Goal: Information Seeking & Learning: Learn about a topic

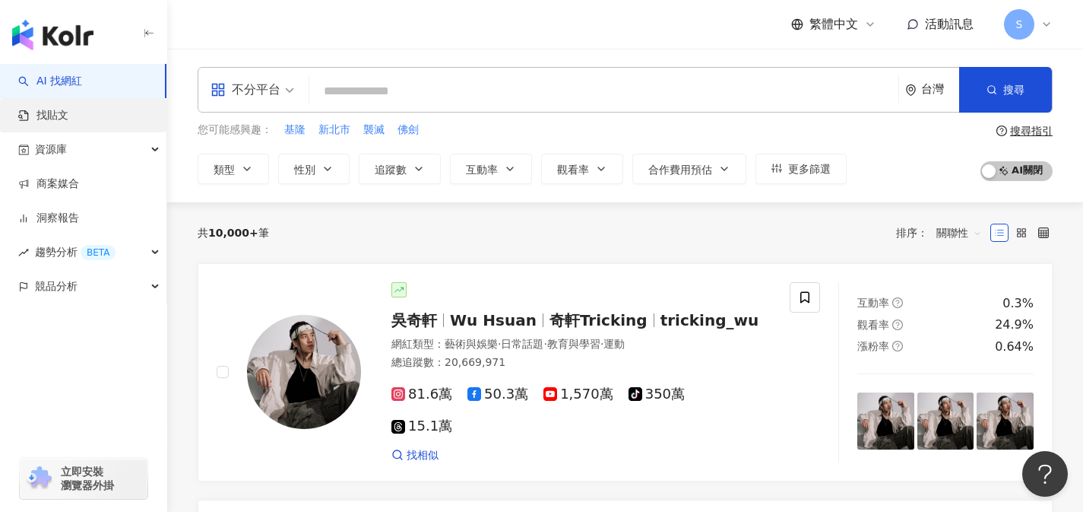
click at [68, 123] on link "找貼文" at bounding box center [43, 115] width 50 height 15
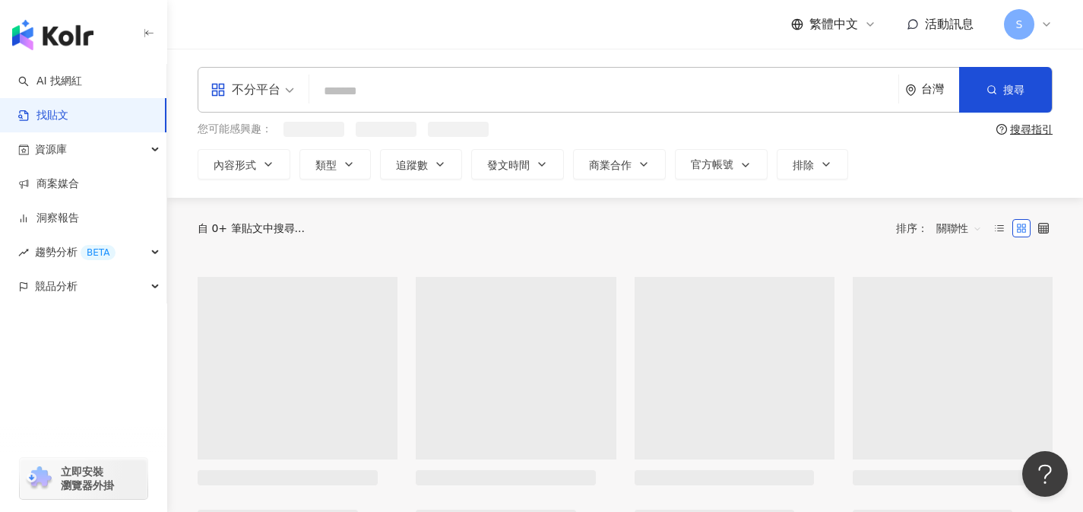
click at [227, 95] on div "不分平台" at bounding box center [246, 90] width 70 height 24
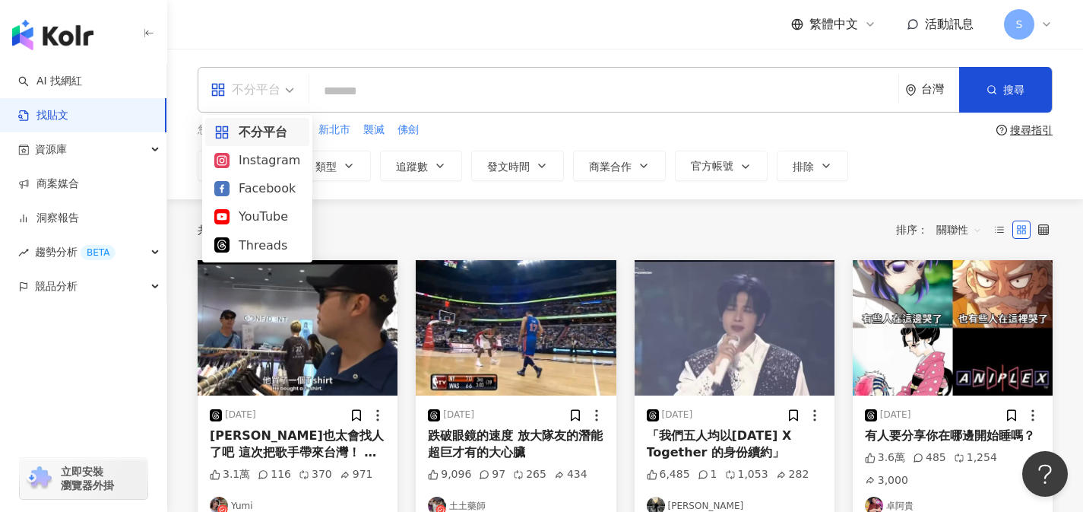
click at [257, 94] on div "不分平台" at bounding box center [246, 90] width 70 height 24
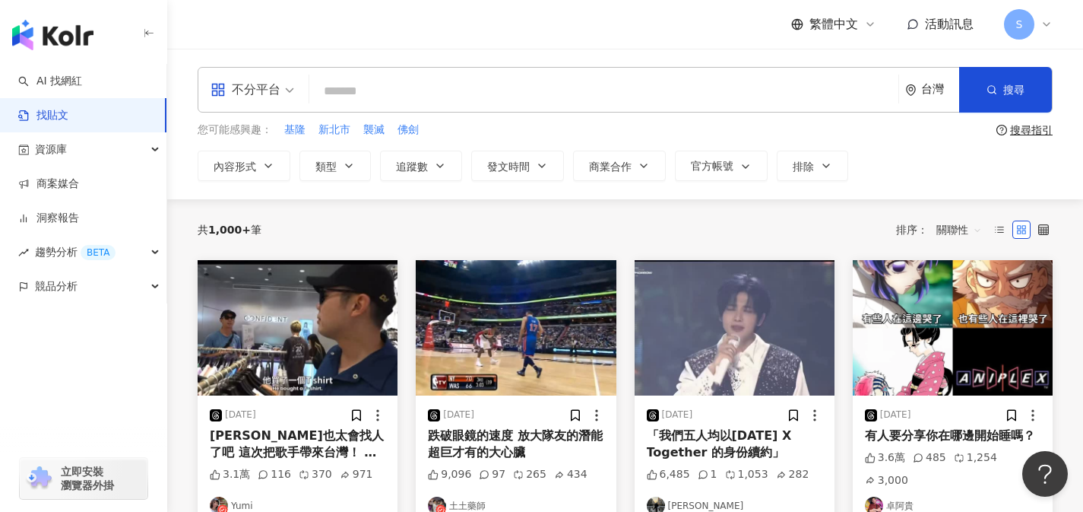
click at [257, 94] on div "不分平台" at bounding box center [246, 90] width 70 height 24
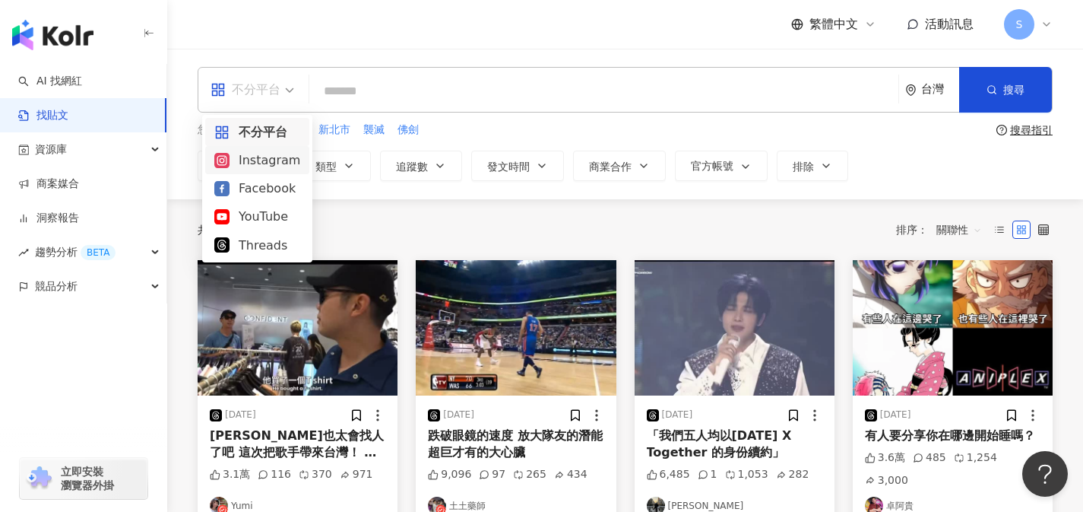
click at [256, 162] on div "Instagram" at bounding box center [257, 159] width 86 height 19
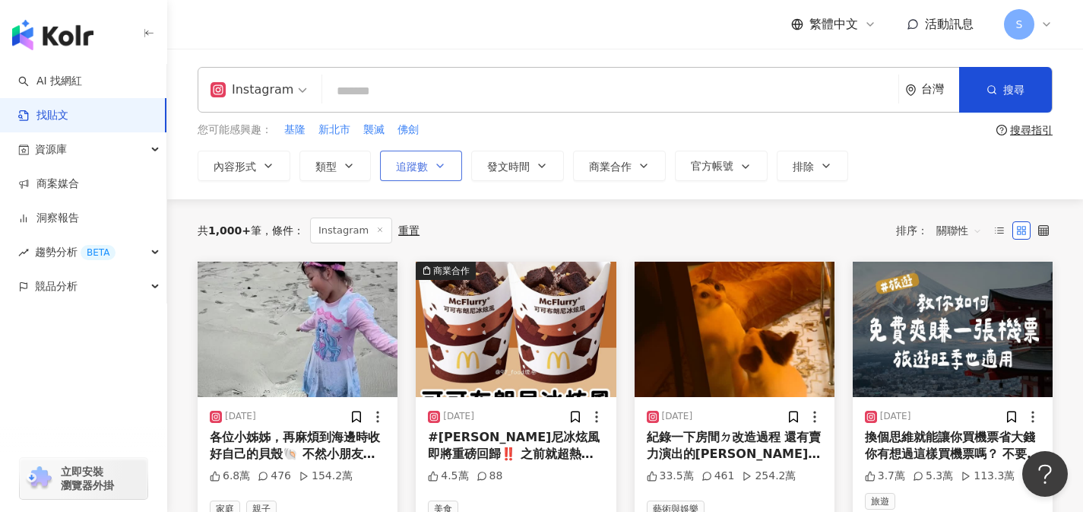
click at [422, 165] on span "追蹤數" at bounding box center [412, 166] width 32 height 12
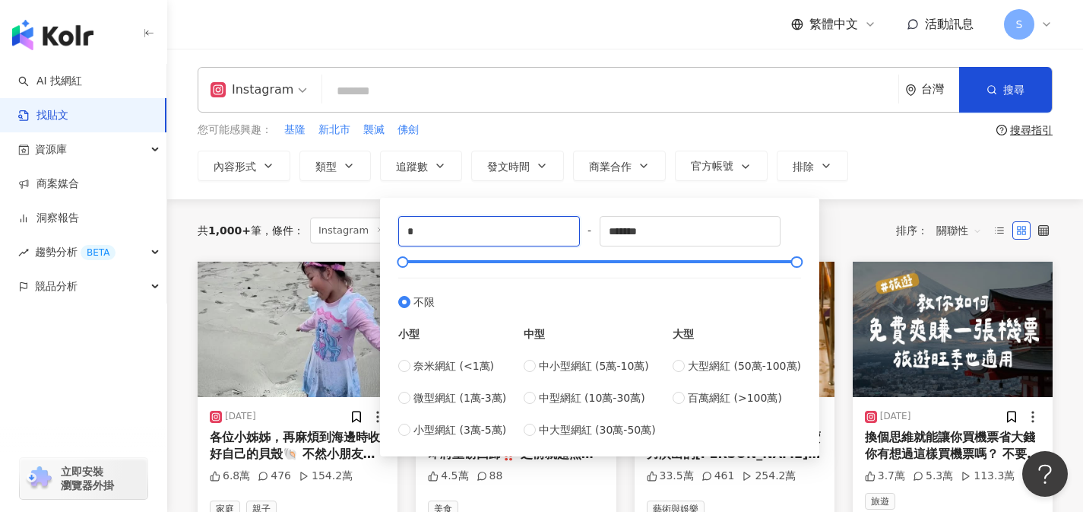
drag, startPoint x: 432, startPoint y: 238, endPoint x: 382, endPoint y: 219, distance: 53.6
click at [382, 219] on div "* - ******* 不限 小型 奈米網紅 (<1萬) 微型網紅 (1萬-3萬) 小型網紅 (3萬-5萬) 中型 中小型網紅 (5萬-10萬) 中型網紅 (…" at bounding box center [599, 327] width 439 height 258
type input "*"
type input "*****"
drag, startPoint x: 692, startPoint y: 221, endPoint x: 600, endPoint y: 214, distance: 92.2
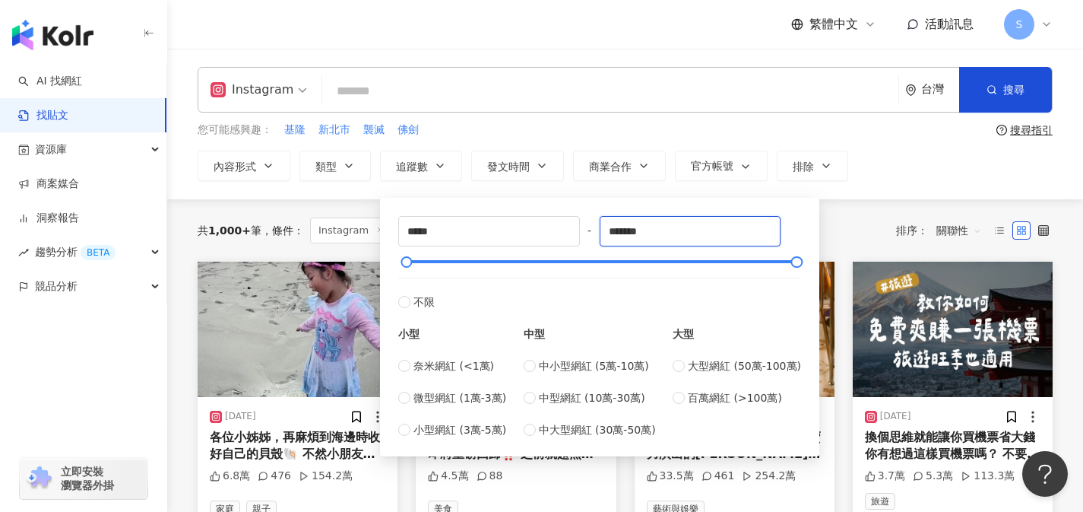
click at [600, 214] on div "***** - ******* 不限 小型 奈米網紅 (<1萬) 微型網紅 (1萬-3萬) 小型網紅 (3萬-5萬) 中型 中小型網紅 (5萬-10萬) 中型…" at bounding box center [599, 327] width 421 height 240
drag, startPoint x: 683, startPoint y: 229, endPoint x: 607, endPoint y: 224, distance: 75.4
click at [607, 224] on input "*******" at bounding box center [690, 231] width 180 height 29
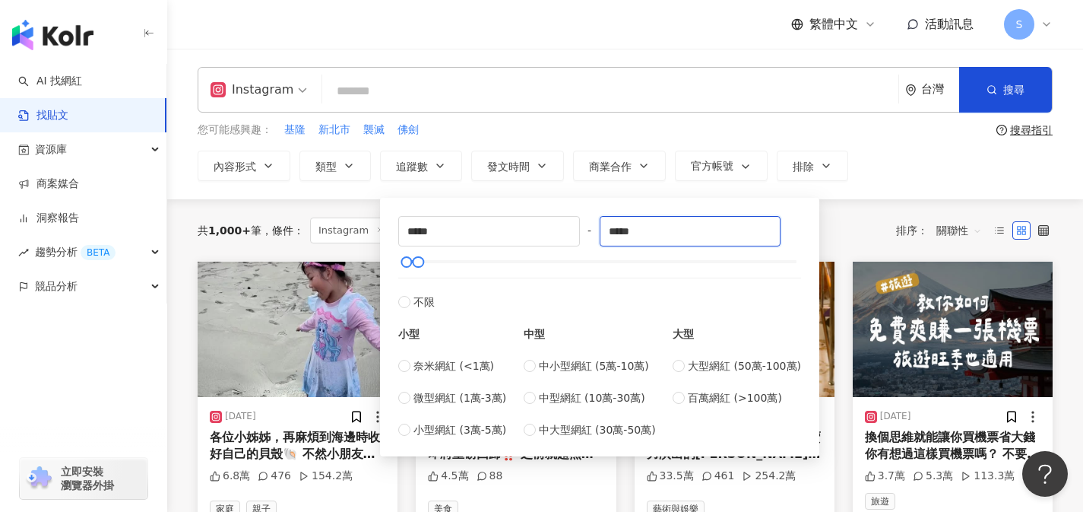
type input "*****"
click at [790, 104] on input "search" at bounding box center [610, 90] width 564 height 33
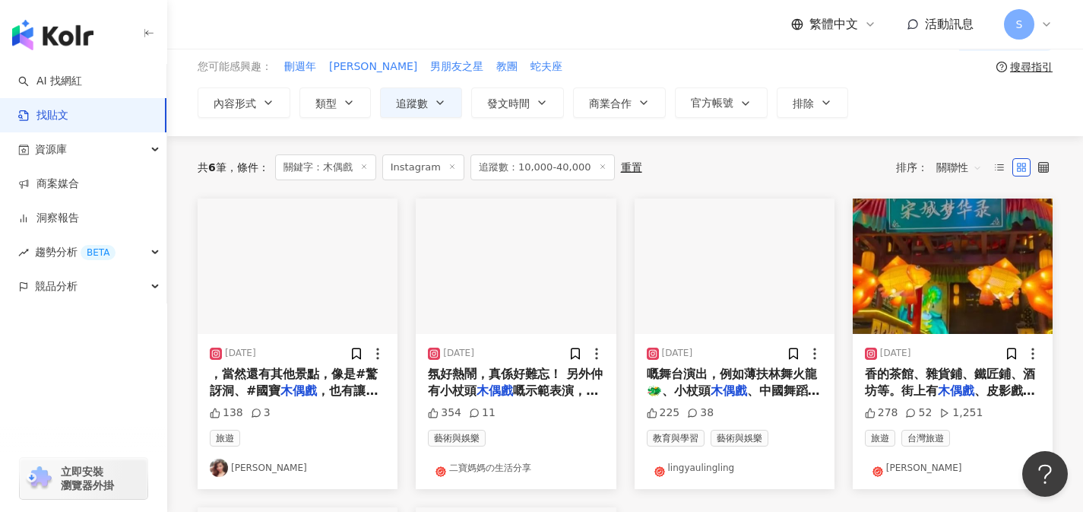
scroll to position [63, 0]
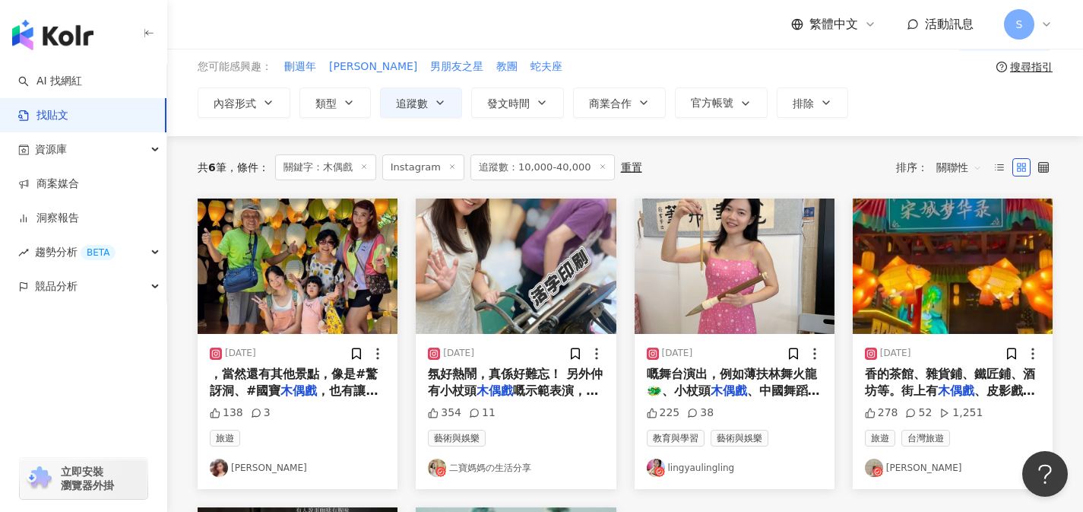
click at [723, 373] on span "嘅舞台演出，例如薄扶林舞火龍🐲、小杖頭" at bounding box center [732, 381] width 170 height 31
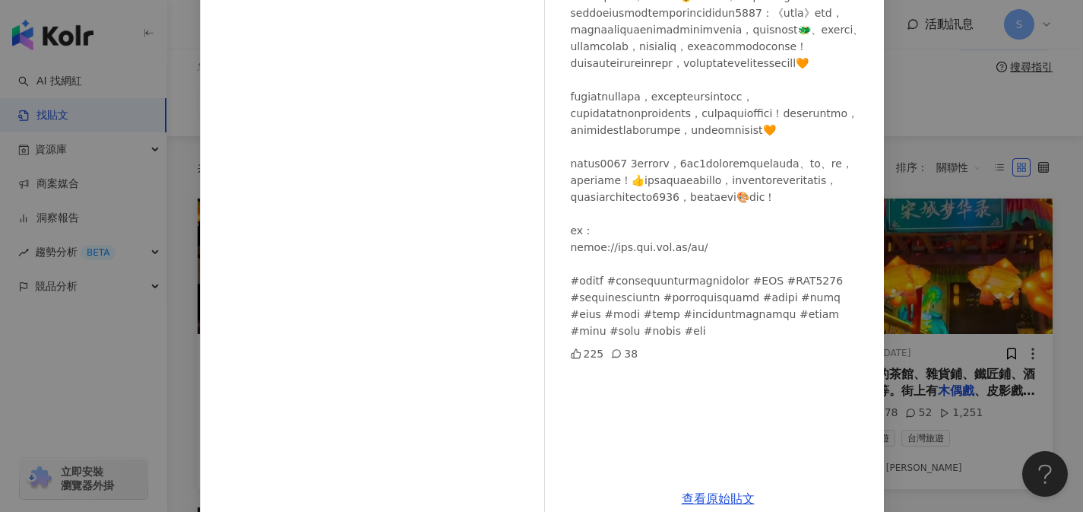
scroll to position [196, 0]
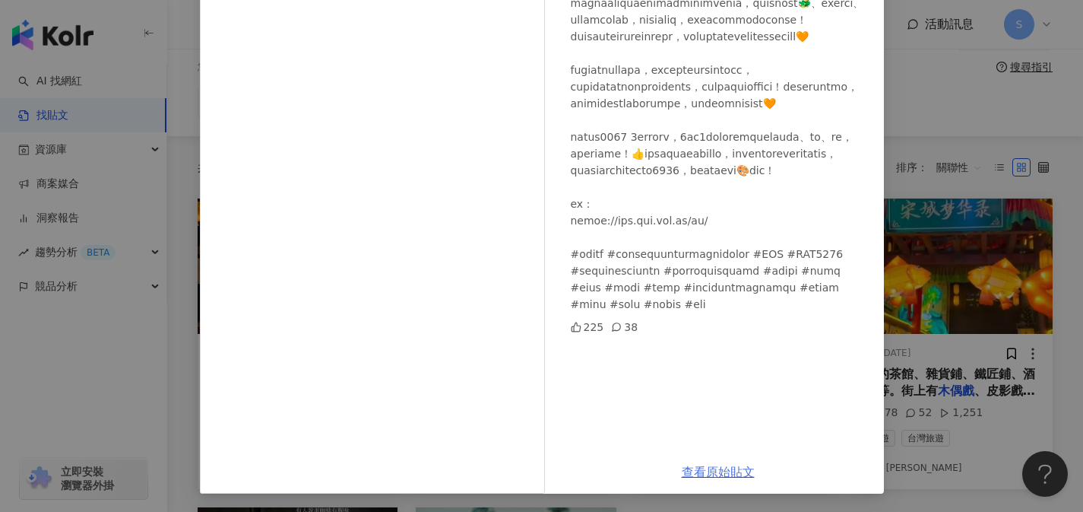
click at [726, 471] on link "查看原始貼文" at bounding box center [718, 471] width 73 height 14
click at [984, 140] on div "lingyaulingling 2025/7/3 225 38 查看原始貼文" at bounding box center [541, 256] width 1083 height 512
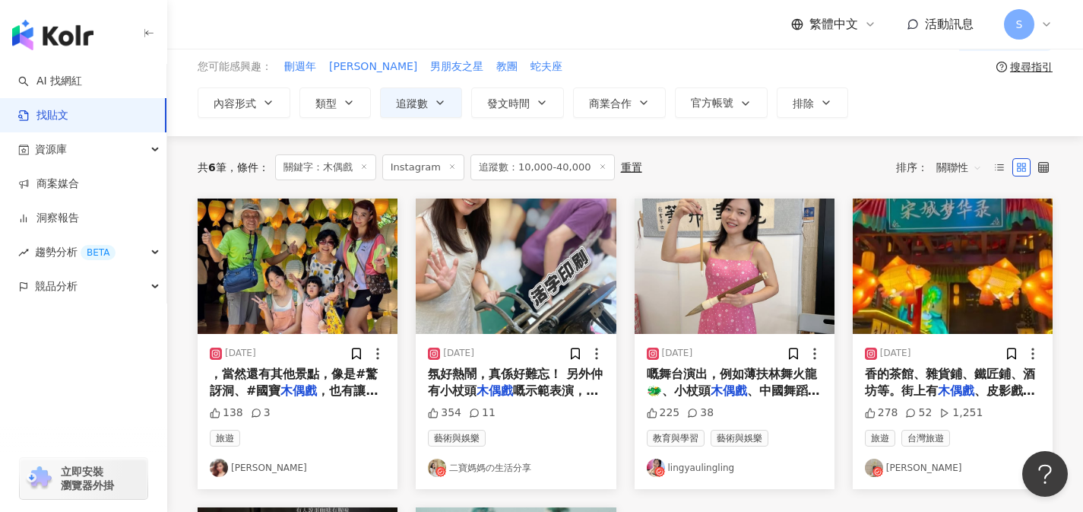
scroll to position [342, 0]
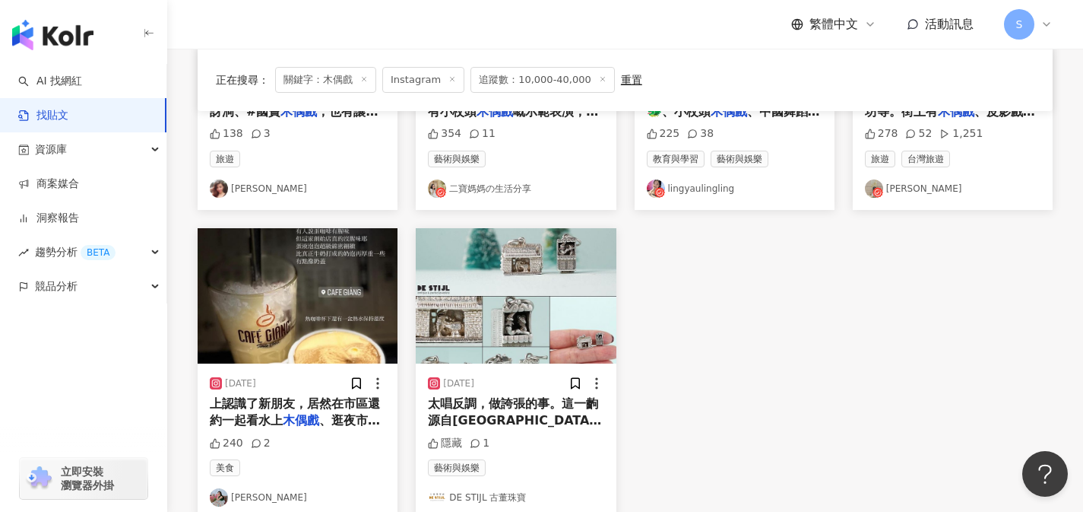
click at [344, 419] on span "、逛夜市、吃越式烤肉，自己都覺得不" at bounding box center [295, 428] width 170 height 31
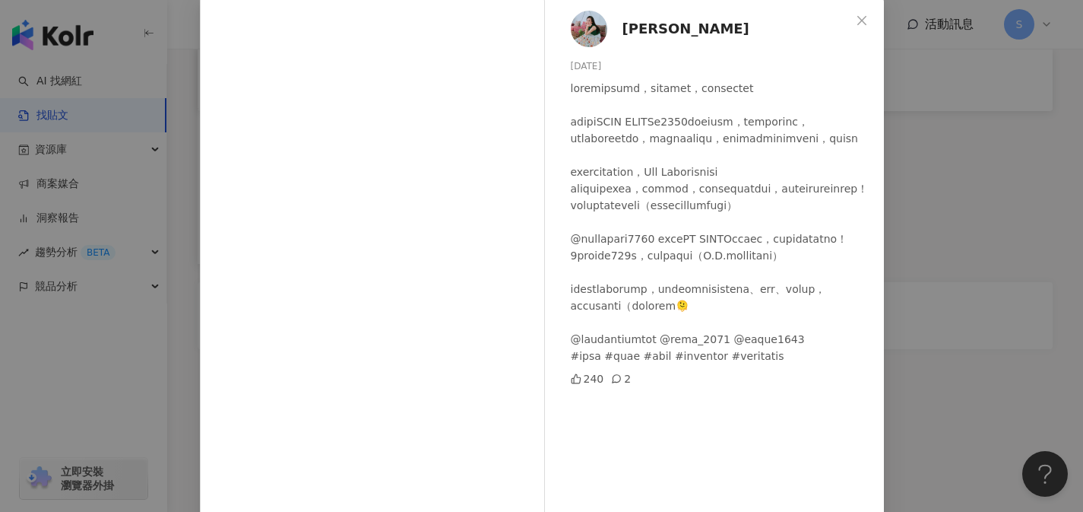
scroll to position [78, 0]
click at [932, 220] on div "Claire Cheng 2023/12/14 240 2 查看原始貼文" at bounding box center [541, 256] width 1083 height 512
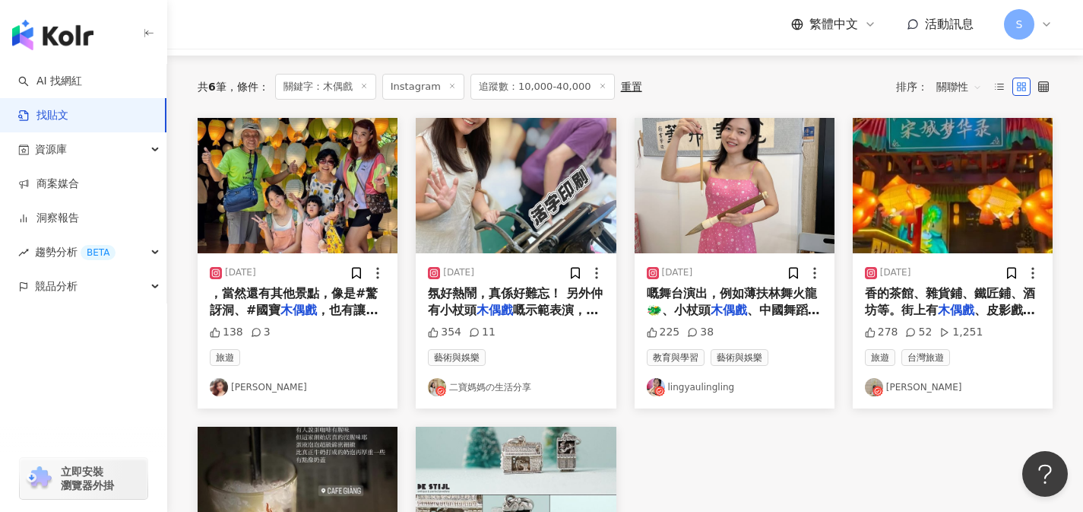
scroll to position [122, 0]
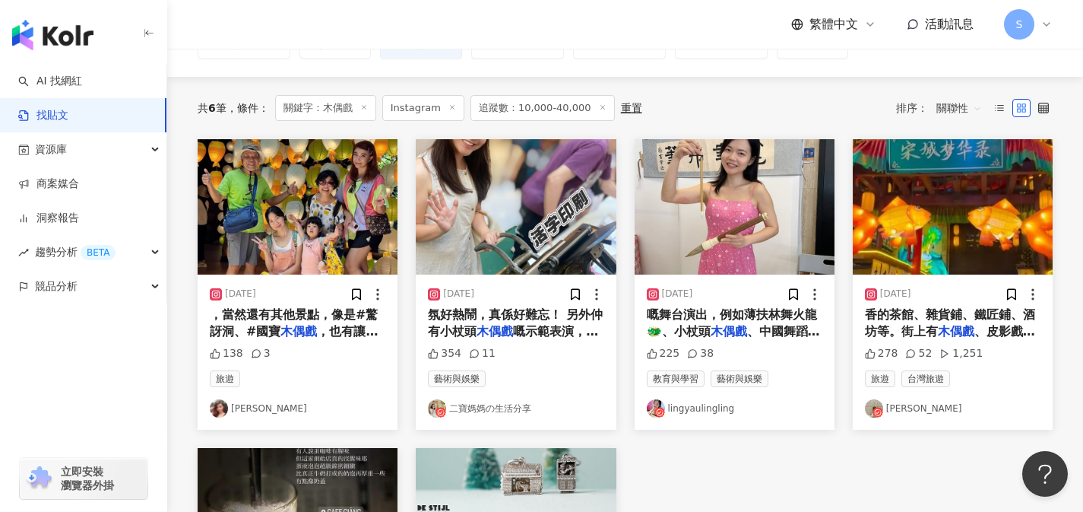
click at [496, 318] on span "氛好熱鬧，真係好難忘！ 另外仲有小杖頭" at bounding box center [515, 322] width 175 height 31
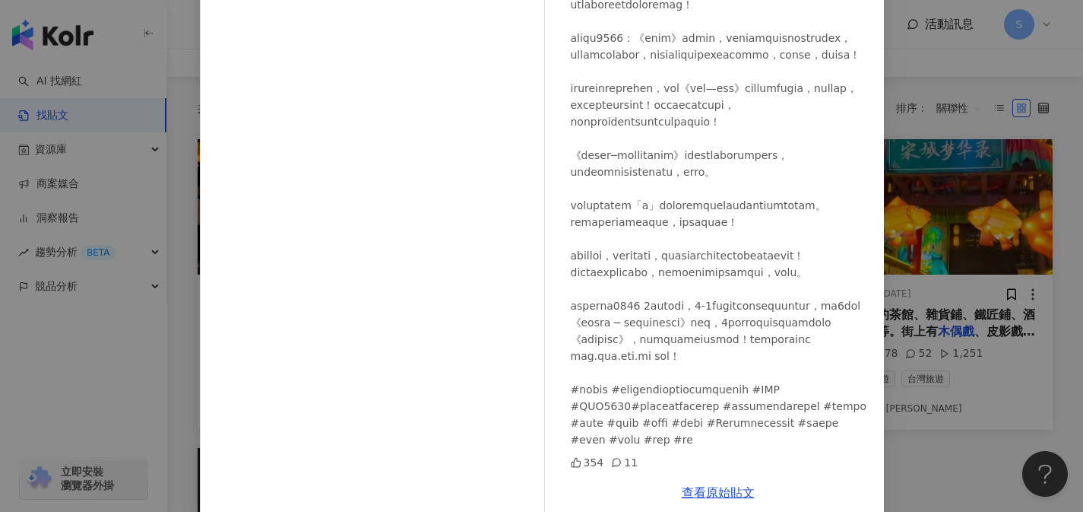
scroll to position [170, 0]
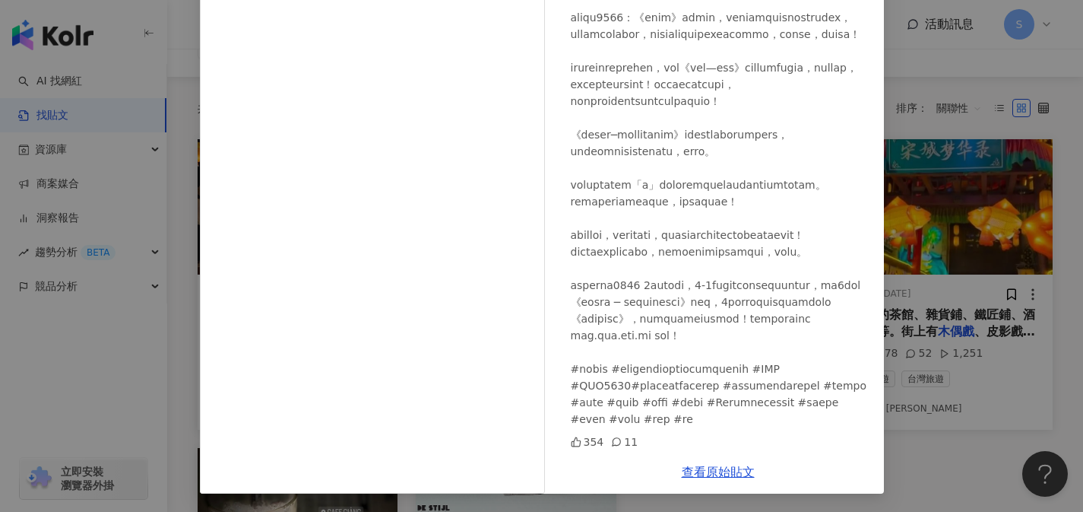
click at [917, 221] on div "二寶媽媽の生活分享 2025/7/3 354 11 查看原始貼文" at bounding box center [541, 256] width 1083 height 512
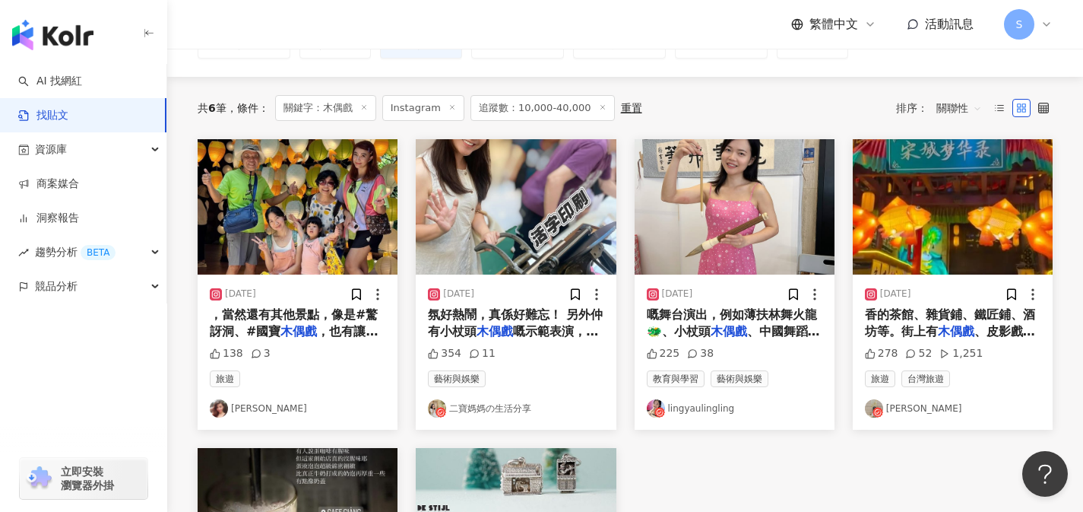
click at [915, 309] on span "香的茶館、雜貨鋪、鐵匠鋪、酒坊等。街上有" at bounding box center [950, 322] width 170 height 31
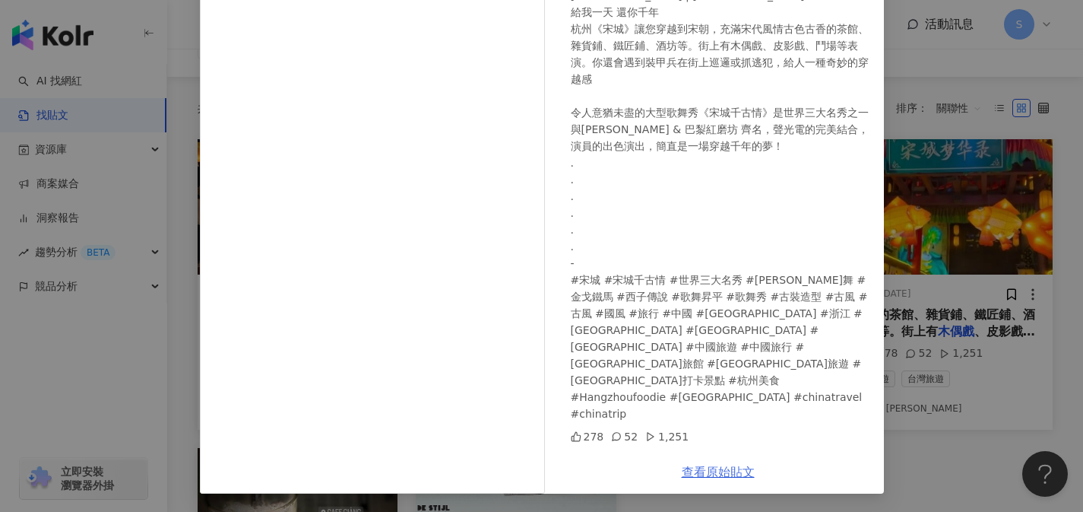
click at [723, 470] on link "查看原始貼文" at bounding box center [718, 471] width 73 height 14
click at [711, 467] on link "查看原始貼文" at bounding box center [718, 471] width 73 height 14
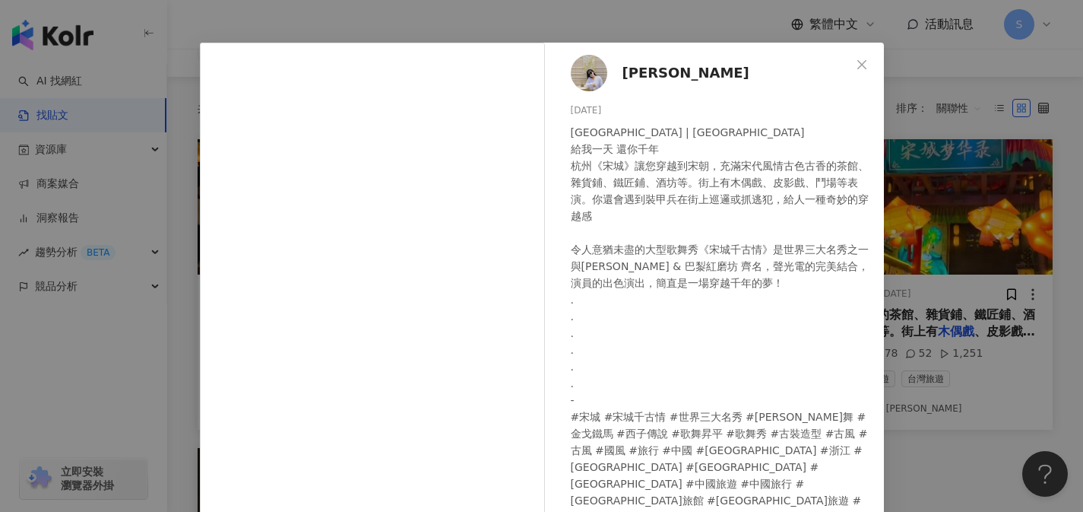
scroll to position [33, 0]
click at [851, 55] on button "Close" at bounding box center [862, 64] width 30 height 30
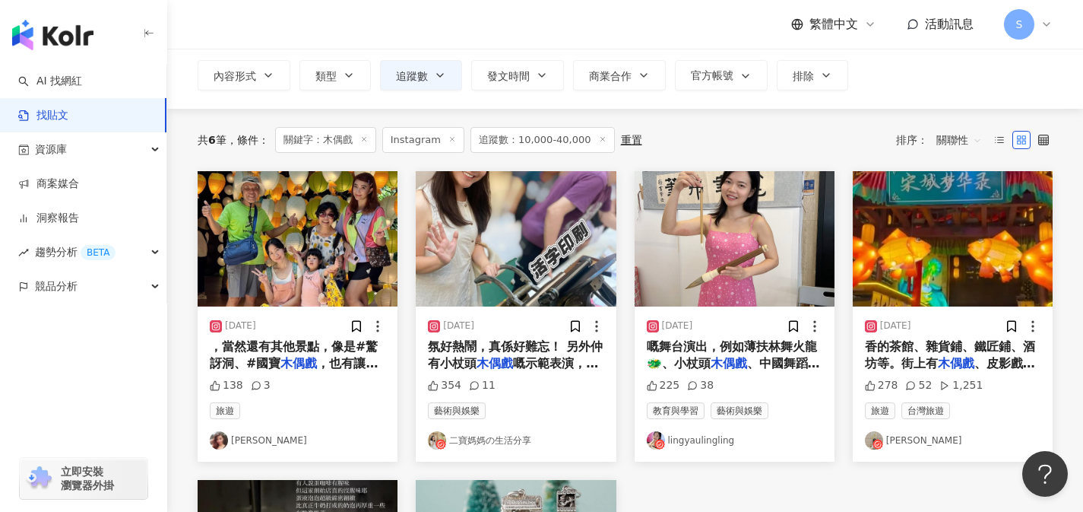
scroll to position [59, 0]
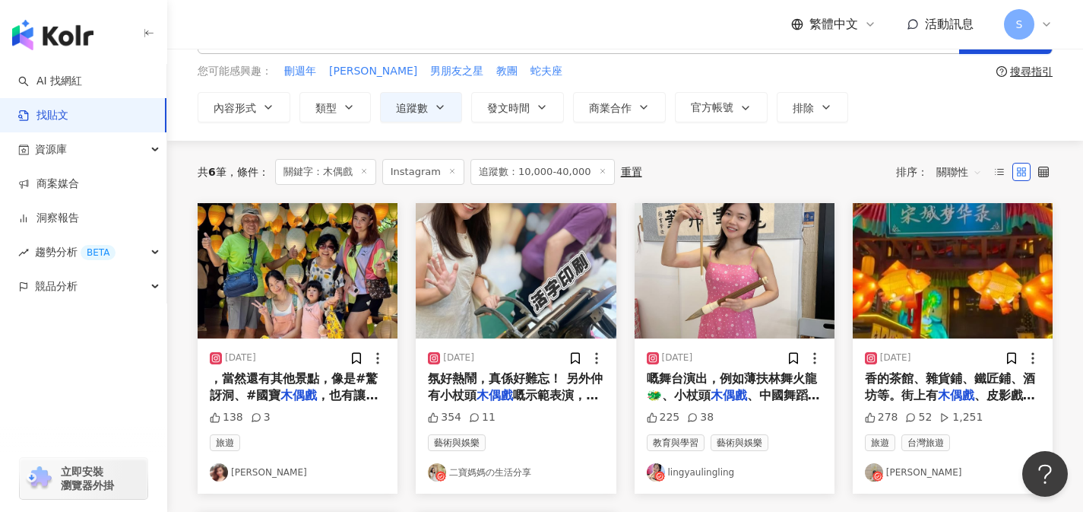
click at [360, 395] on span "，也有讓人會心一笑的驚喜💜💜" at bounding box center [294, 403] width 168 height 31
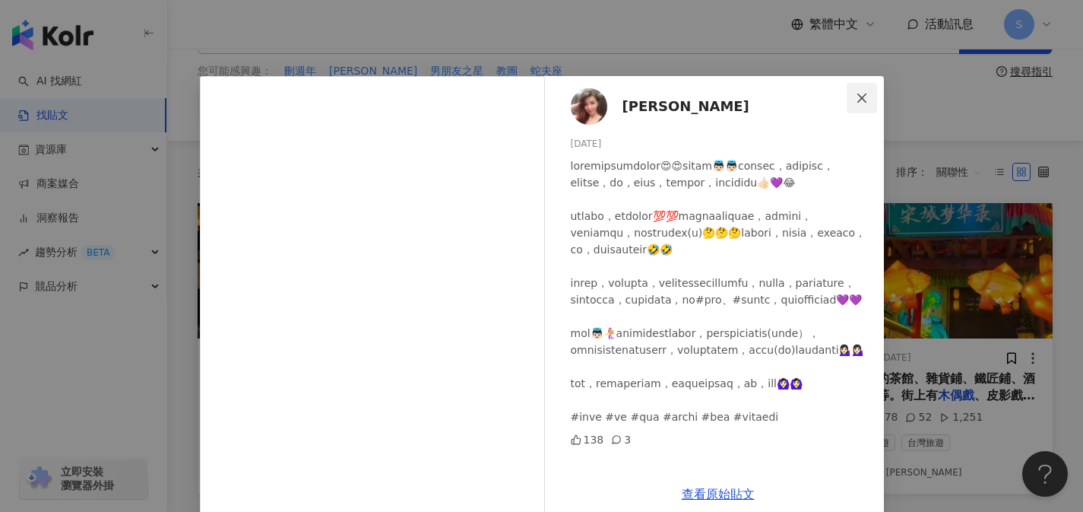
click at [861, 96] on icon "close" at bounding box center [862, 98] width 12 height 12
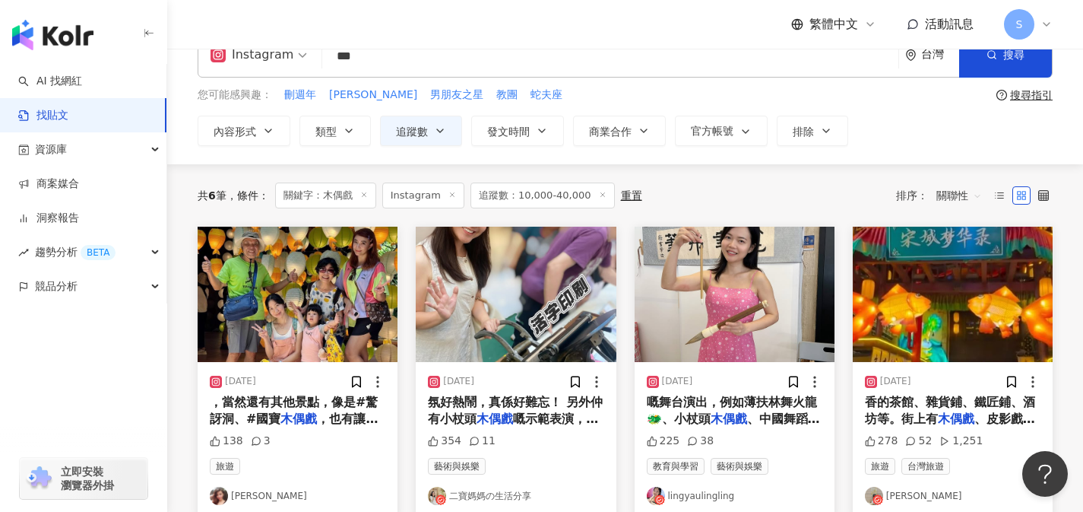
scroll to position [0, 0]
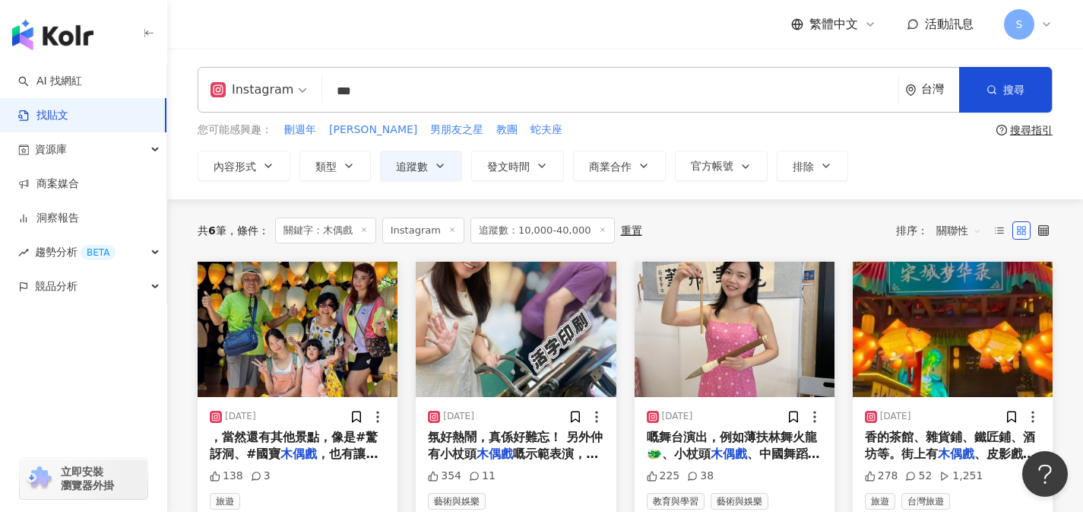
drag, startPoint x: 461, startPoint y: 100, endPoint x: 274, endPoint y: 66, distance: 189.3
click at [274, 67] on div "Instagram 木偶戲 *** 台灣 搜尋" at bounding box center [625, 90] width 855 height 46
paste input "*"
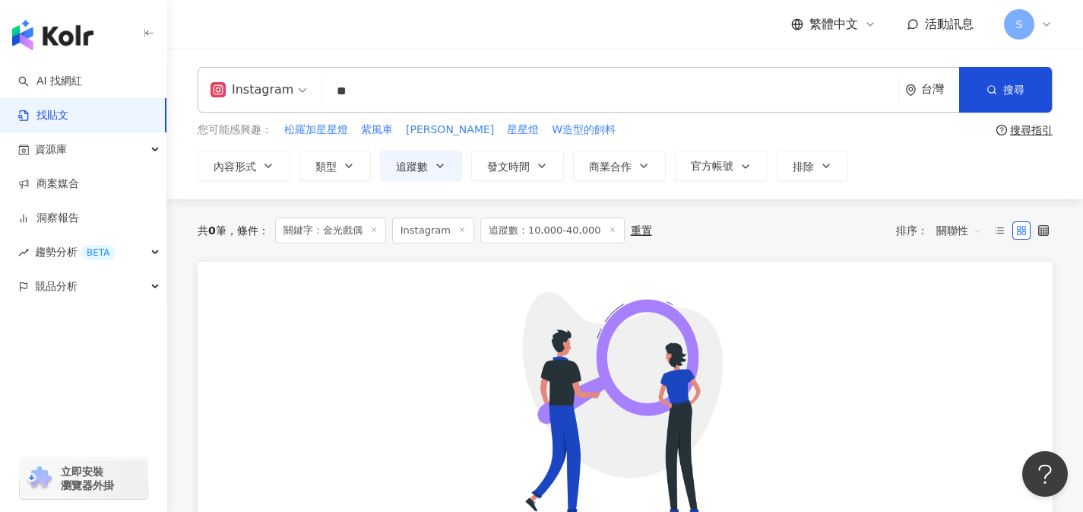
type input "*"
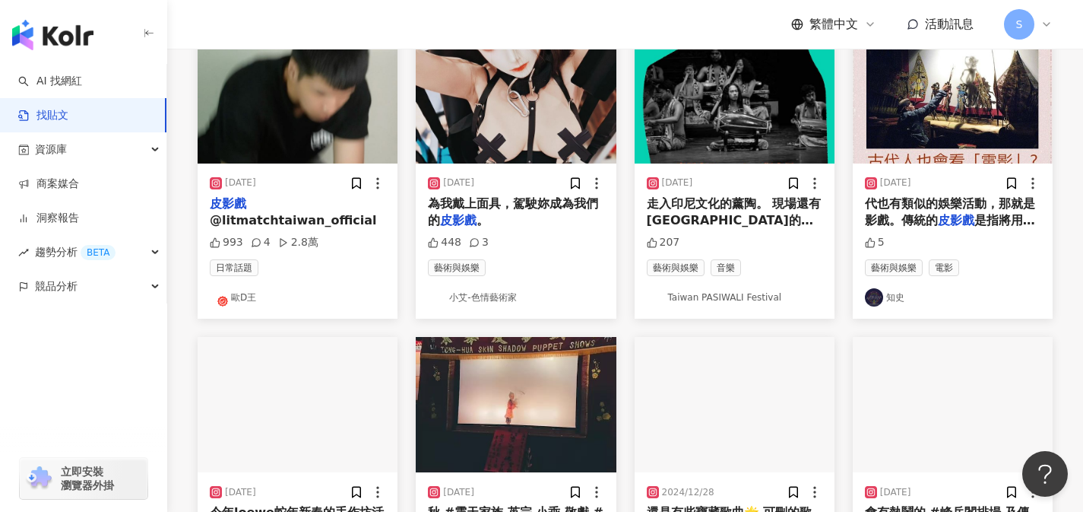
scroll to position [112, 0]
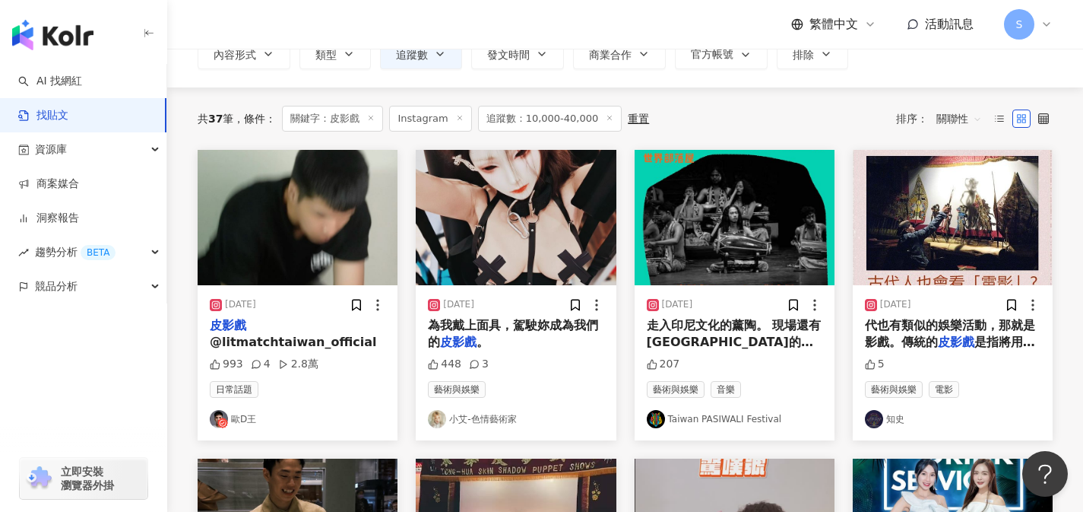
click at [702, 324] on span "走入印尼文化的薰陶。 現場還有峇里島的" at bounding box center [734, 333] width 175 height 31
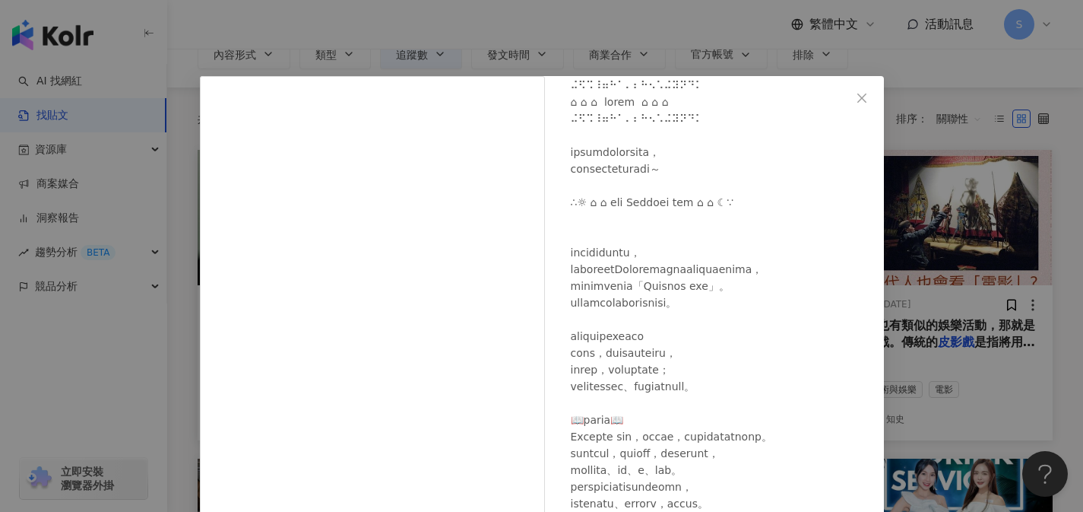
scroll to position [154, 0]
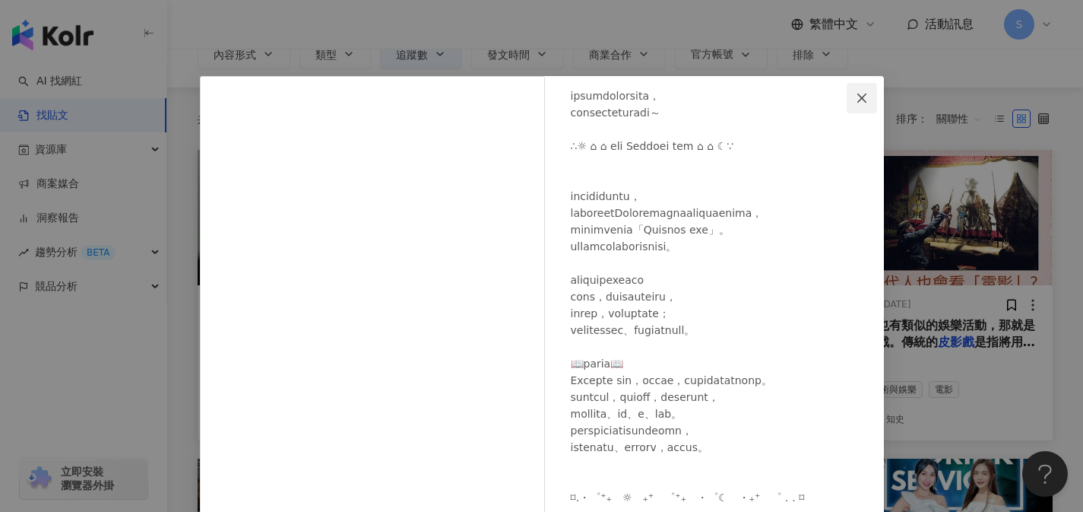
click at [855, 109] on button "Close" at bounding box center [862, 98] width 30 height 30
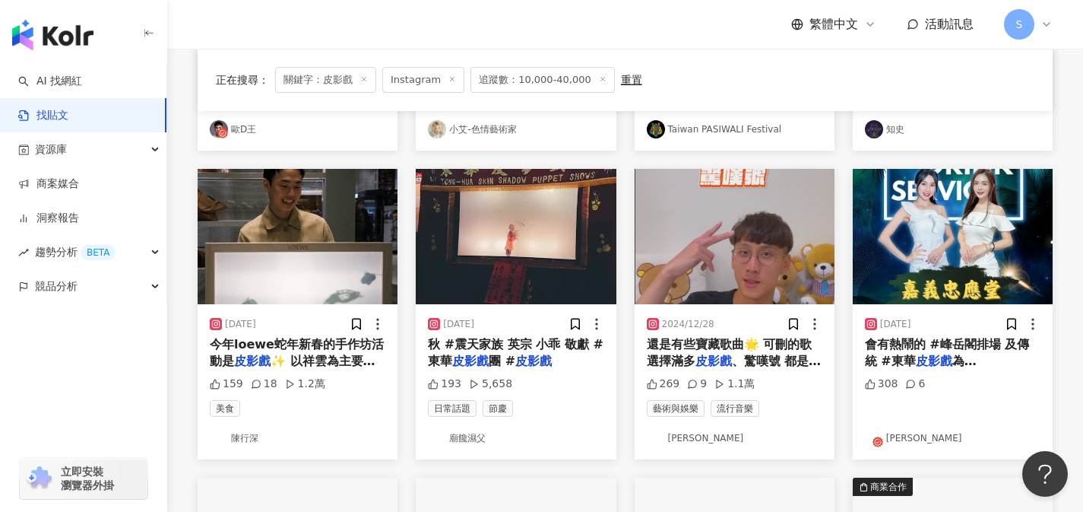
scroll to position [401, 0]
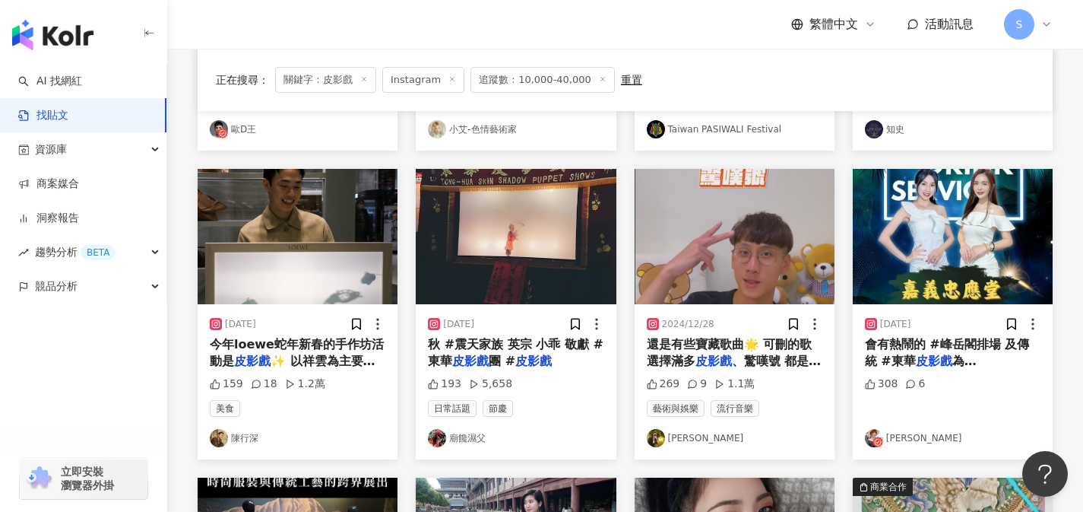
click at [335, 366] on span "✨ 以祥雲為主要元素連甜點都有祥雲" at bounding box center [293, 368] width 166 height 31
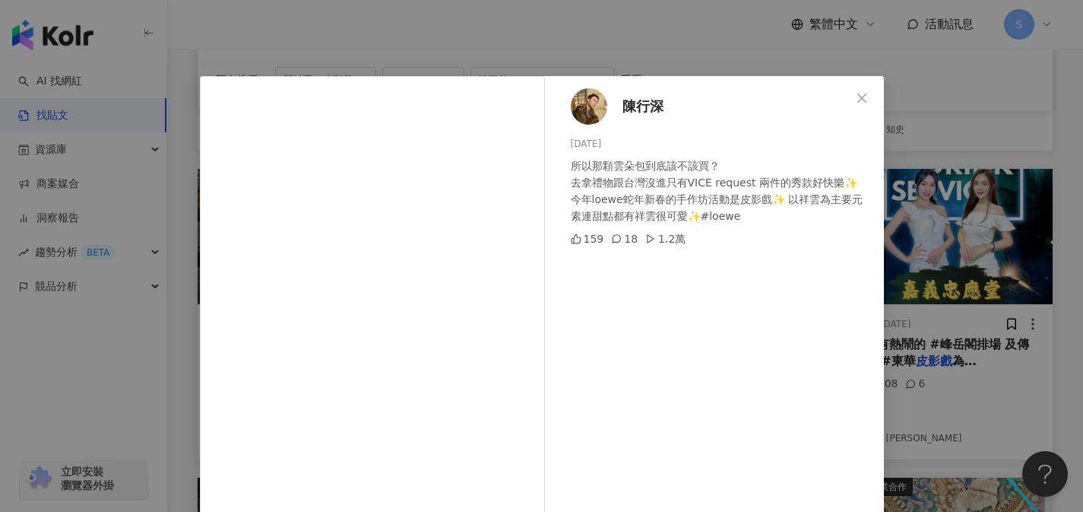
scroll to position [170, 0]
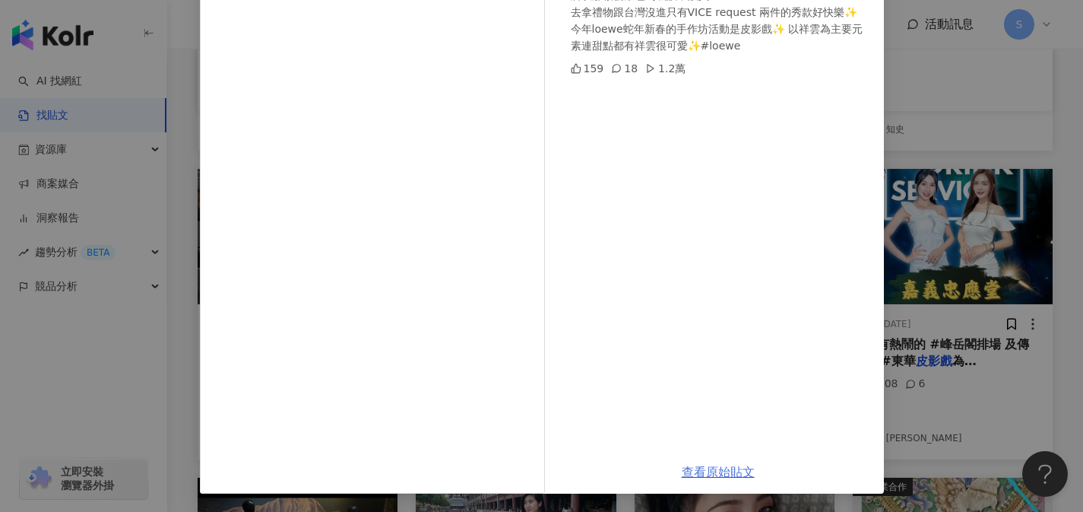
click at [727, 475] on link "查看原始貼文" at bounding box center [718, 471] width 73 height 14
click at [963, 135] on div "陳行深 2025/1/19 所以那顆雲朵包到底該不該買？ 去拿禮物跟台灣沒進只有VICE request 兩件的秀款好快樂✨ 今年loewe蛇年新春的手作坊活…" at bounding box center [541, 256] width 1083 height 512
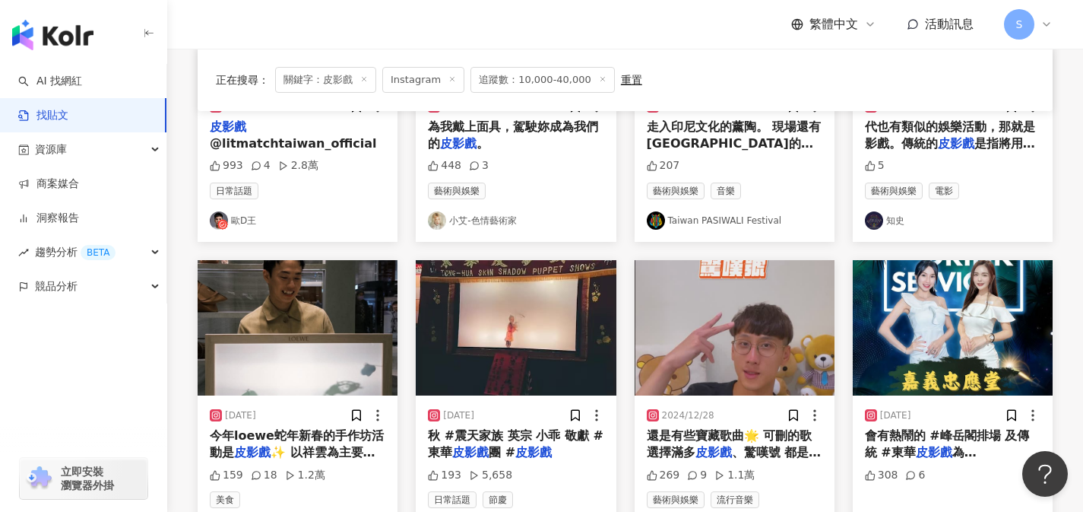
scroll to position [337, 0]
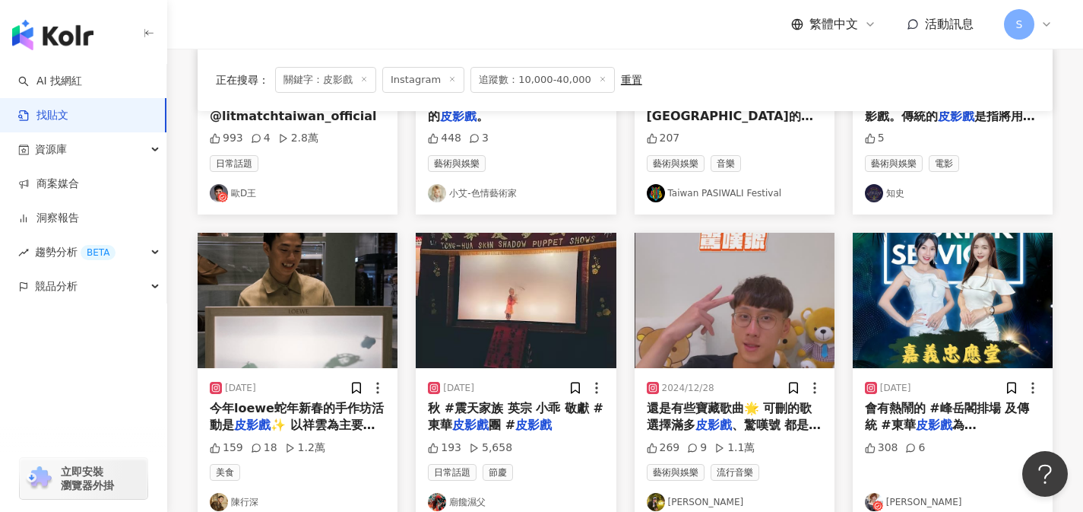
click at [508, 404] on span "秋 #震天家族 英宗 小乖 敬獻 #東華" at bounding box center [516, 416] width 176 height 31
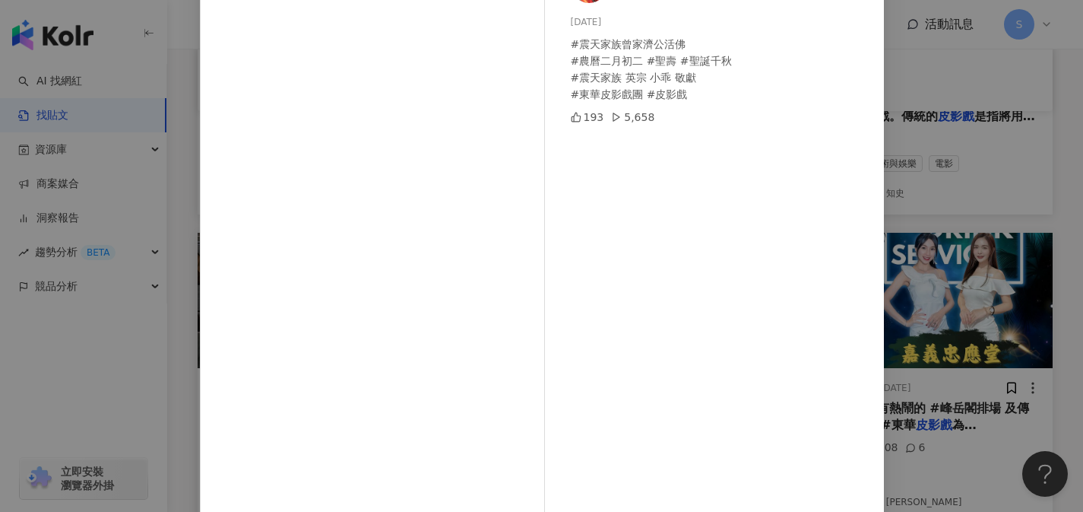
scroll to position [151, 0]
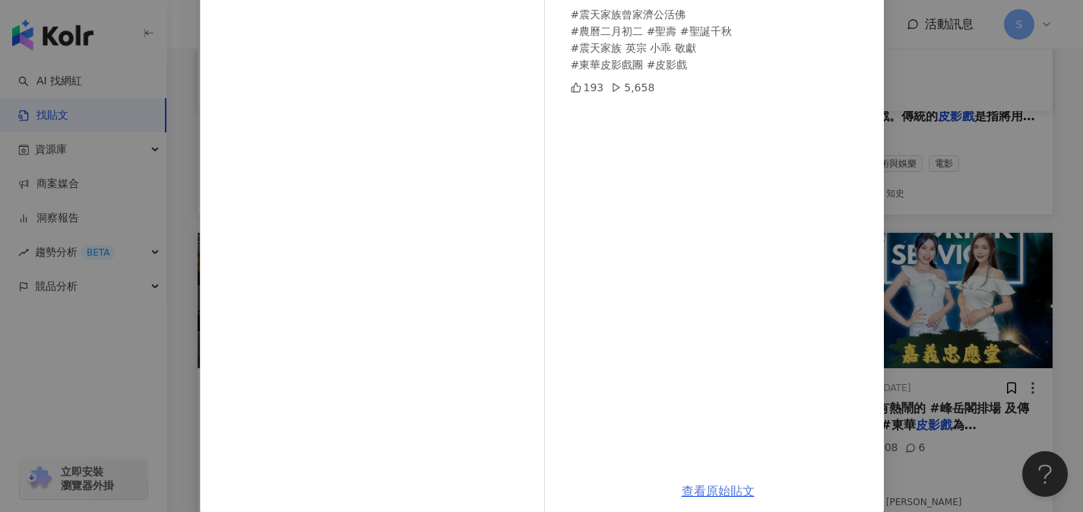
click at [727, 488] on link "查看原始貼文" at bounding box center [718, 490] width 73 height 14
click at [907, 130] on div "廟饞濕父 2024/3/11 #震天家族曾家濟公活佛 #農曆二月初二 #聖壽 #聖誕千秋 #震天家族 英宗 小乖 敬獻 #東華皮影戲團 #皮影戲 193 5,…" at bounding box center [541, 256] width 1083 height 512
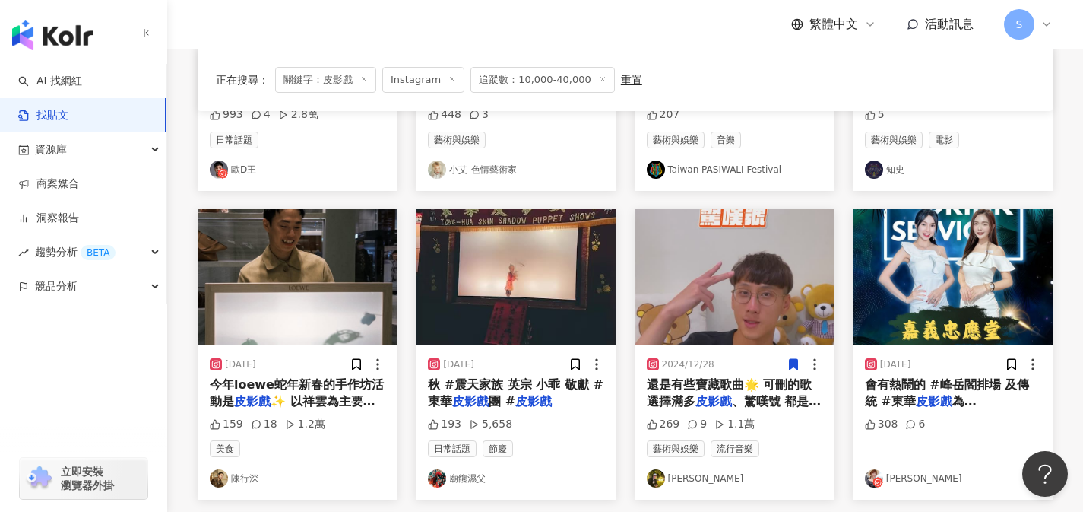
scroll to position [447, 0]
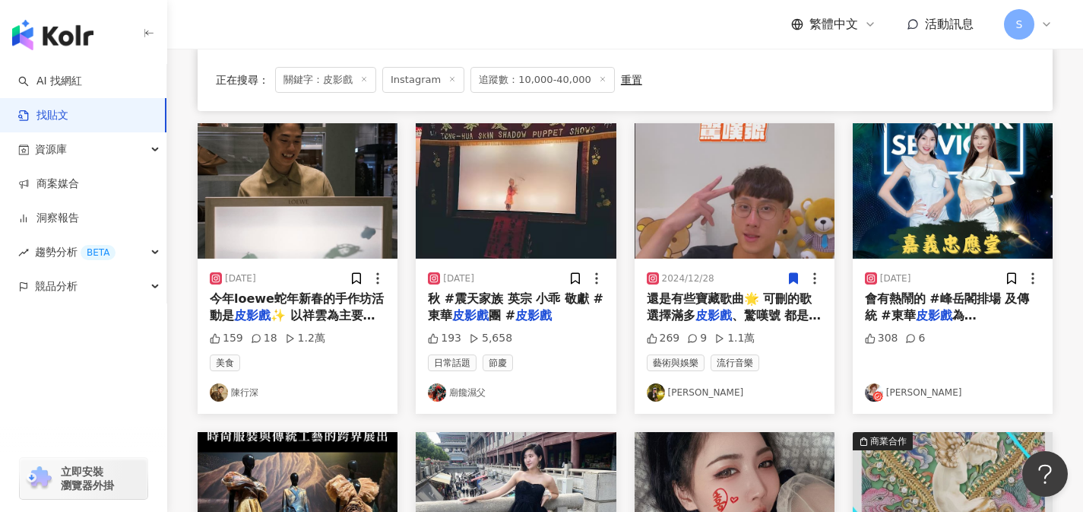
click at [766, 316] on span "、驚嘆號 都是我以前聽一定會跳過的" at bounding box center [734, 323] width 175 height 31
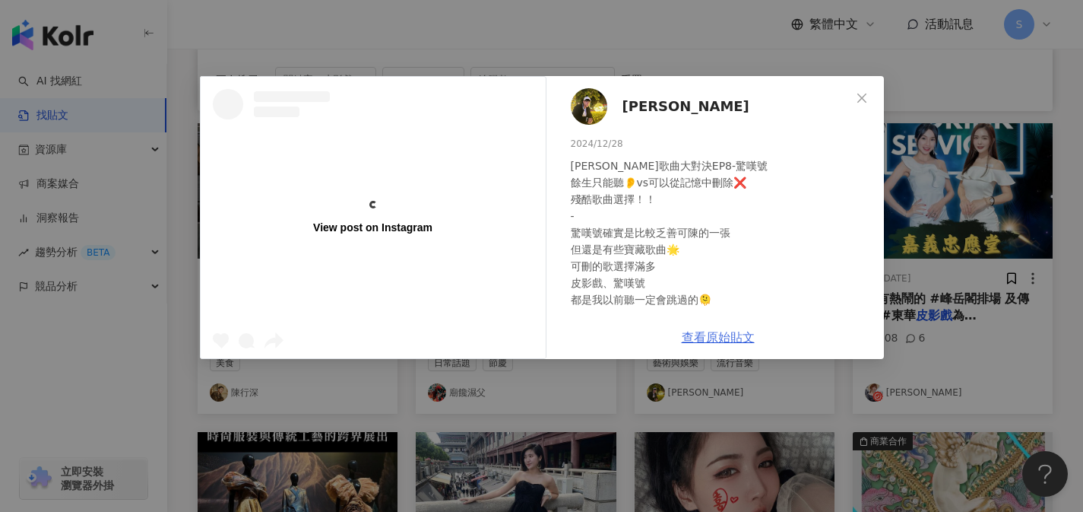
click at [692, 344] on link "查看原始貼文" at bounding box center [718, 337] width 73 height 14
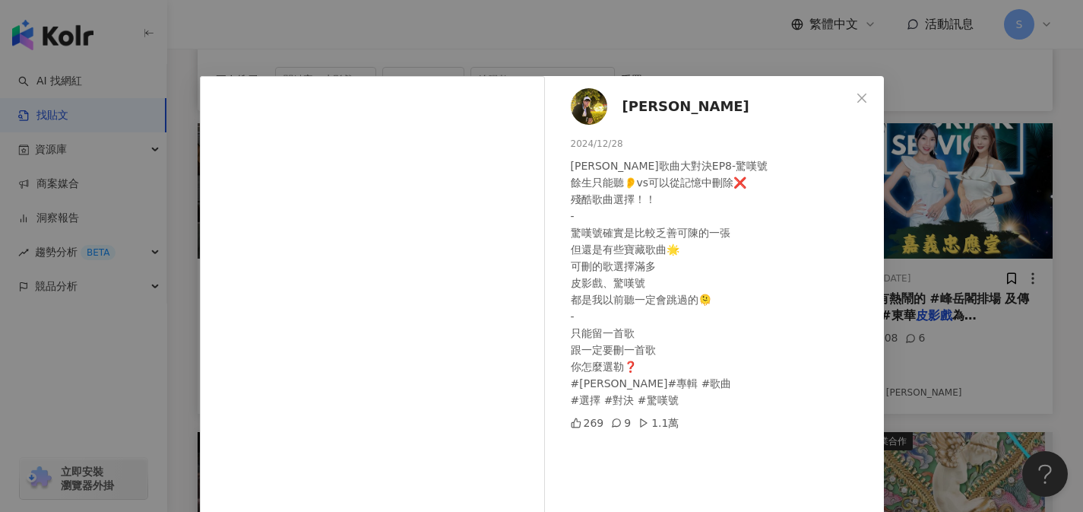
click at [951, 147] on div "曾韋智 2024/12/28 周杰倫歌曲大對決EP8-驚嘆號 餘生只能聽👂vs可以從記憶中刪除❌ 殘酷歌曲選擇！！ - 驚嘆號確實是比較乏善可陳的一張 但還是…" at bounding box center [541, 256] width 1083 height 512
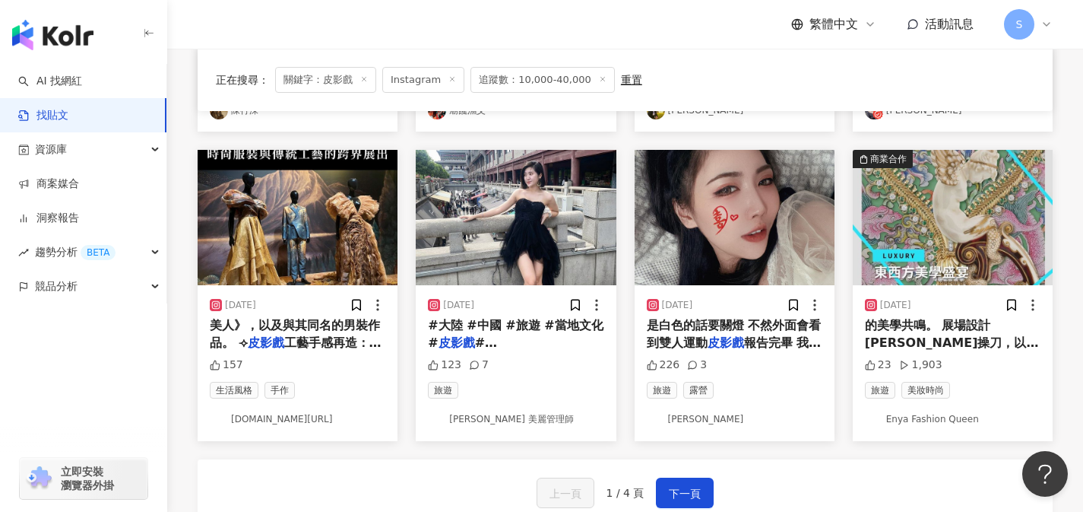
scroll to position [772, 0]
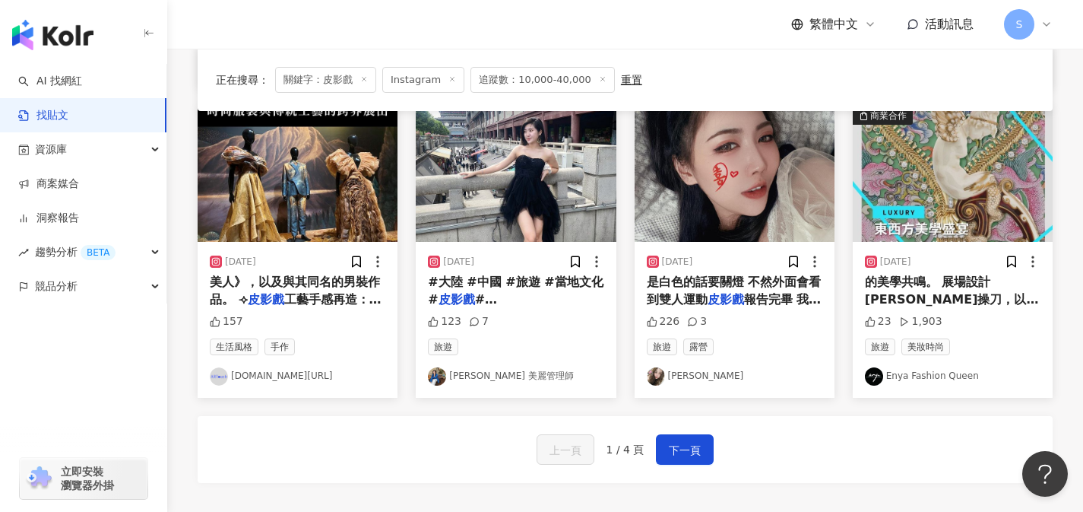
click at [344, 300] on span "工藝手感再造：東華" at bounding box center [296, 307] width 172 height 31
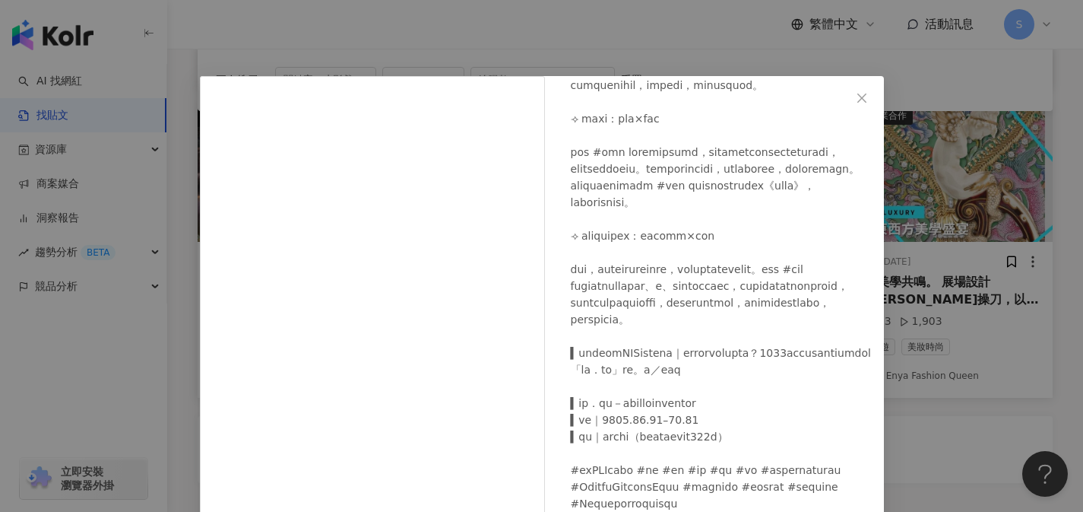
scroll to position [1000, 0]
click at [926, 118] on div "典藏ARTouch.com 2023/9/22 157 查看原始貼文" at bounding box center [541, 256] width 1083 height 512
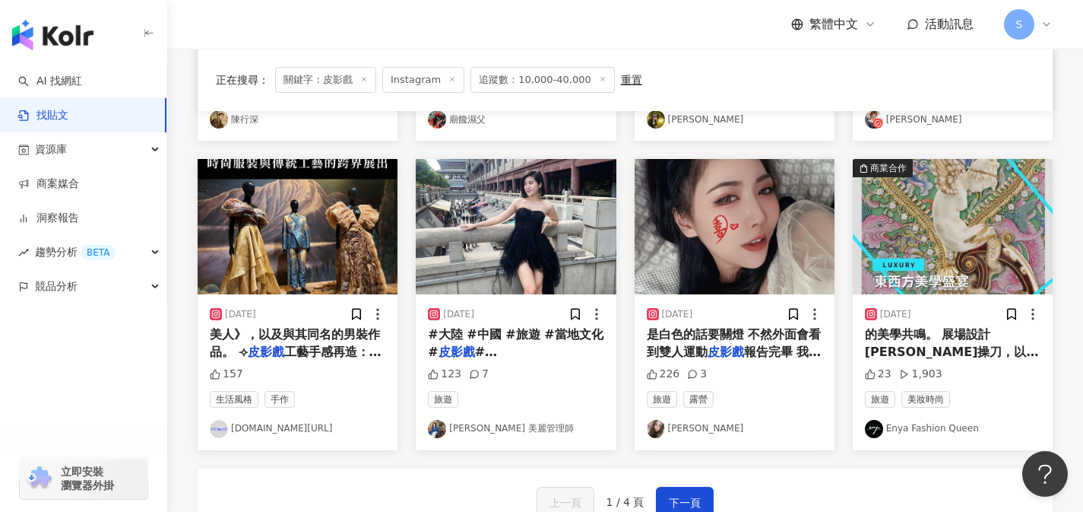
scroll to position [718, 0]
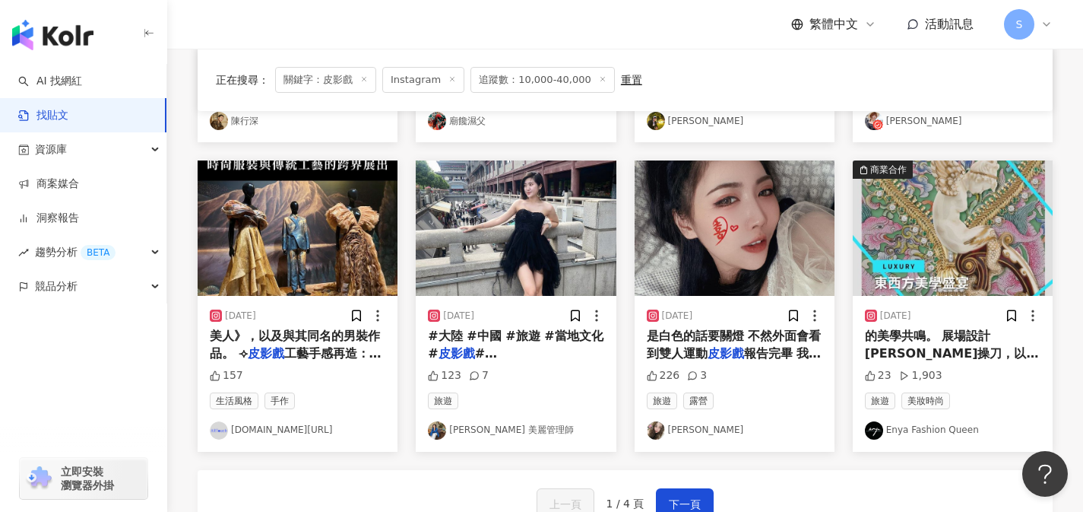
click at [797, 333] on span "是白色的話要關燈 不然外面會看到雙人運動" at bounding box center [734, 343] width 175 height 31
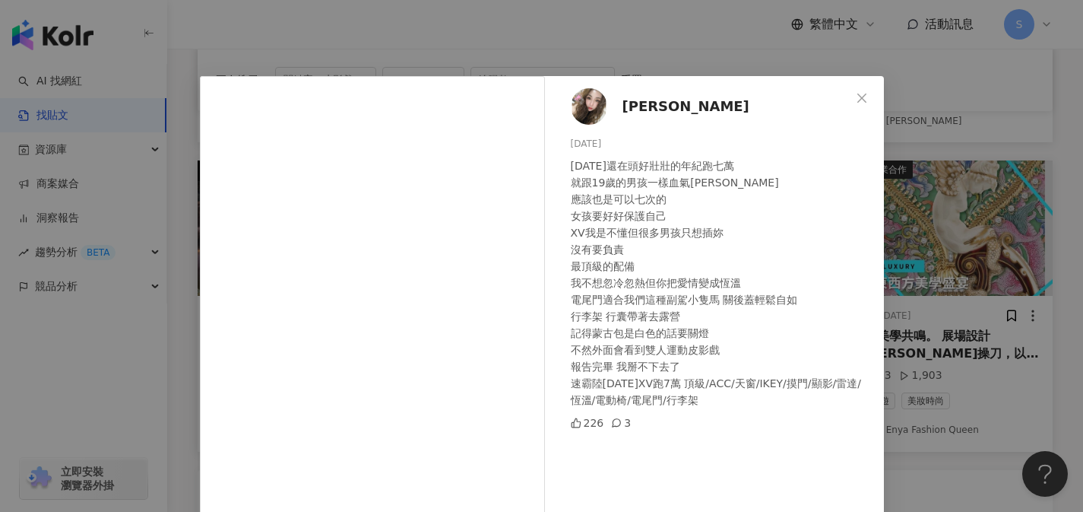
drag, startPoint x: 926, startPoint y: 118, endPoint x: 908, endPoint y: 232, distance: 115.5
click at [908, 232] on div "林莉欣 2024/10/15 19年還在頭好壯壯的年紀跑七萬 就跟19歲的男孩一樣血氣方剛 應該也是可以七次的 女孩要好好保護自己 XV我是不懂但很多男孩只想…" at bounding box center [541, 256] width 1083 height 512
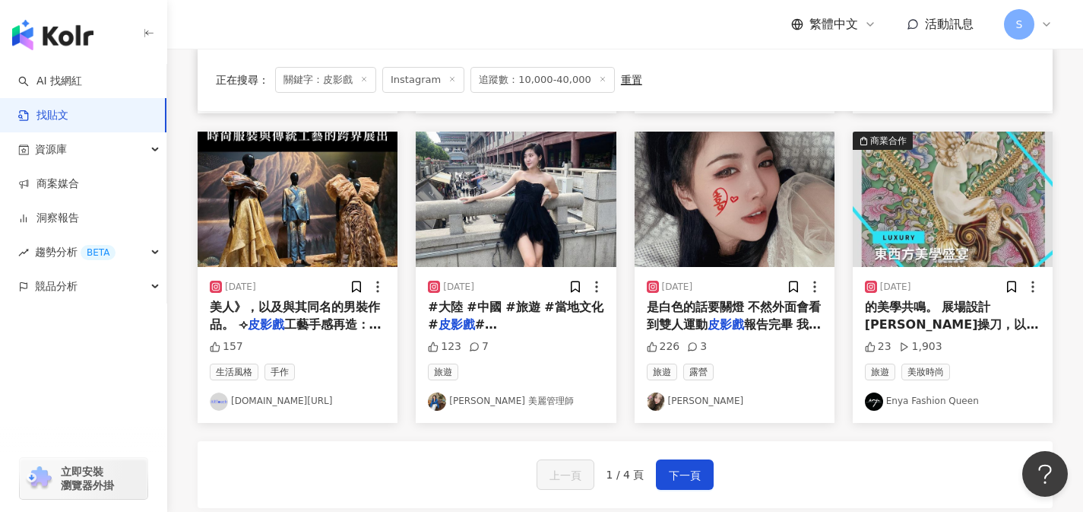
scroll to position [848, 0]
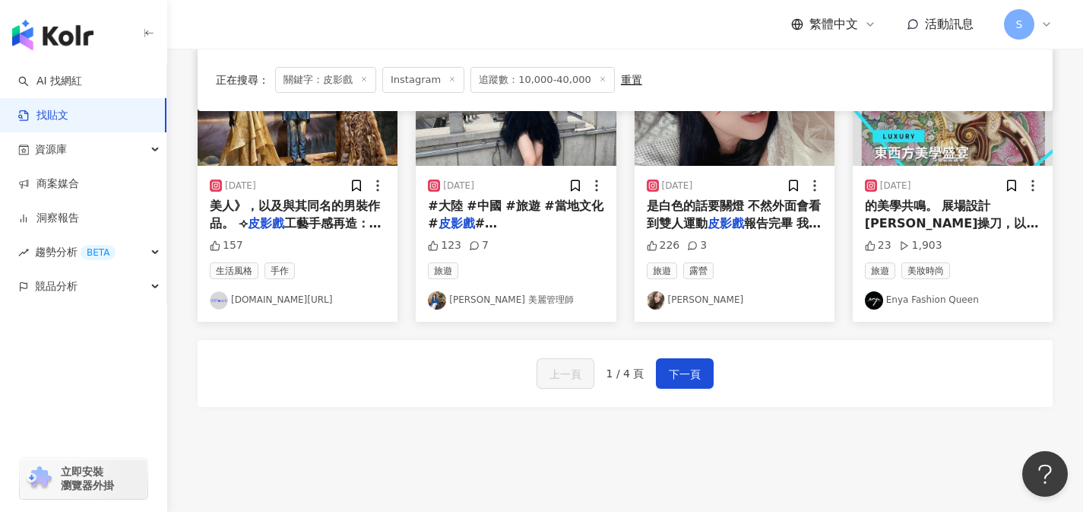
click at [708, 379] on button "下一頁" at bounding box center [685, 373] width 58 height 30
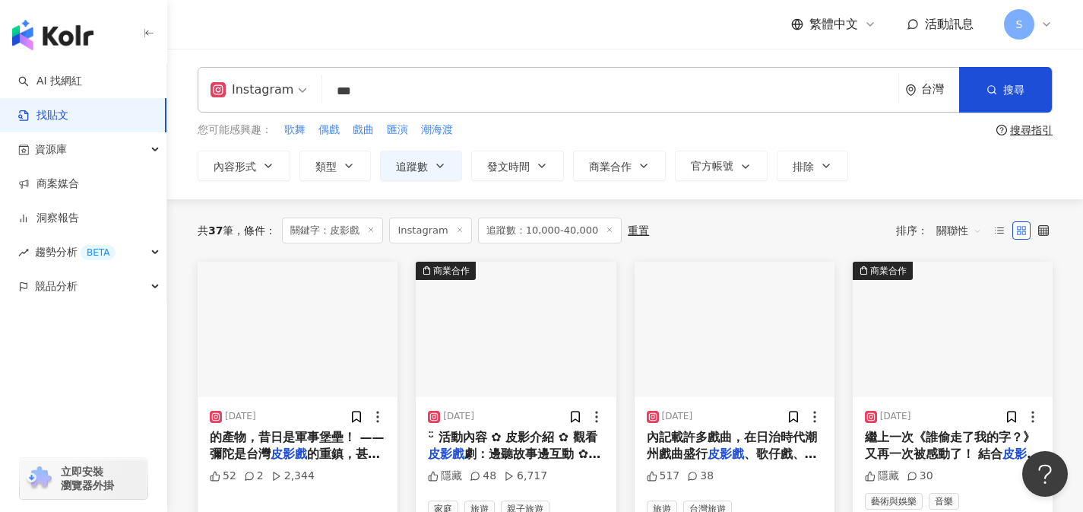
scroll to position [129, 0]
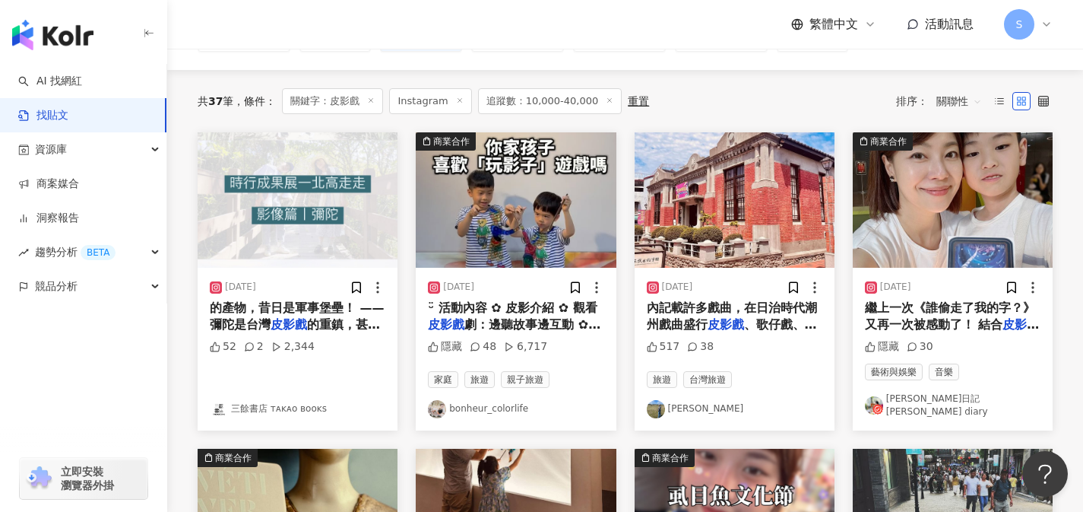
click at [807, 326] on span "、歌仔戲、布袋戲在那時十分盛行 隨" at bounding box center [732, 332] width 170 height 31
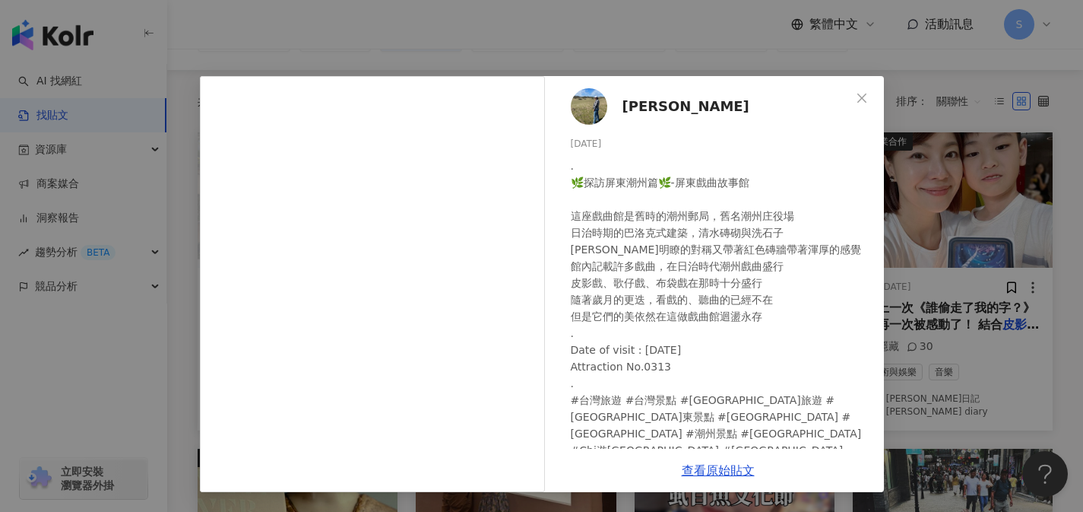
click at [985, 215] on div "林銘淇 2025/1/30 . 🌿探訪屏東潮州篇🌿-屏東戲曲故事館 這座戲曲館是舊時的潮州郵局，舊名潮州庄役場 日治時期的巴洛克式建築，清水磚砌與洗石子 簡潔…" at bounding box center [541, 256] width 1083 height 512
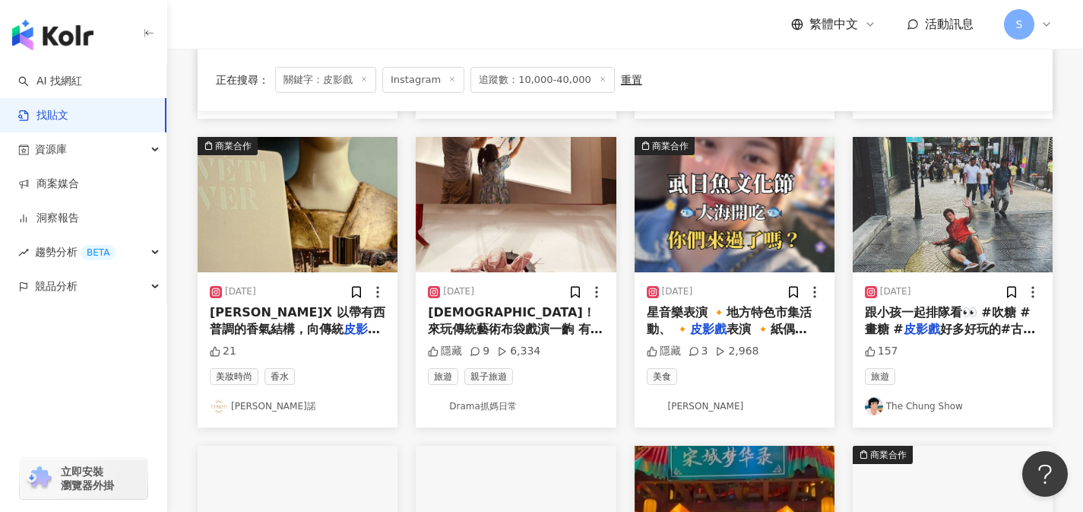
scroll to position [442, 0]
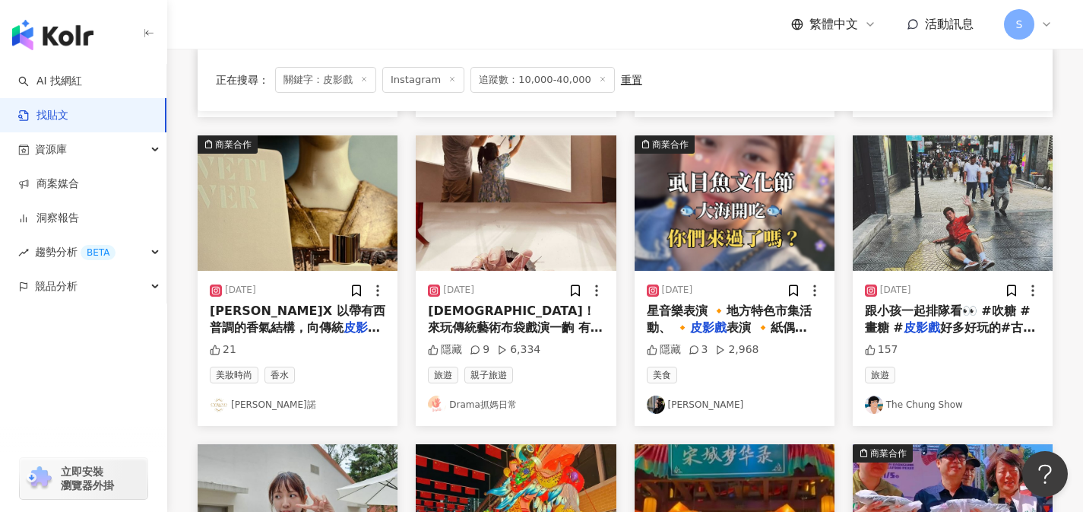
click at [667, 303] on span "星音樂表演 🔸地方特色市集活動、 🔸" at bounding box center [730, 318] width 166 height 31
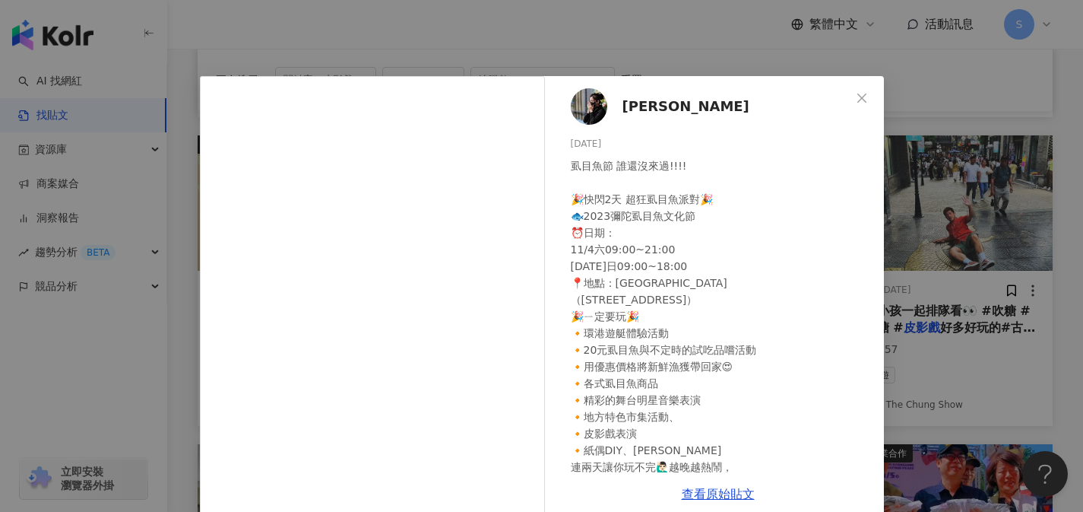
scroll to position [43, 0]
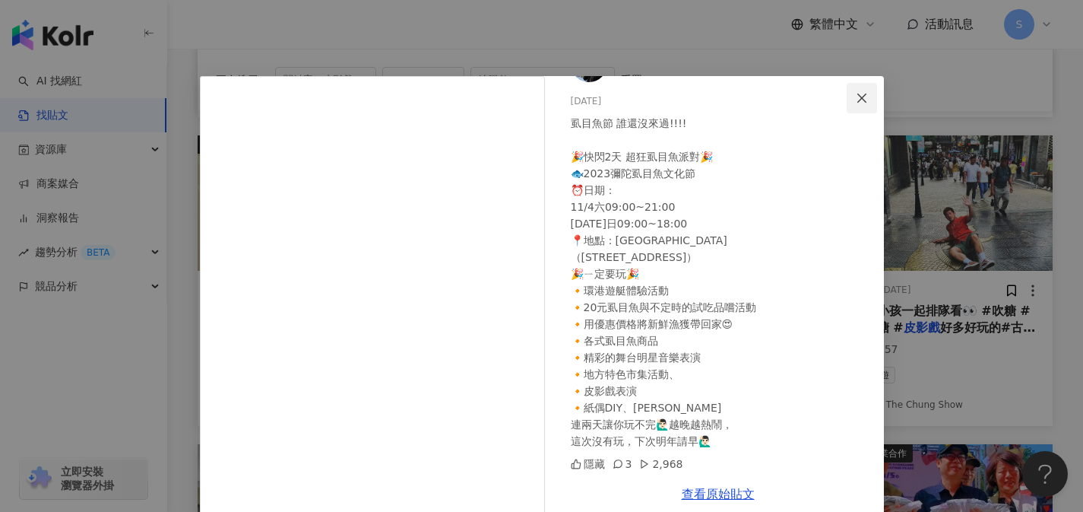
click at [864, 93] on span "Close" at bounding box center [862, 98] width 30 height 12
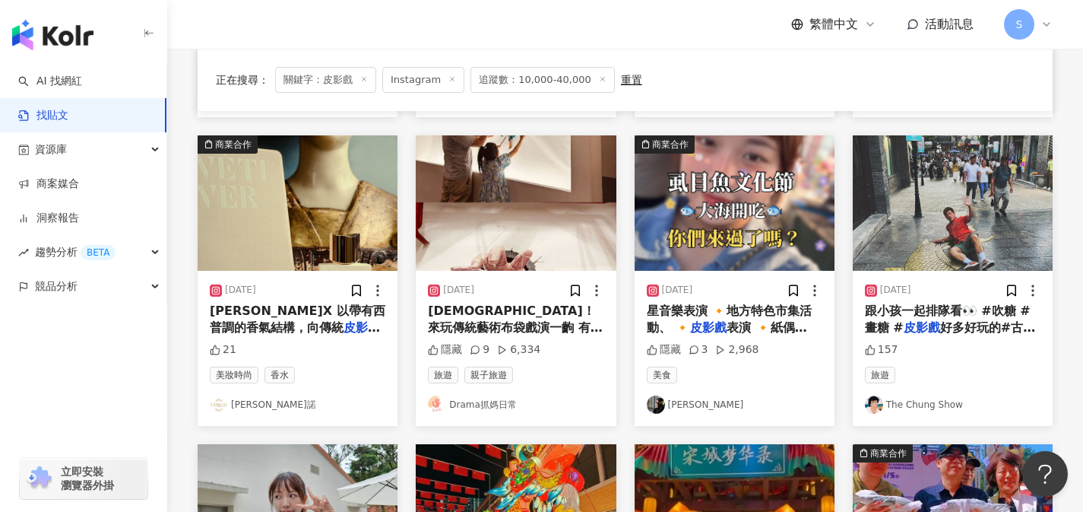
click at [958, 303] on span "跟小孩一起排隊看👀 #吹糖 #畫糖 #" at bounding box center [948, 318] width 166 height 31
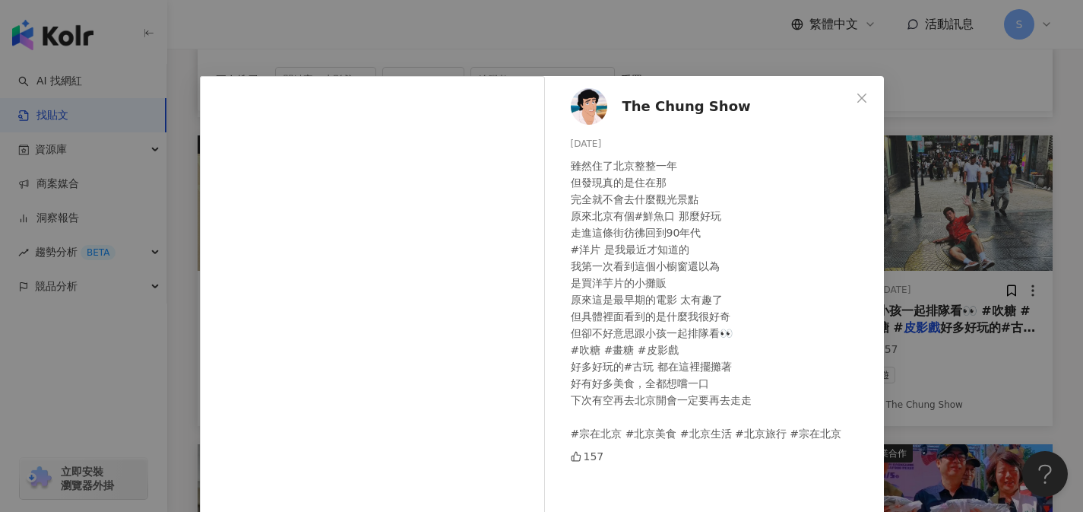
scroll to position [36, 0]
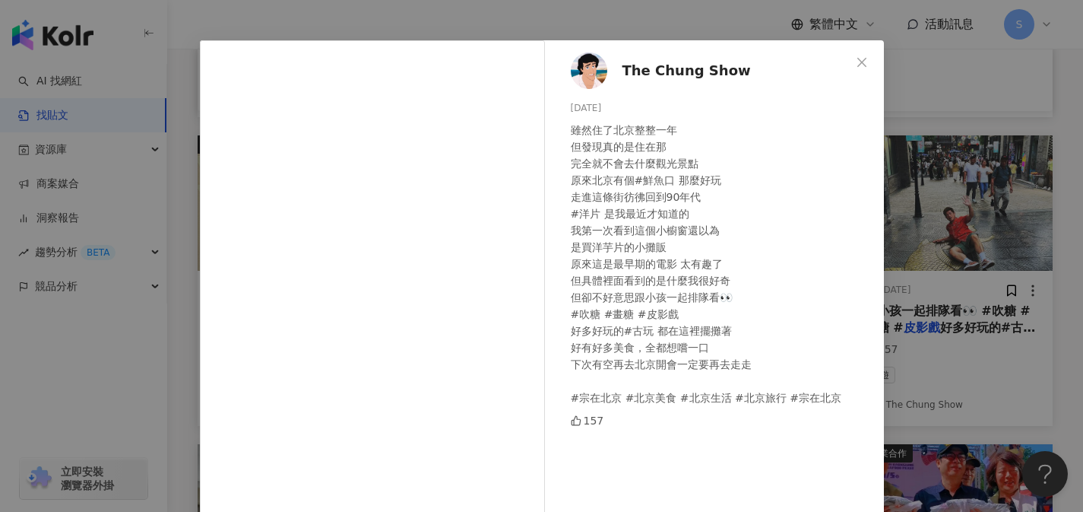
click at [901, 198] on div "The Chung Show 2024/8/22 雖然住了北京整整一年 但發現真的是住在那 完全就不會去什麼觀光景點 原來北京有個#鮮魚口 那麼好玩 走進這條…" at bounding box center [541, 256] width 1083 height 512
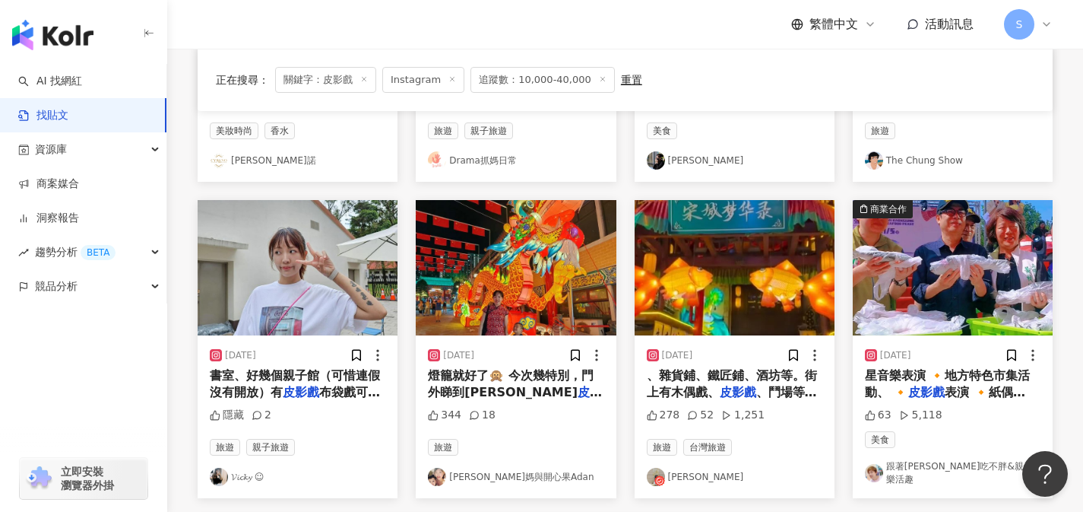
scroll to position [712, 0]
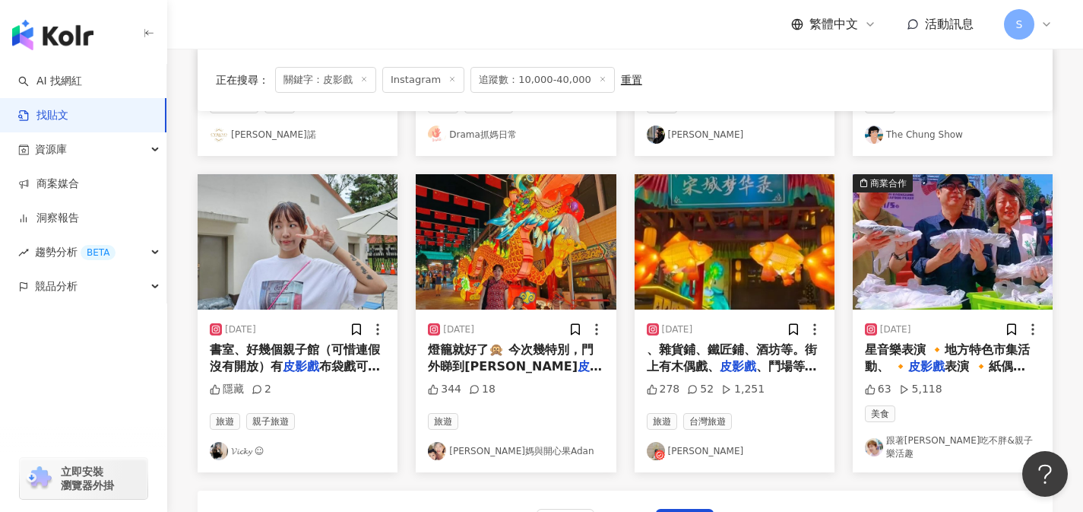
click at [708, 360] on span "、雜貨鋪、鐵匠鋪、酒坊等。街上有木偶戲、" at bounding box center [732, 357] width 170 height 31
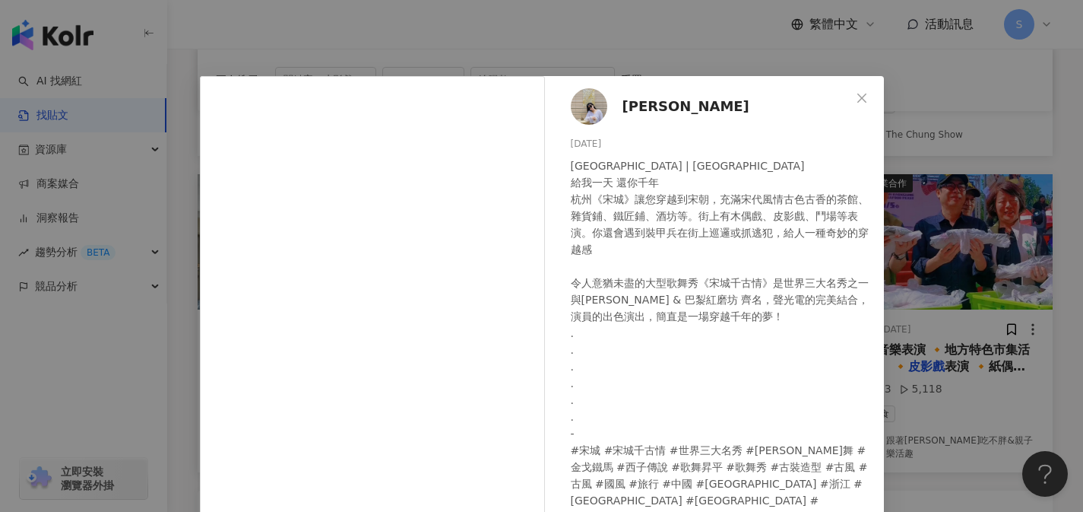
click at [910, 277] on div "Nina 2024/1/11 China | Hangzhou 給我一天 還你千年 杭州《宋城》讓您穿越到宋朝，充滿宋代風情古色古香的茶館、雜貨鋪、鐵匠鋪、酒…" at bounding box center [541, 256] width 1083 height 512
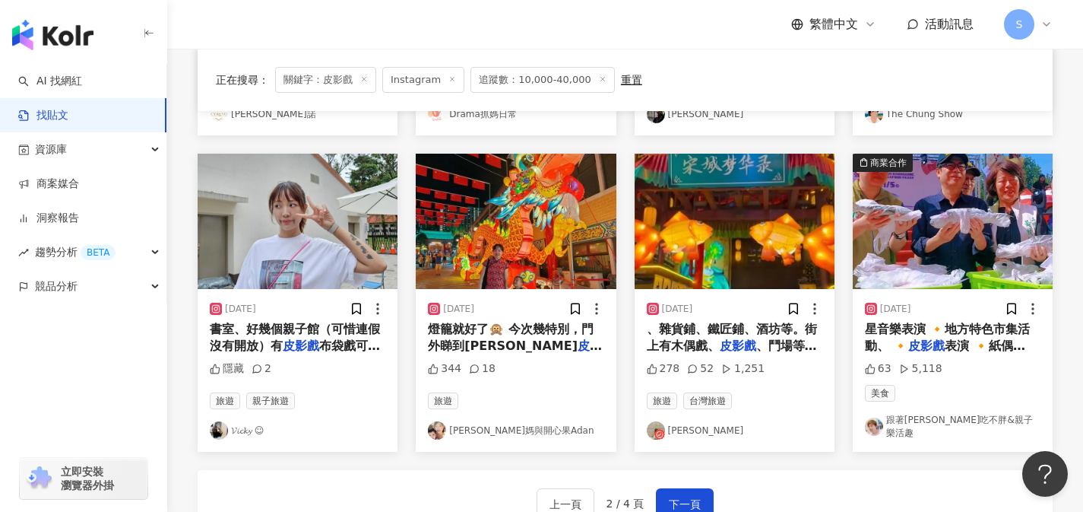
scroll to position [746, 0]
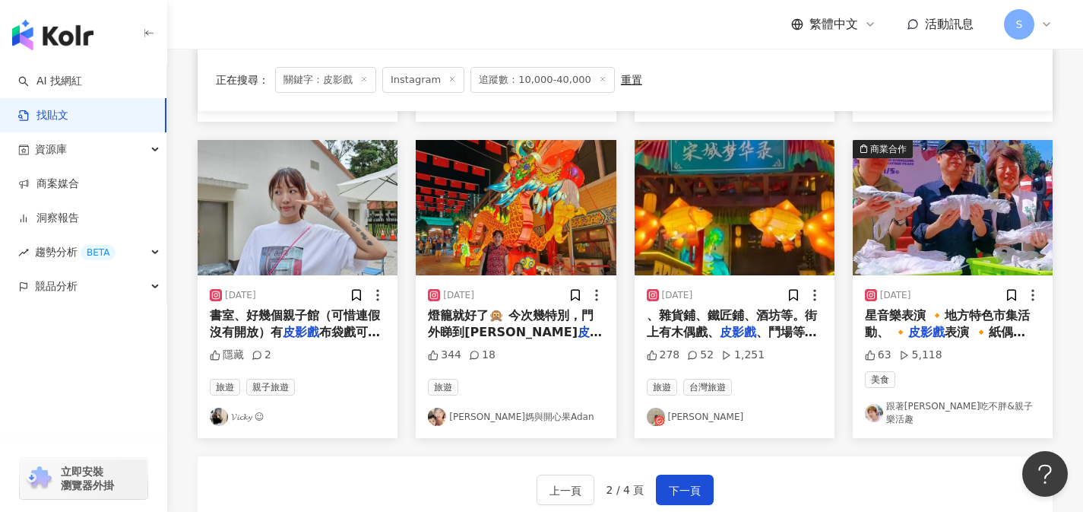
click at [693, 458] on div "上一頁 2 / 4 頁 下一頁" at bounding box center [625, 489] width 855 height 67
click at [694, 481] on span "下一頁" at bounding box center [685, 490] width 32 height 18
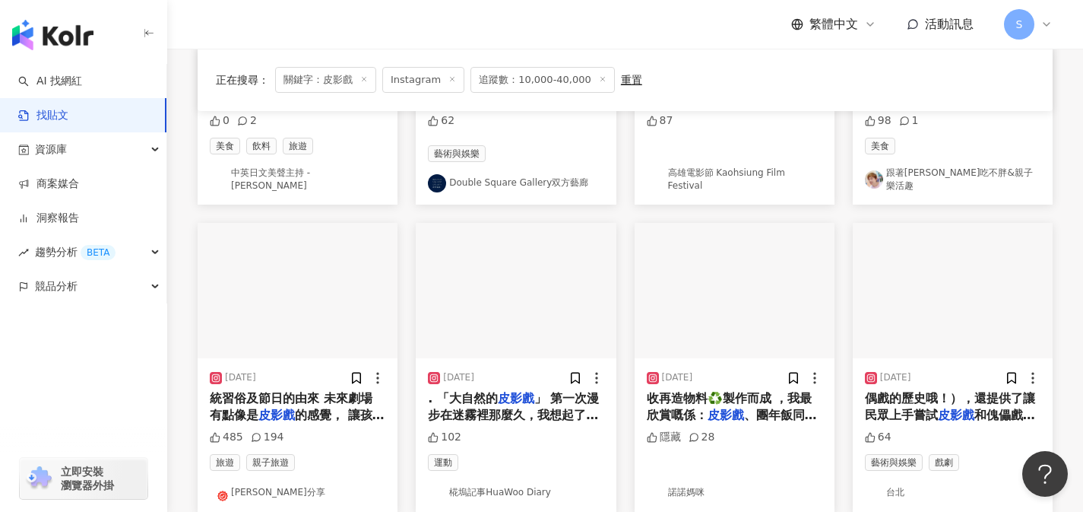
scroll to position [358, 0]
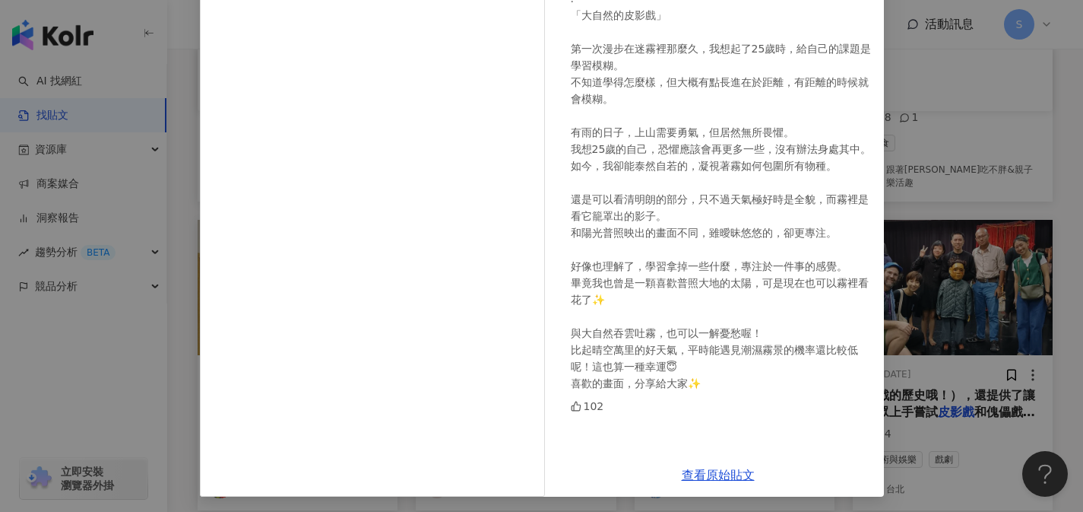
scroll to position [170, 0]
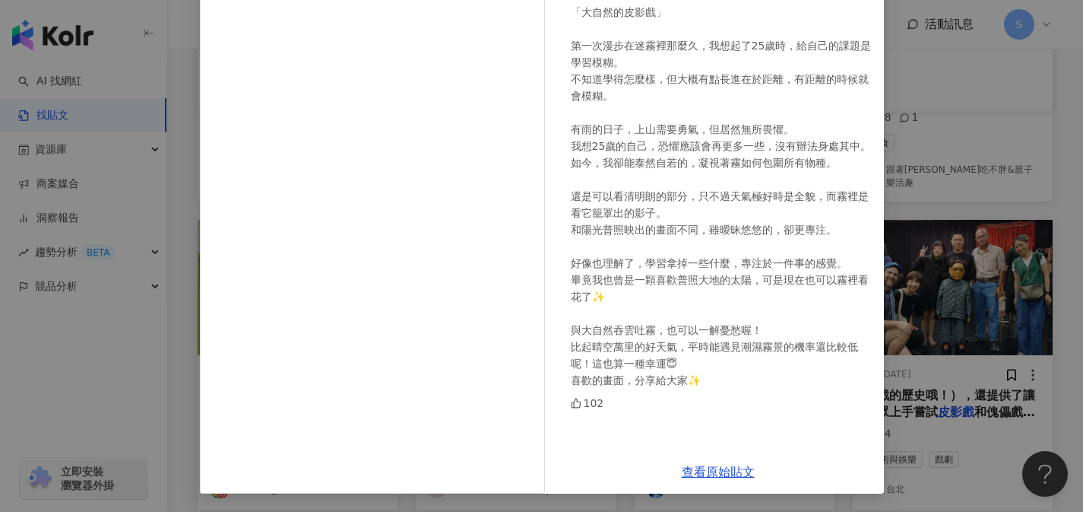
click at [957, 214] on div "椛塢記事HuaWoo Diary 2025/4/13 102 查看原始貼文" at bounding box center [541, 256] width 1083 height 512
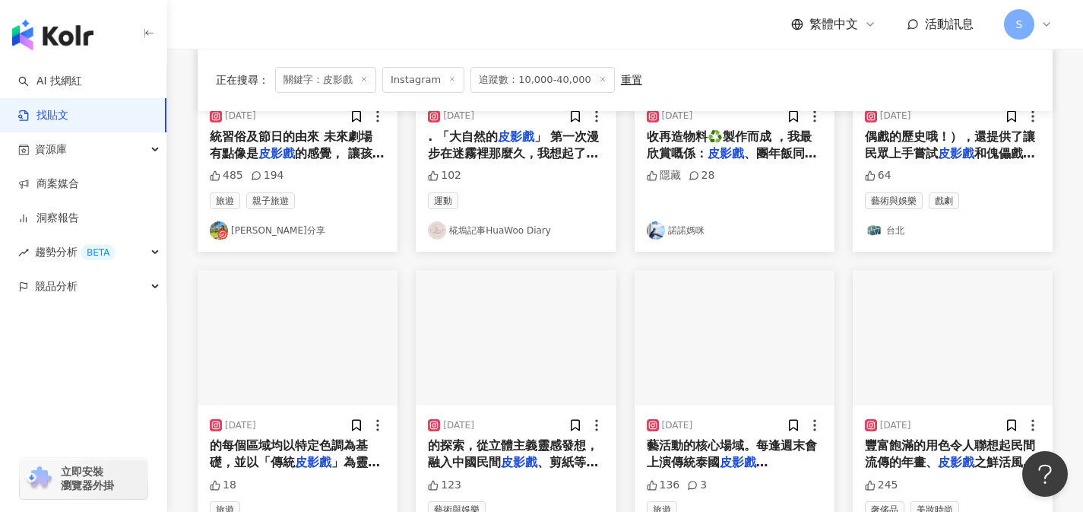
scroll to position [752, 0]
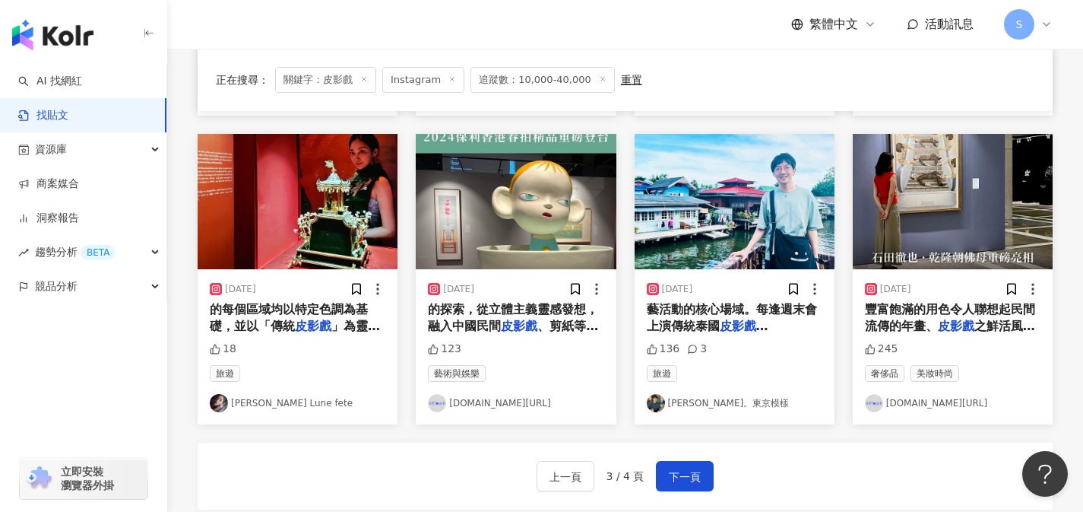
click at [674, 319] on span "藝活動的核心場域。每逢週末會上演傳統泰國" at bounding box center [732, 317] width 170 height 31
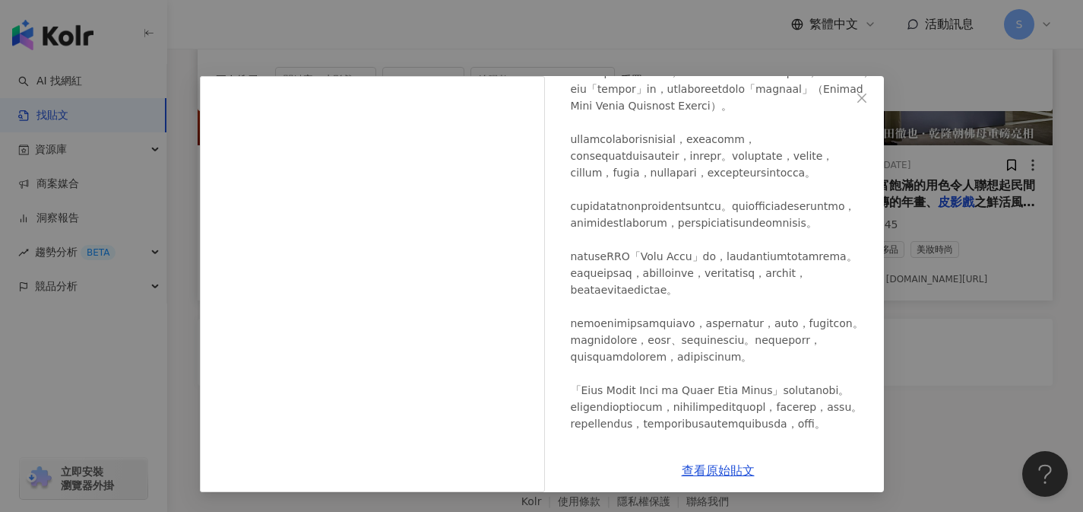
scroll to position [0, 0]
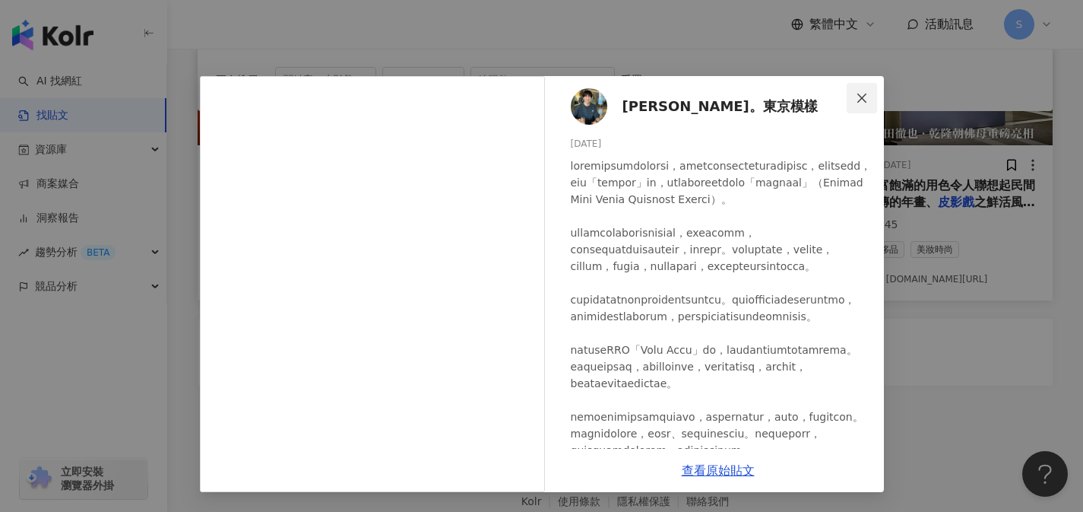
click at [865, 98] on icon "close" at bounding box center [862, 98] width 12 height 12
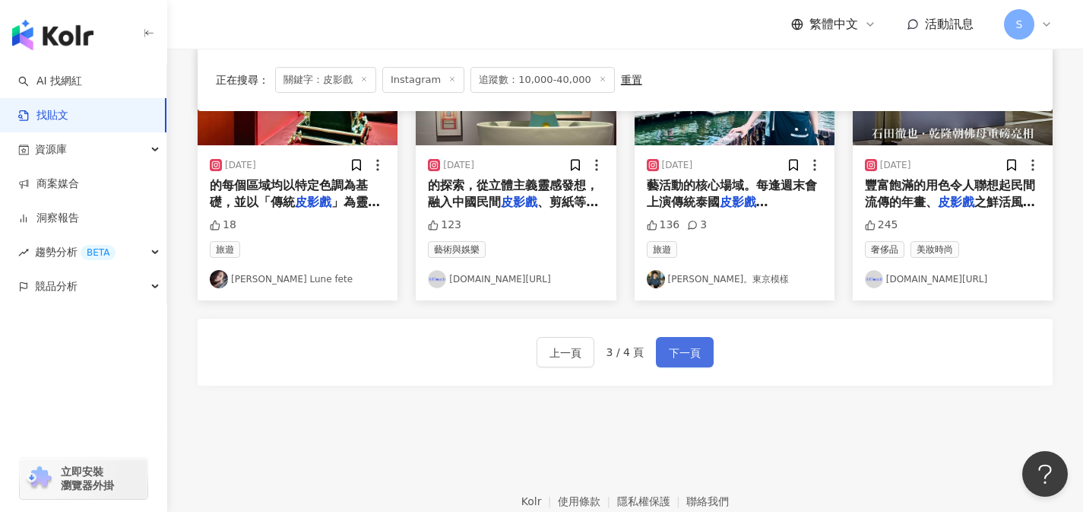
click at [698, 349] on span "下一頁" at bounding box center [685, 353] width 32 height 18
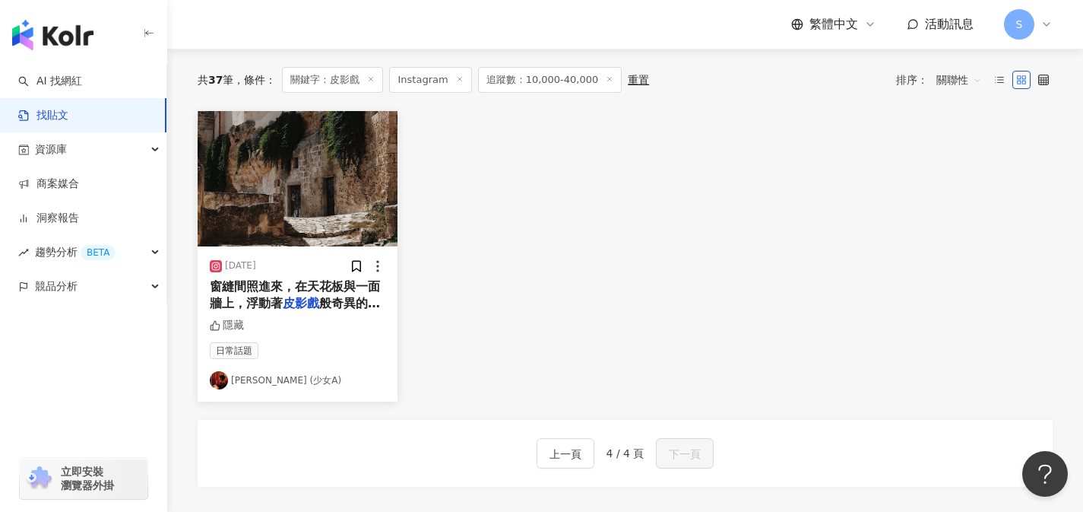
scroll to position [115, 0]
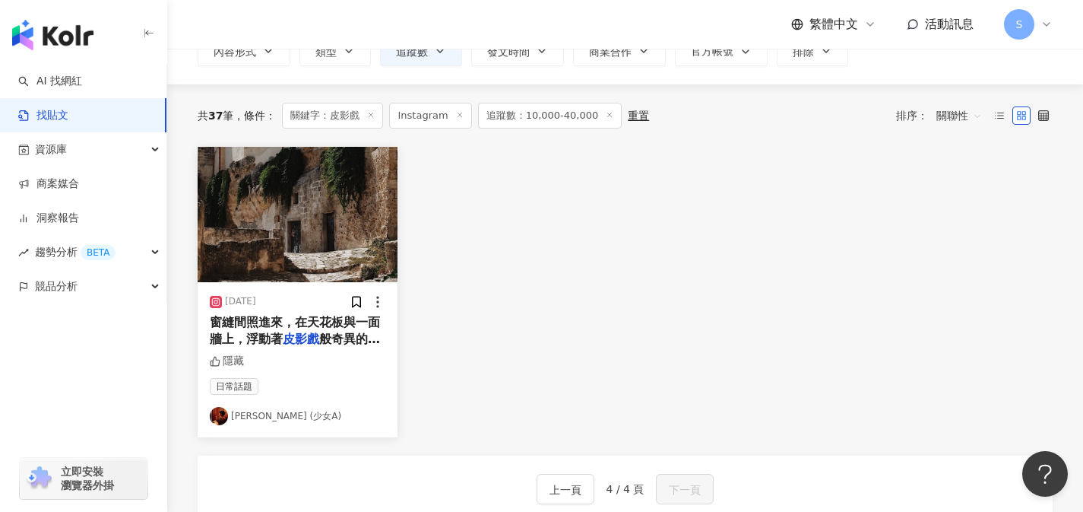
click at [331, 325] on span "窗縫間照進來，在天花板與一面牆上，浮動著" at bounding box center [295, 330] width 170 height 31
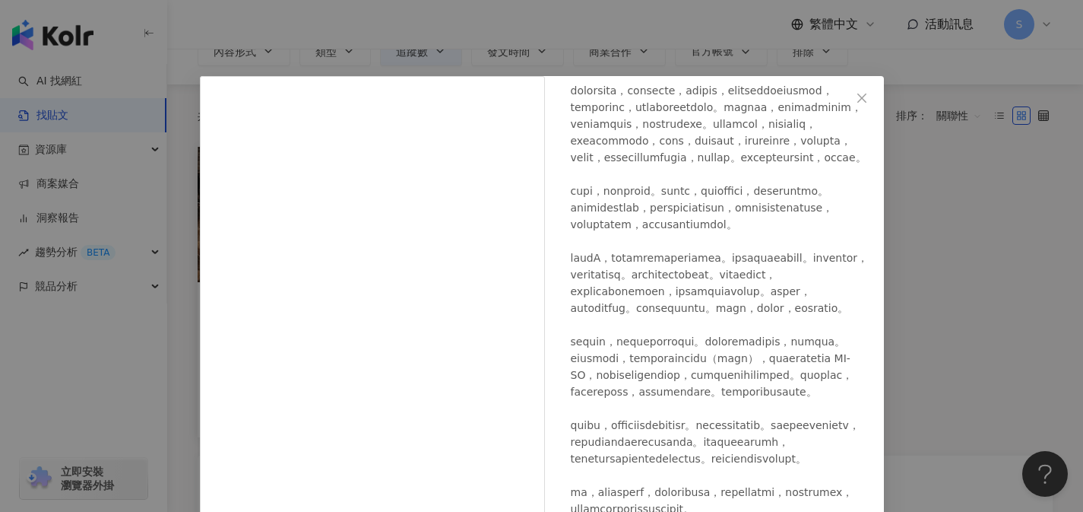
scroll to position [854, 0]
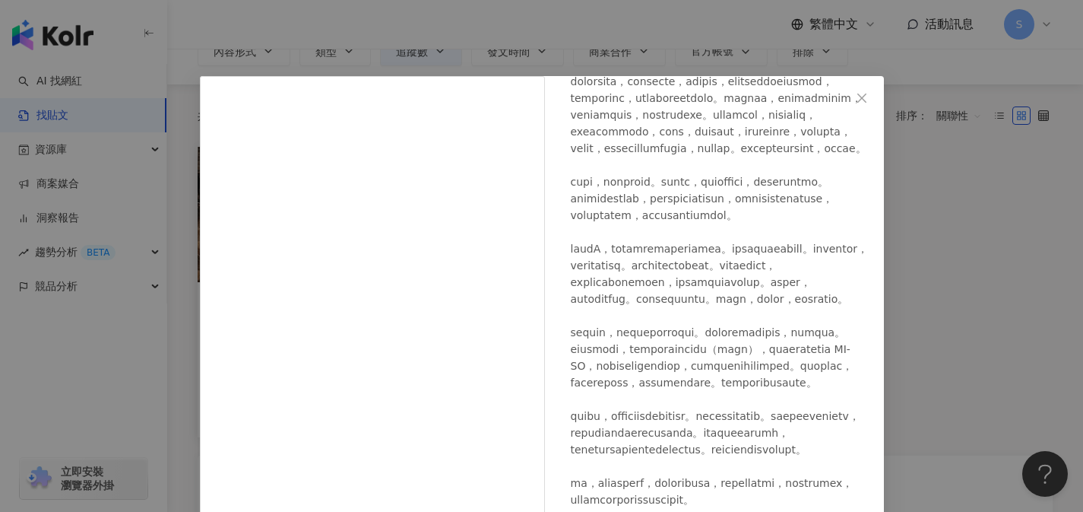
click at [988, 108] on div "Abby Ch. (少女A) 2025/6/3 隱藏 查看原始貼文" at bounding box center [541, 256] width 1083 height 512
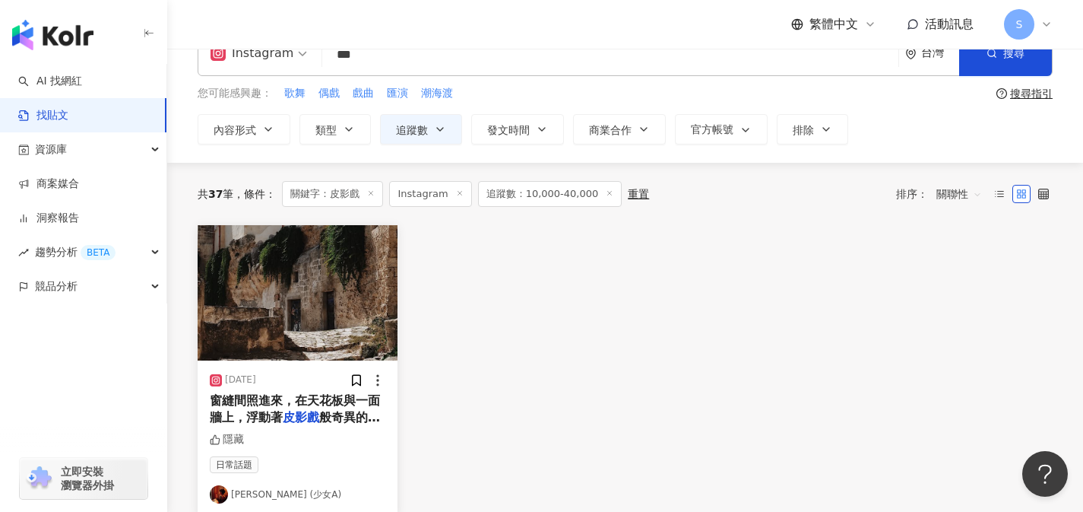
scroll to position [0, 0]
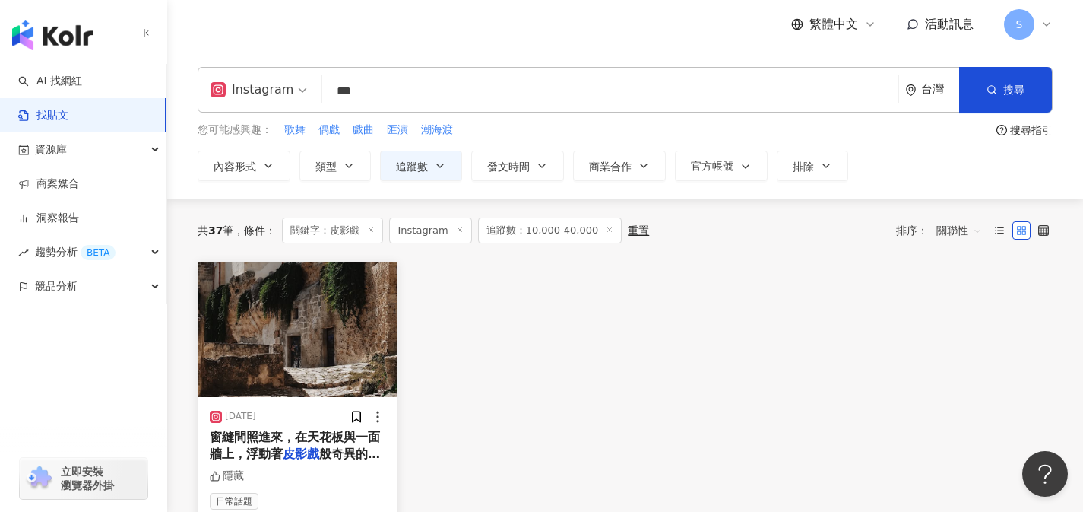
drag, startPoint x: 391, startPoint y: 91, endPoint x: 320, endPoint y: 87, distance: 70.8
click at [320, 87] on div "Instagram 皮影戲 *** 台灣 搜尋" at bounding box center [625, 90] width 855 height 46
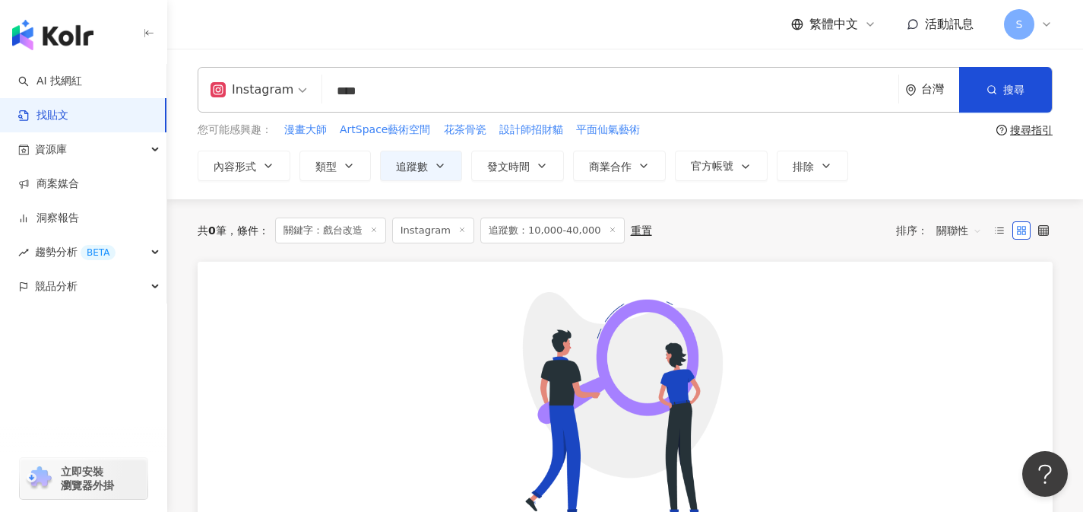
drag, startPoint x: 417, startPoint y: 93, endPoint x: 306, endPoint y: 95, distance: 111.0
click at [306, 95] on div "Instagram 戲台改造 **** 台灣 搜尋" at bounding box center [625, 90] width 855 height 46
click at [526, 100] on input "****" at bounding box center [610, 90] width 564 height 33
drag, startPoint x: 499, startPoint y: 97, endPoint x: 320, endPoint y: 78, distance: 180.4
click at [320, 78] on div "Instagram 戲台改造 **** 台灣 搜尋" at bounding box center [625, 90] width 855 height 46
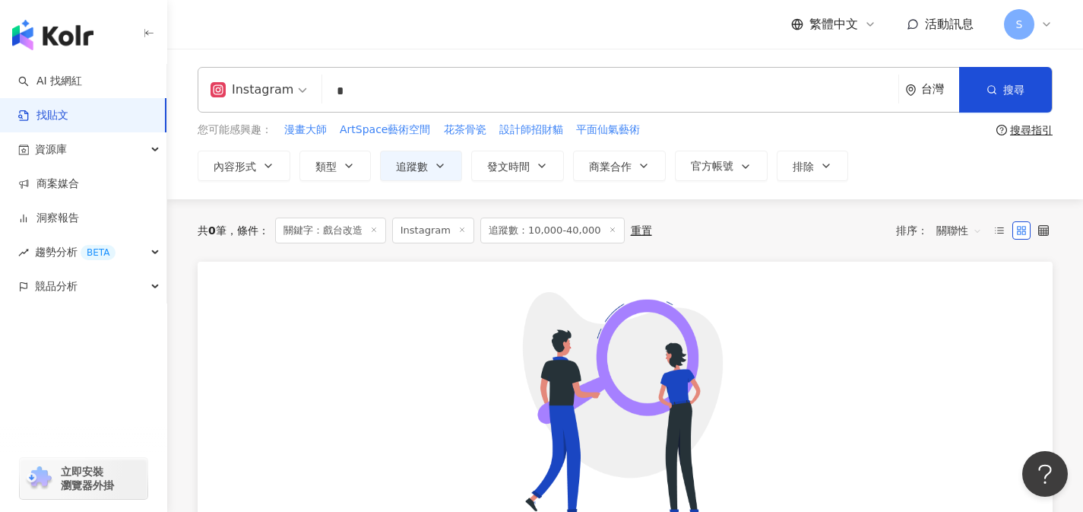
type input "*"
click at [745, 85] on input "search" at bounding box center [610, 90] width 564 height 33
paste input "***"
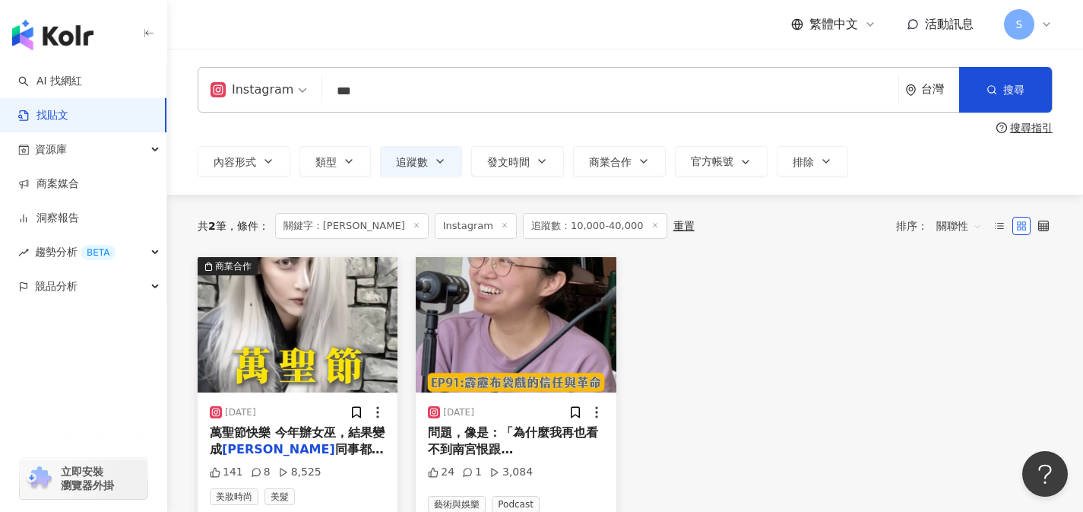
click at [375, 97] on input "***" at bounding box center [610, 90] width 564 height 33
type input "***"
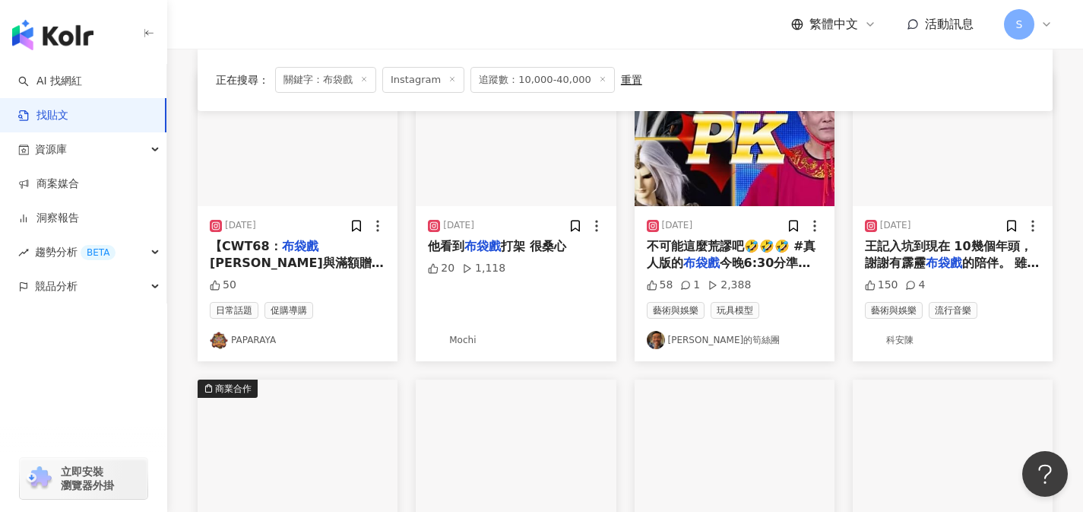
scroll to position [194, 0]
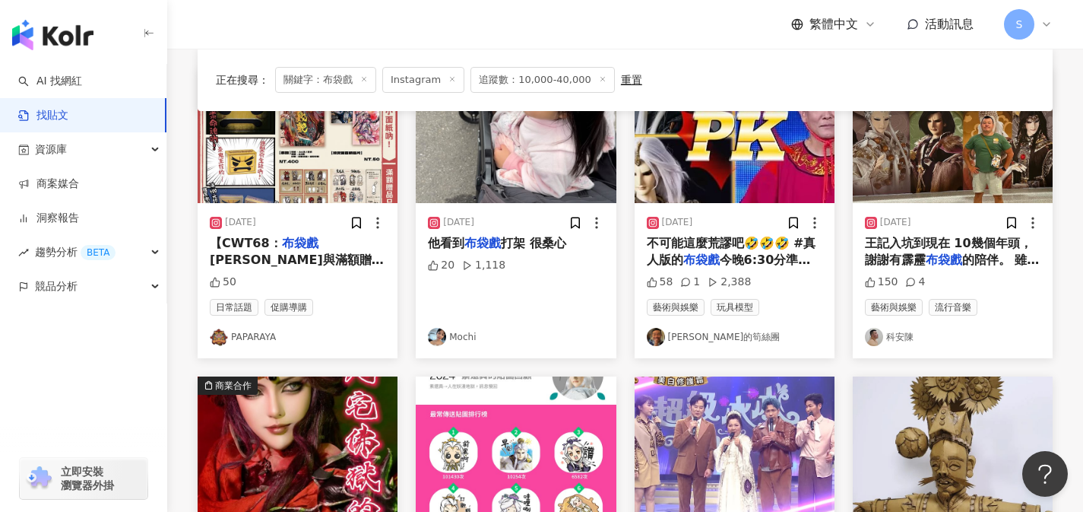
click at [869, 258] on span "王記入坑到現在 10幾個年頭，謝謝有霹靂" at bounding box center [948, 251] width 167 height 31
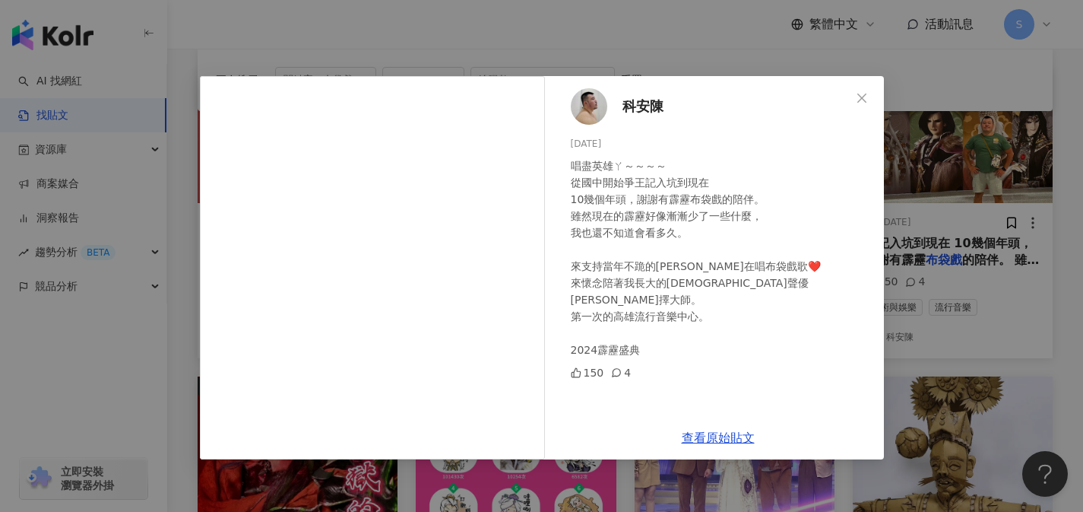
click at [918, 168] on div "科安陳 2024/10/20 唱盡英雄ㄚ～～～～ 從國中開始爭王記入坑到現在 10幾個年頭，謝謝有霹靂布袋戲的陪伴。 雖然現在的霹靂好像漸漸少了一些什麼， 我…" at bounding box center [541, 256] width 1083 height 512
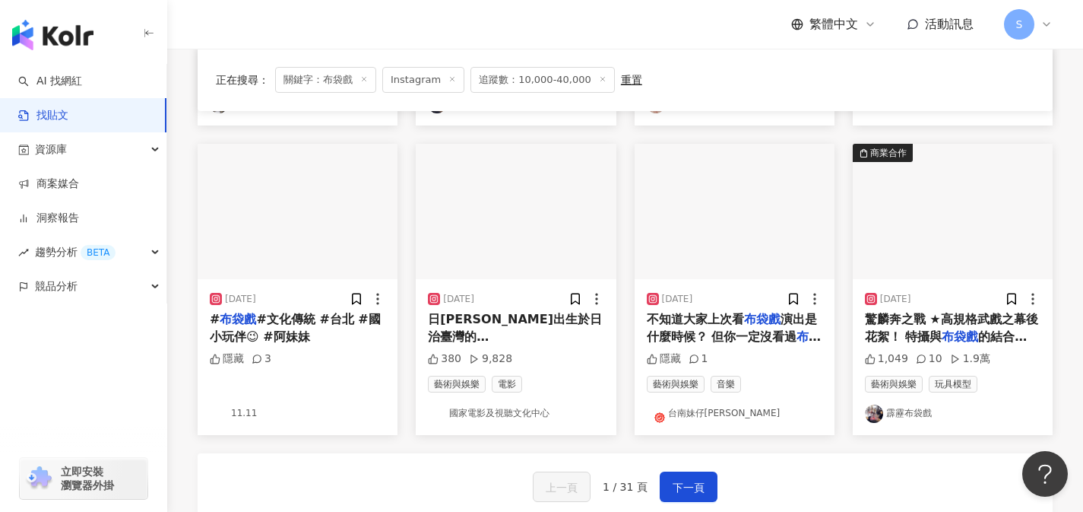
scroll to position [711, 0]
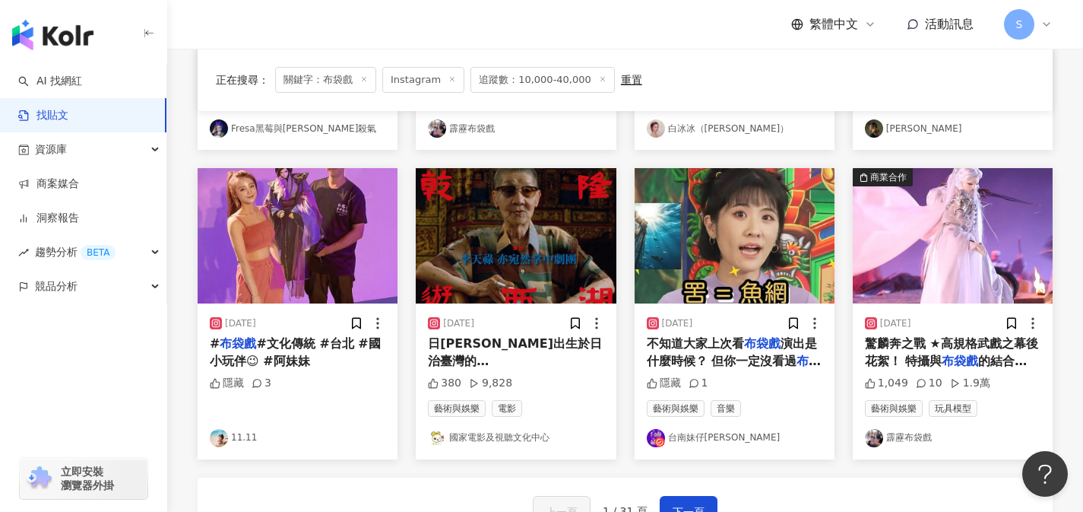
click at [312, 335] on div "# 布袋戲 #文化傳統 #台北 #國小玩伴😉 #阿妹妹" at bounding box center [298, 352] width 176 height 34
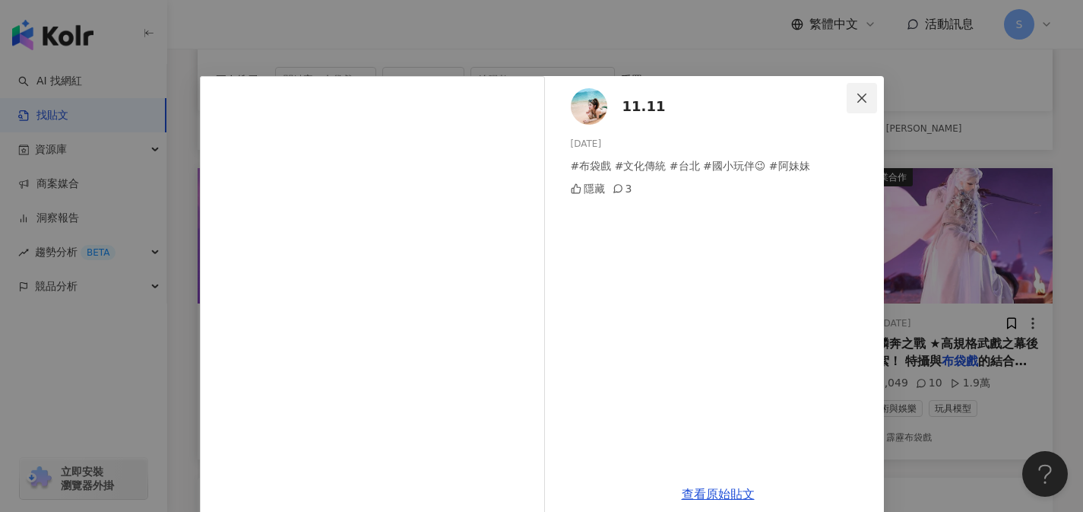
click at [856, 97] on icon "close" at bounding box center [862, 98] width 12 height 12
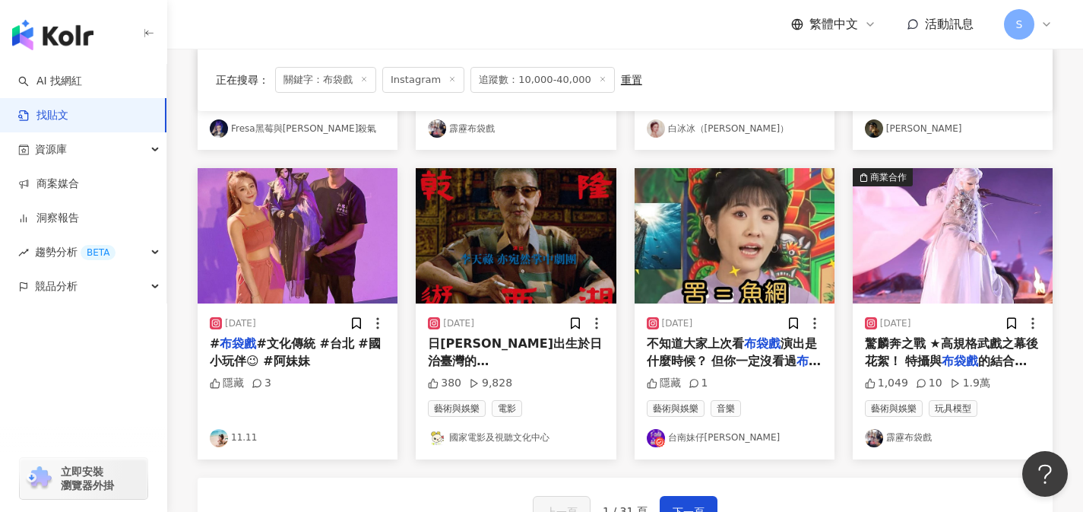
click at [240, 358] on span "#文化傳統 #台北 #國小玩伴😉 #阿妹妹" at bounding box center [295, 351] width 171 height 31
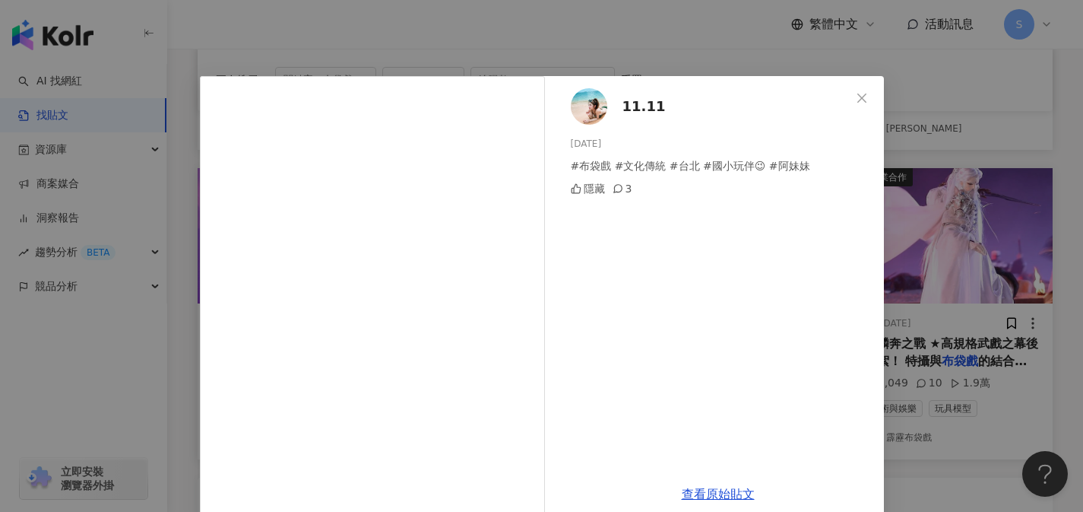
click at [587, 112] on img at bounding box center [589, 106] width 36 height 36
click at [856, 98] on icon "close" at bounding box center [862, 98] width 12 height 12
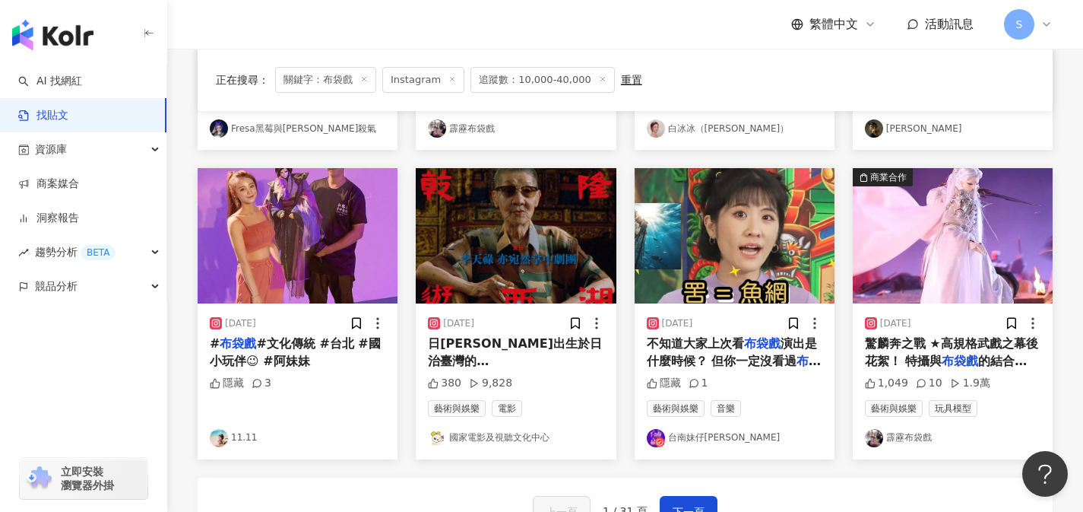
scroll to position [747, 0]
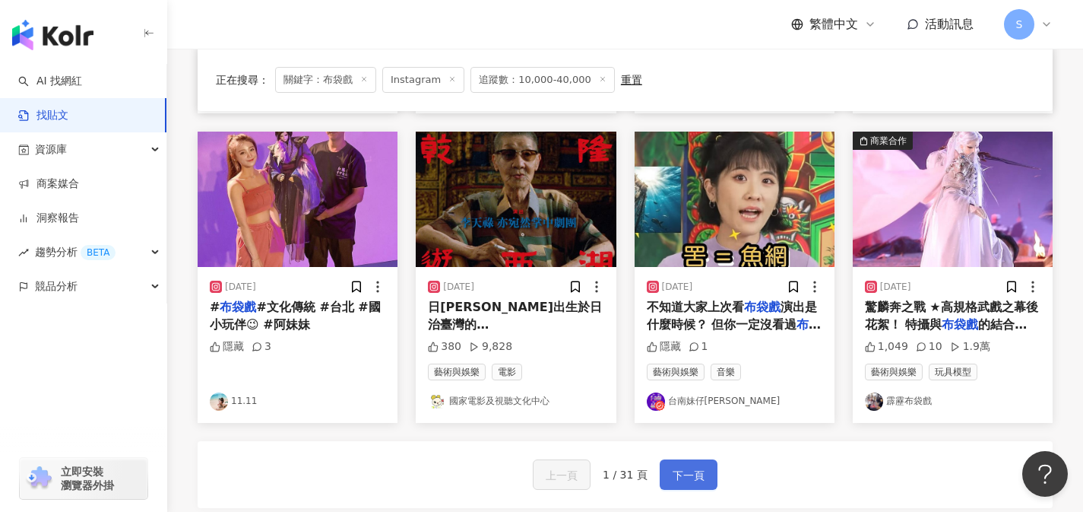
click at [693, 477] on span "下一頁" at bounding box center [689, 475] width 32 height 18
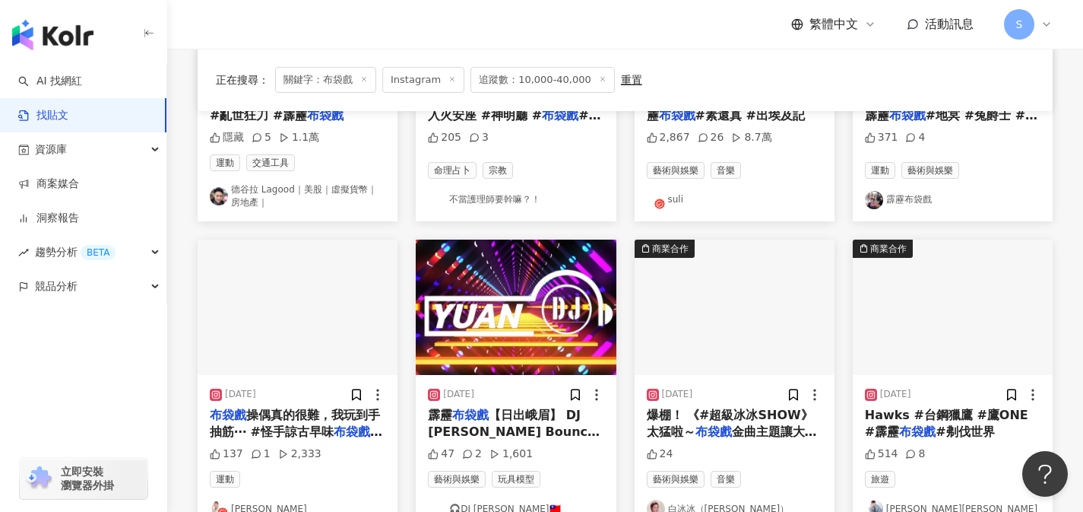
scroll to position [363, 0]
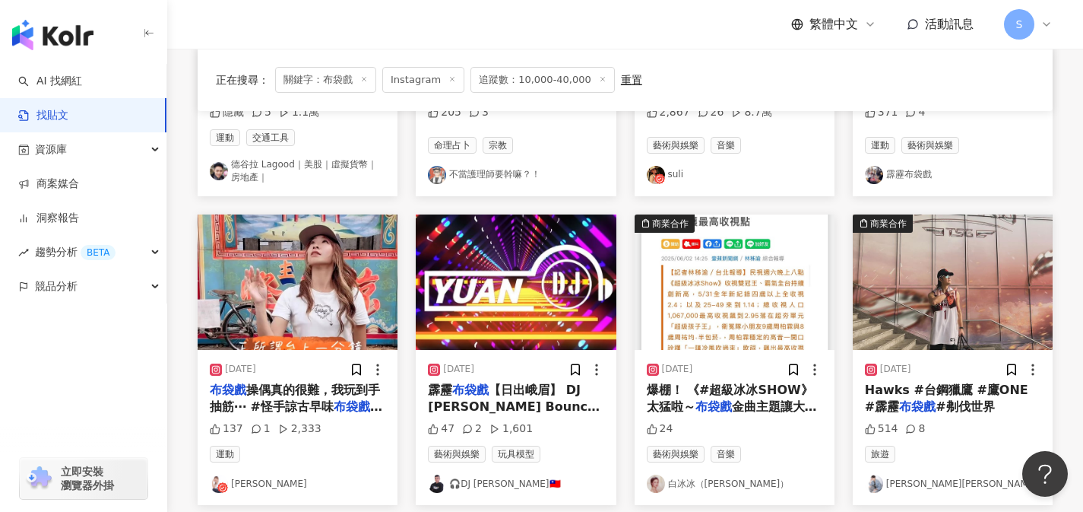
click at [308, 419] on div "2025/1/3 布袋戲 操偶真的很難，我玩到手抽筋⋯ #怪手諒古早味 布袋戲 @gogo.taiwan 137 1 2,333 運動 段慧琳" at bounding box center [298, 427] width 200 height 155
click at [309, 408] on span "操偶真的很難，我玩到手抽筋⋯ #怪手諒古早味" at bounding box center [295, 397] width 170 height 31
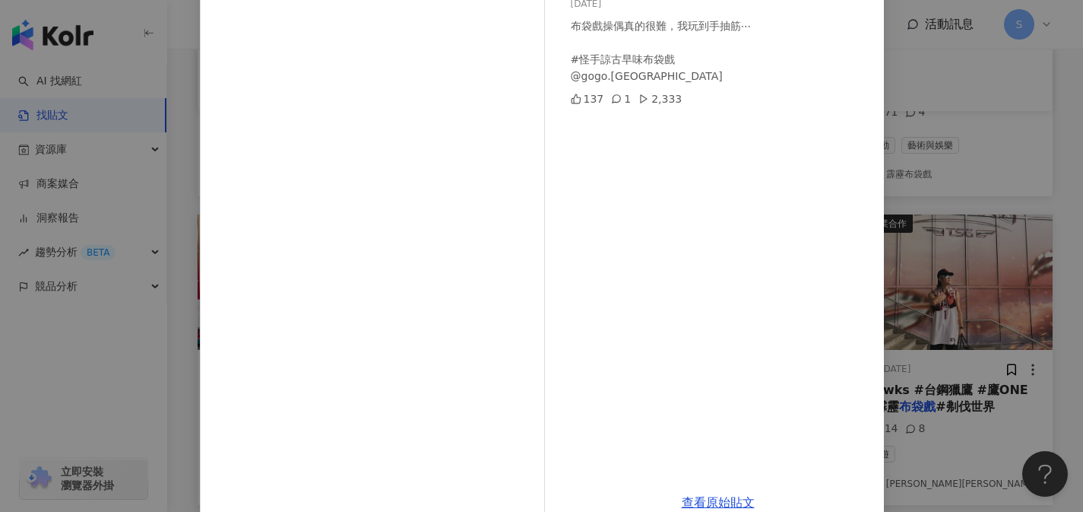
scroll to position [170, 0]
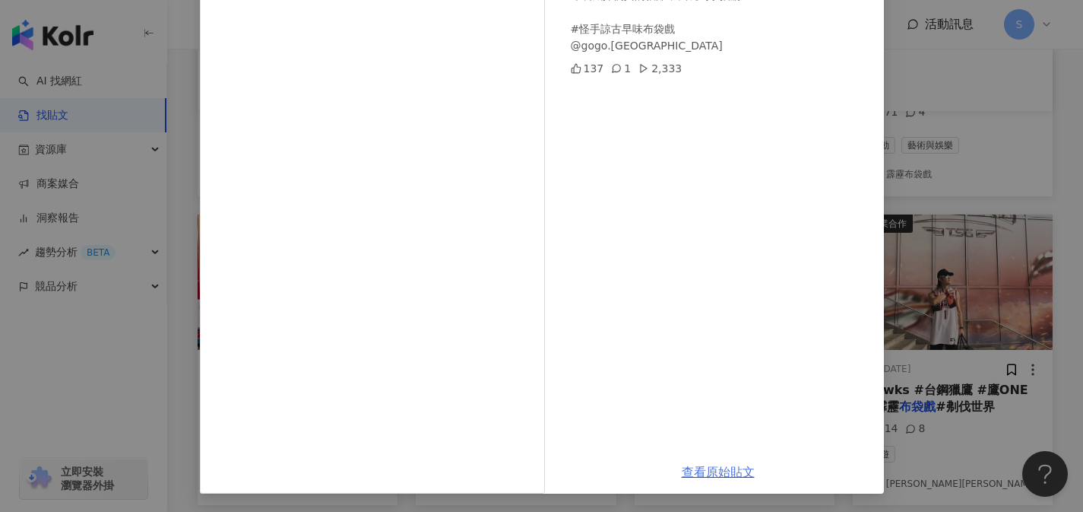
click at [702, 477] on link "查看原始貼文" at bounding box center [718, 471] width 73 height 14
click at [940, 171] on div "段慧琳 2025/1/3 布袋戲操偶真的很難，我玩到手抽筋⋯ #怪手諒古早味布袋戲 @gogo.taiwan 137 1 2,333 查看原始貼文" at bounding box center [541, 256] width 1083 height 512
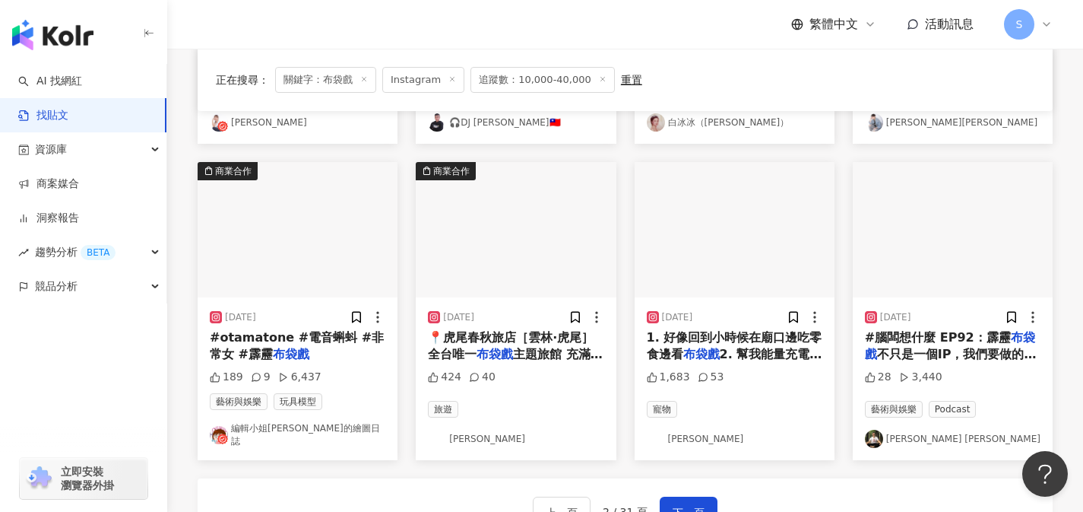
scroll to position [724, 0]
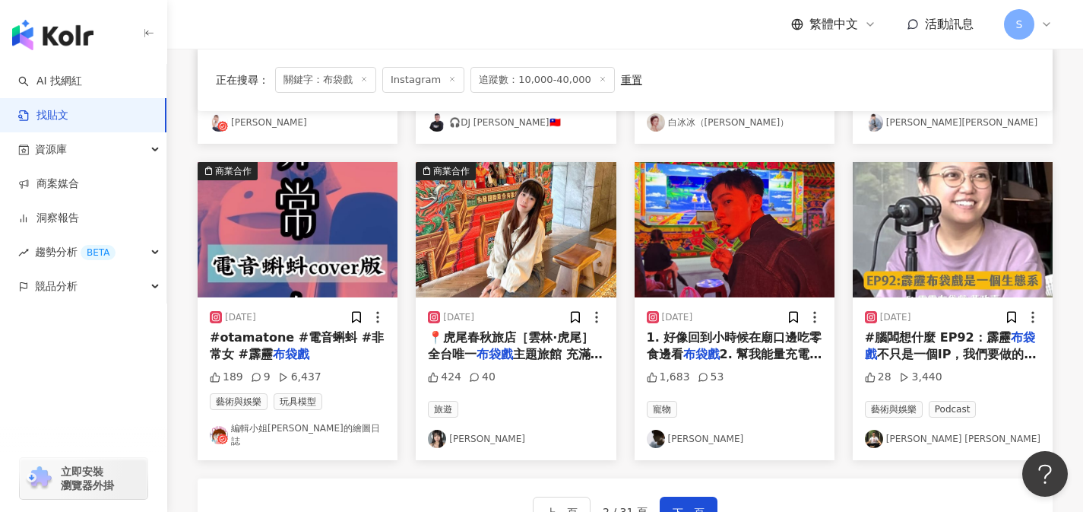
click at [281, 349] on mark "布袋戲" at bounding box center [291, 354] width 36 height 14
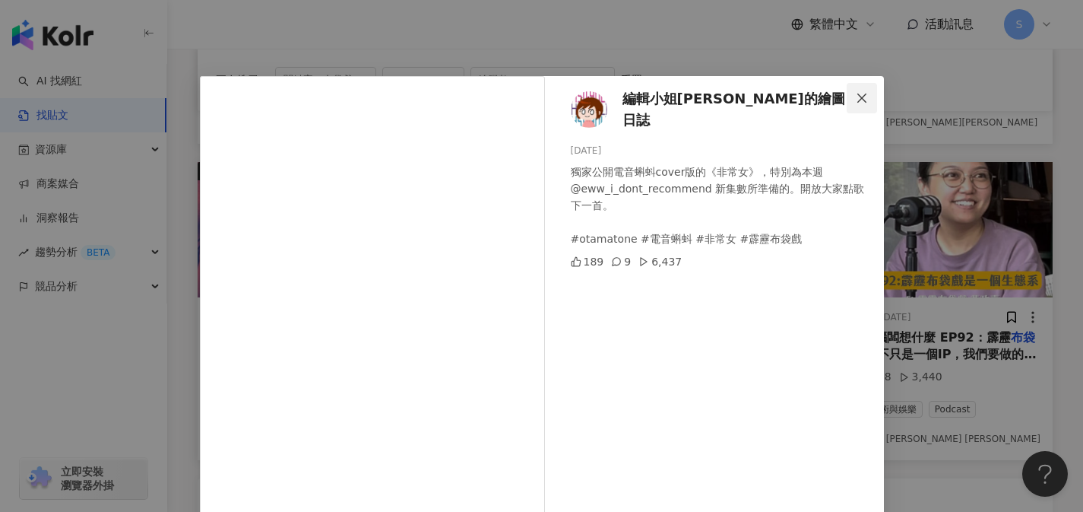
click at [860, 93] on icon "close" at bounding box center [862, 98] width 12 height 12
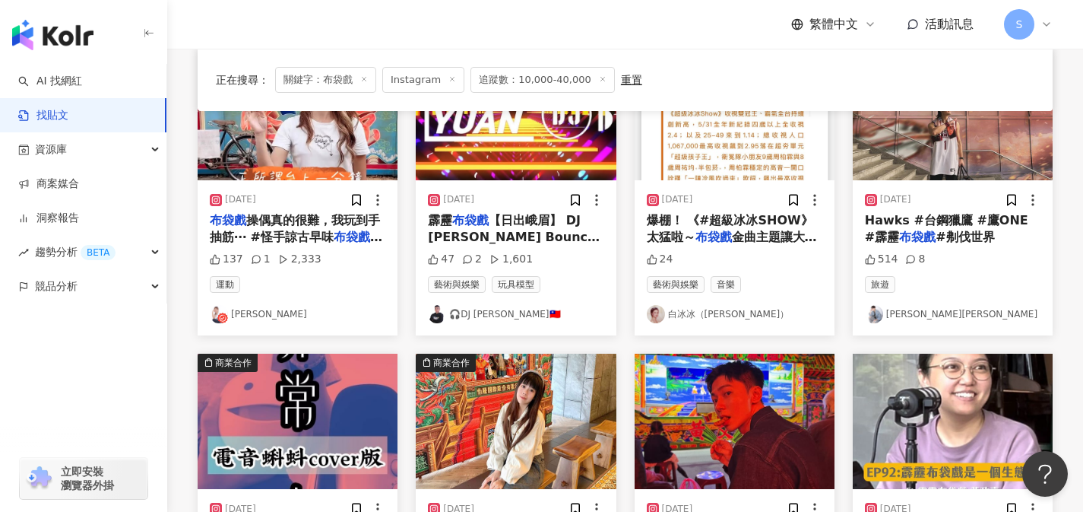
scroll to position [495, 0]
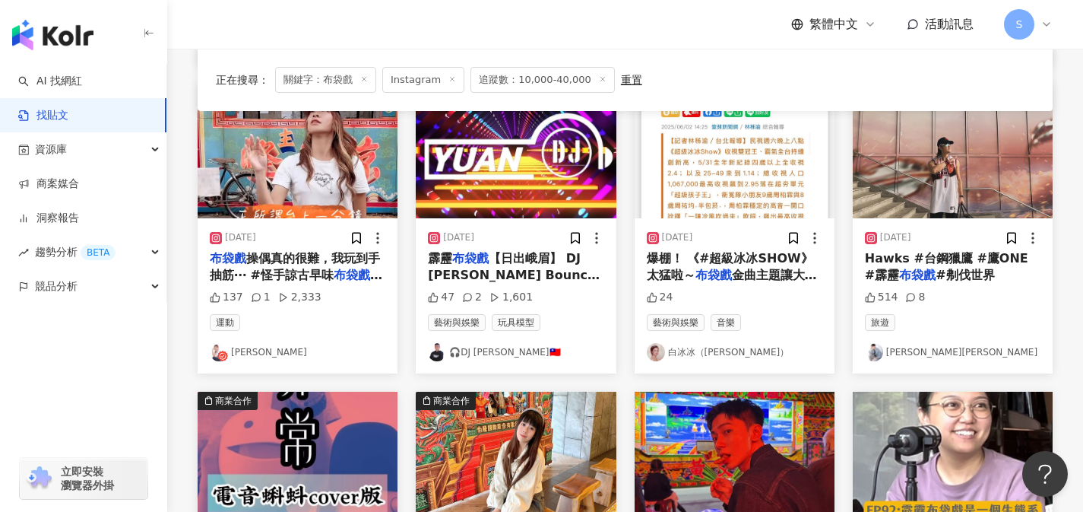
click at [924, 265] on div "Hawks #台鋼獵鷹 #鷹ONE #霹靂 布袋戲 #刜伐世界" at bounding box center [953, 267] width 176 height 34
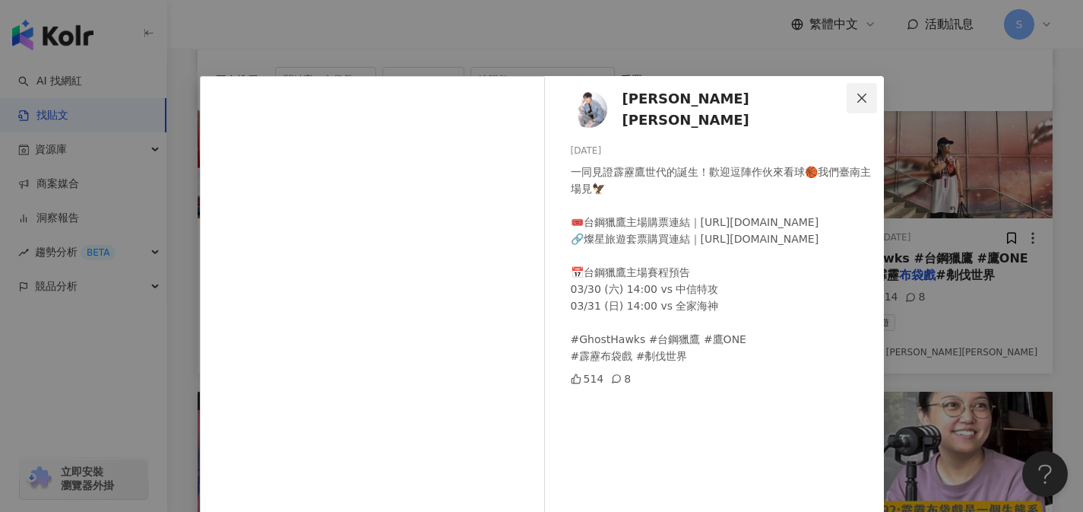
click at [856, 92] on icon "close" at bounding box center [862, 98] width 12 height 12
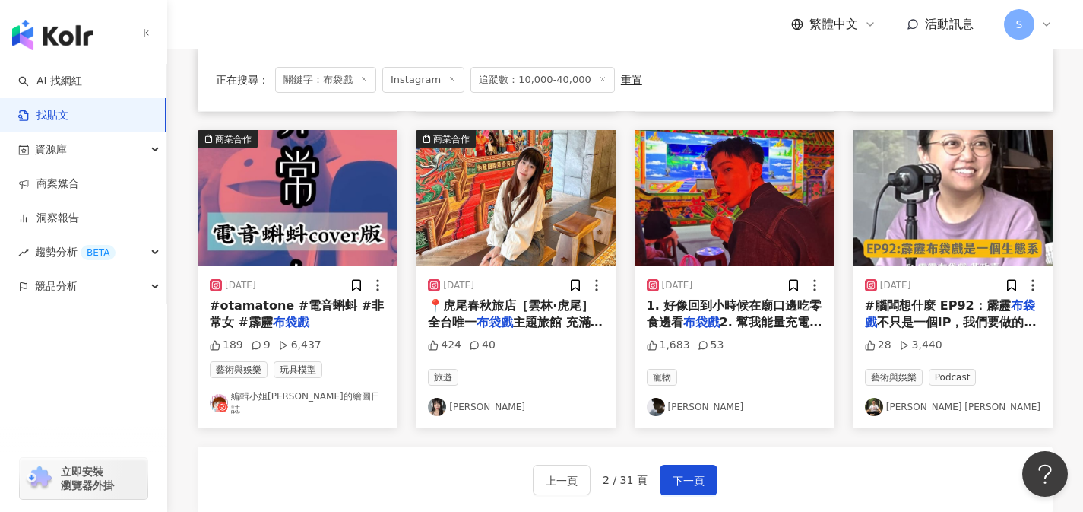
scroll to position [862, 0]
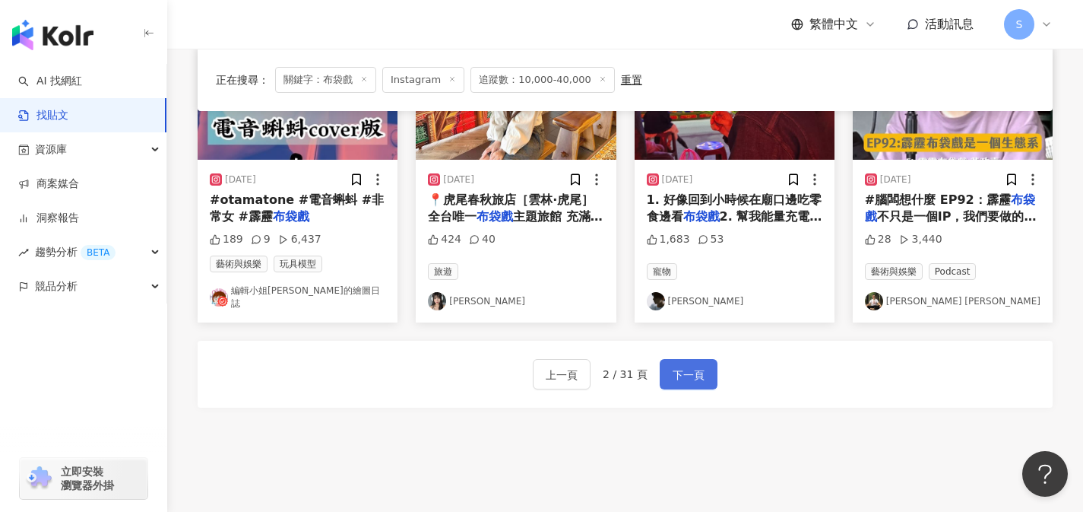
click at [696, 370] on span "下一頁" at bounding box center [689, 375] width 32 height 18
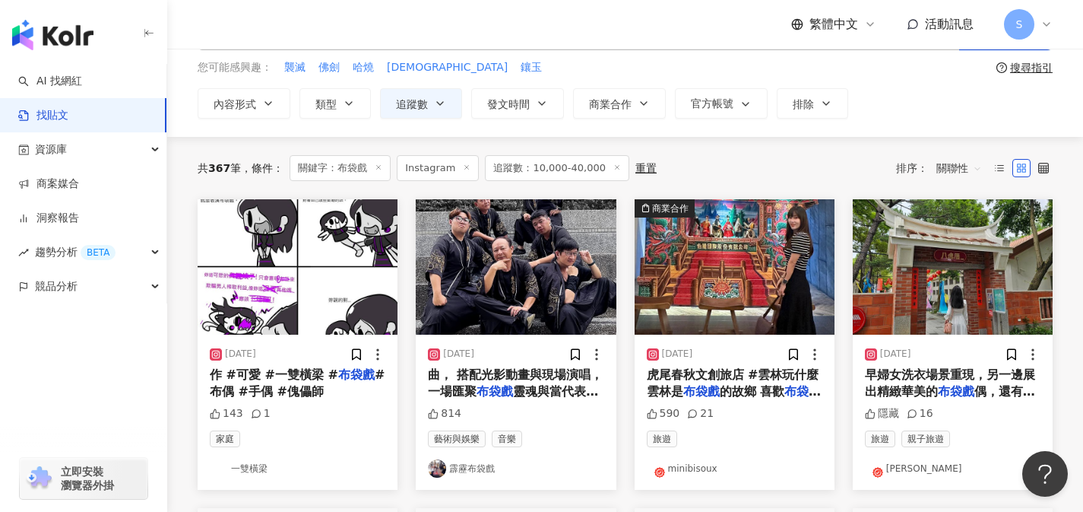
scroll to position [63, 0]
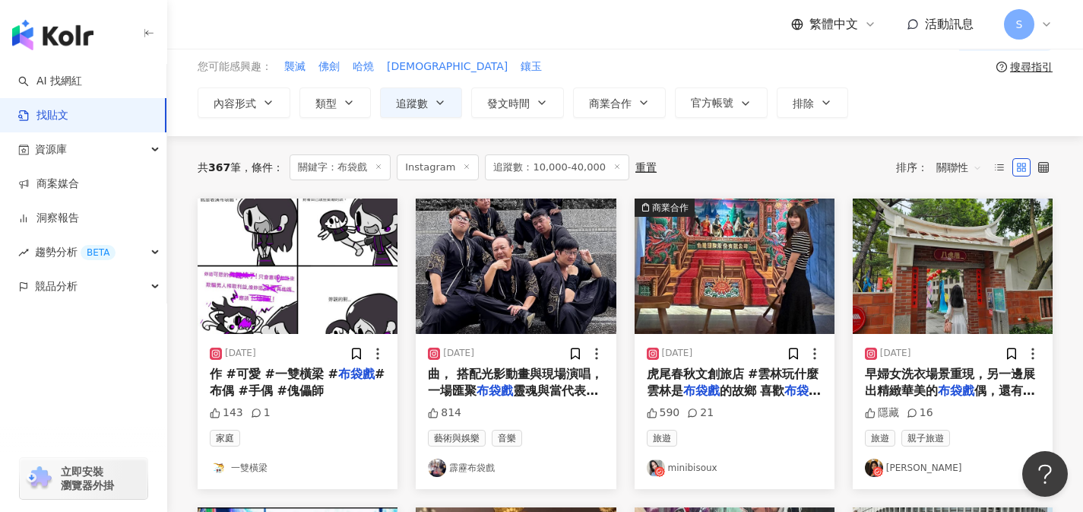
click at [901, 374] on span "早婦女洗衣場景重現，另一邊展出精緻華美的" at bounding box center [950, 381] width 170 height 31
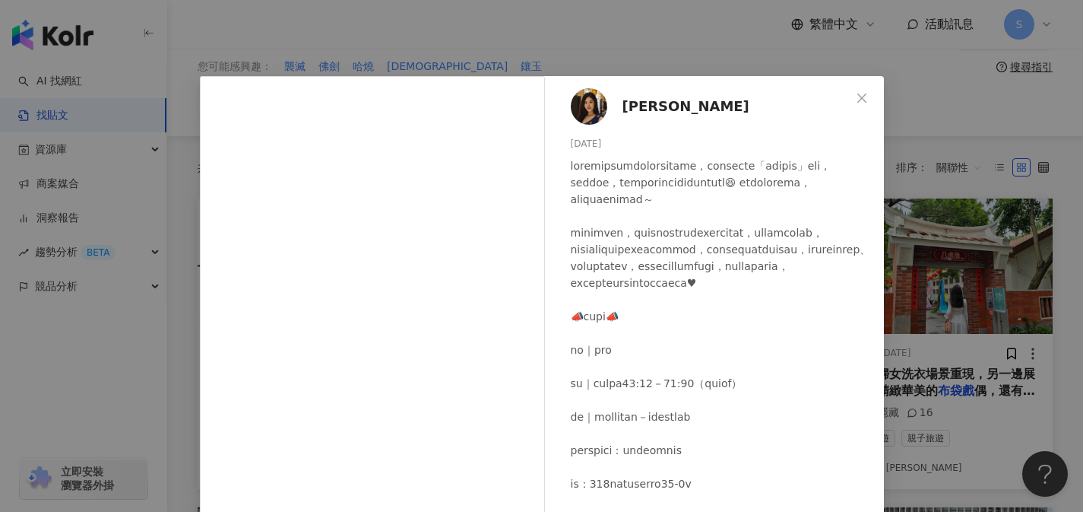
scroll to position [54, 0]
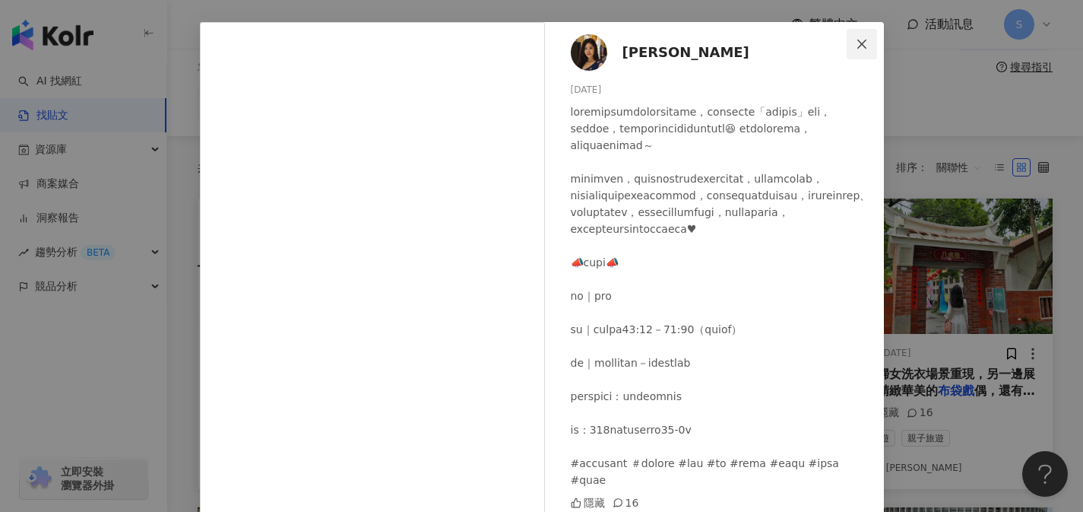
click at [856, 46] on icon "close" at bounding box center [862, 44] width 12 height 12
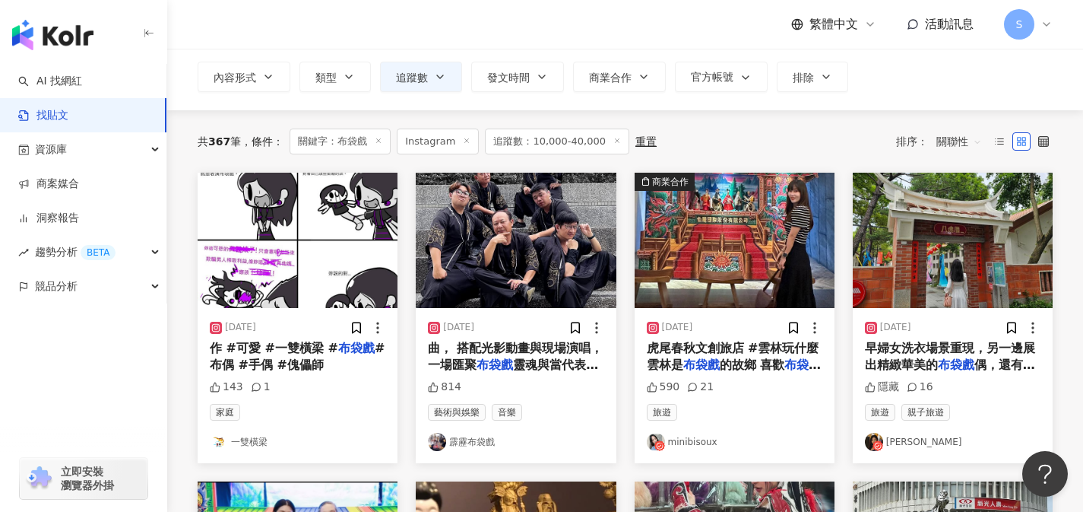
scroll to position [87, 0]
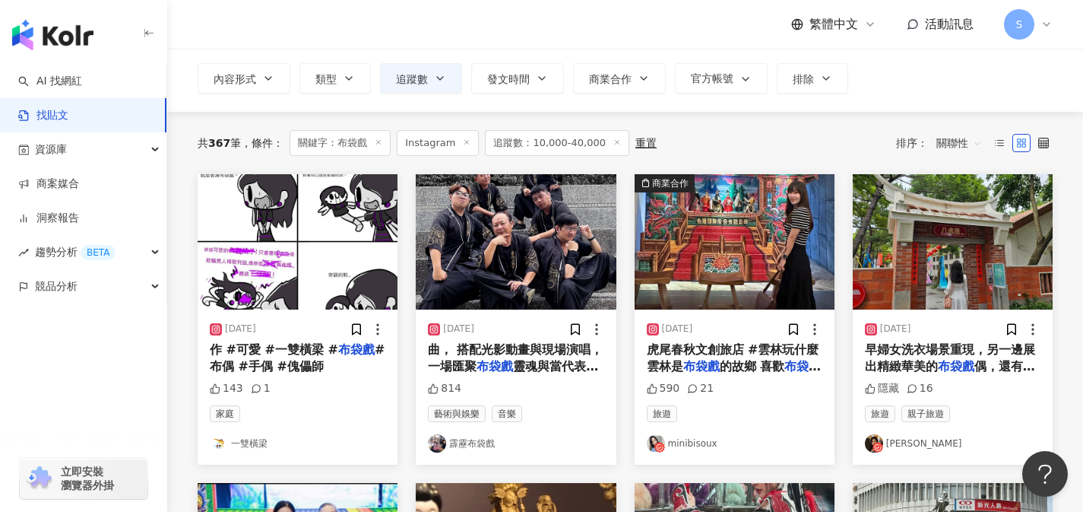
click at [732, 361] on span "的故鄉 喜歡" at bounding box center [752, 366] width 65 height 14
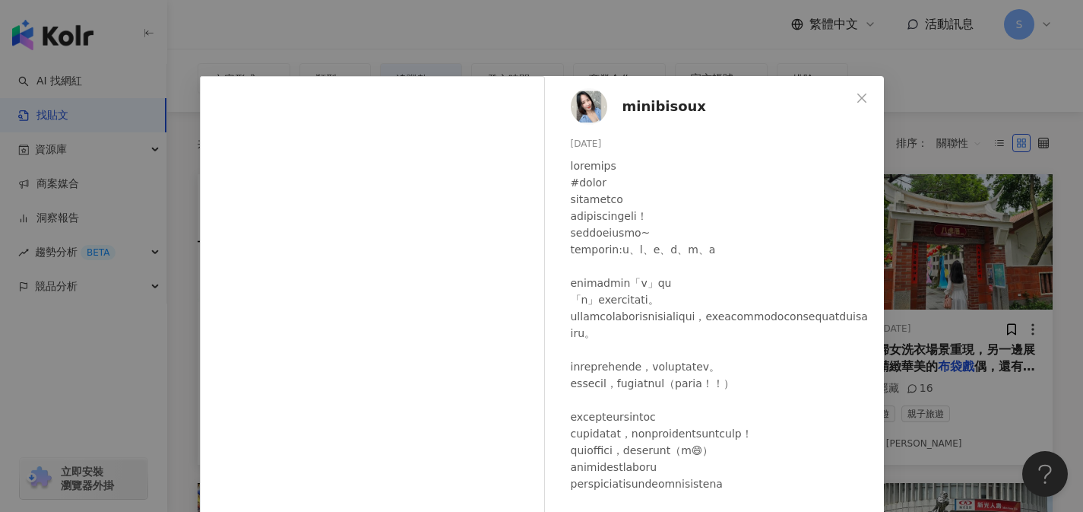
scroll to position [22, 0]
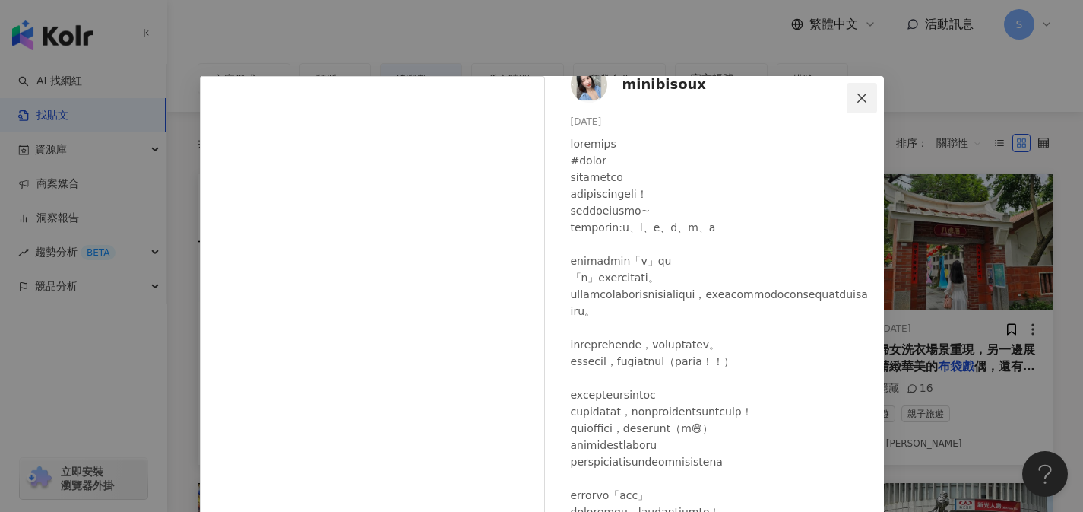
click at [856, 97] on icon "close" at bounding box center [862, 98] width 12 height 12
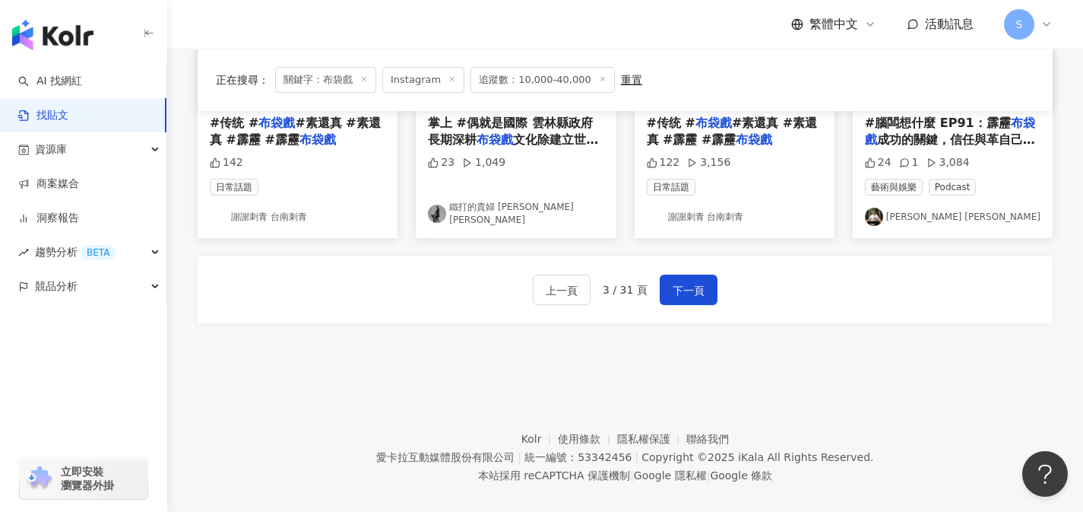
scroll to position [950, 0]
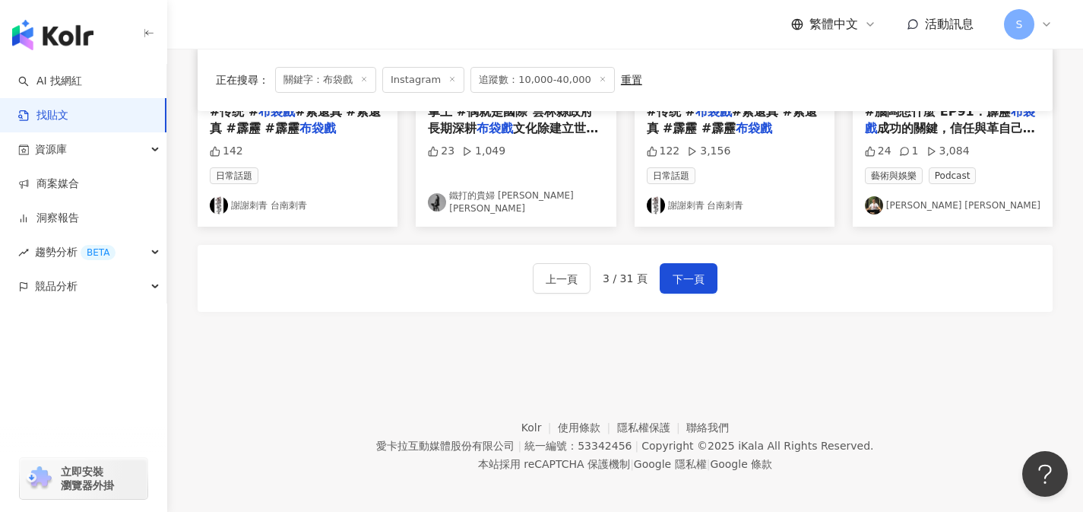
click at [653, 249] on div "上一頁 3 / 31 頁 下一頁" at bounding box center [625, 278] width 855 height 67
click at [678, 271] on span "下一頁" at bounding box center [689, 279] width 32 height 18
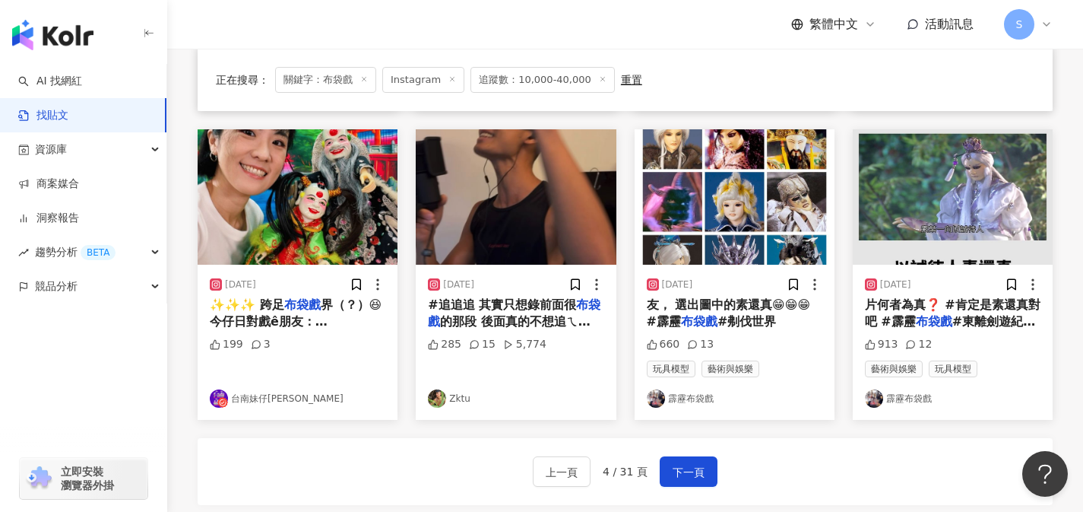
scroll to position [755, 0]
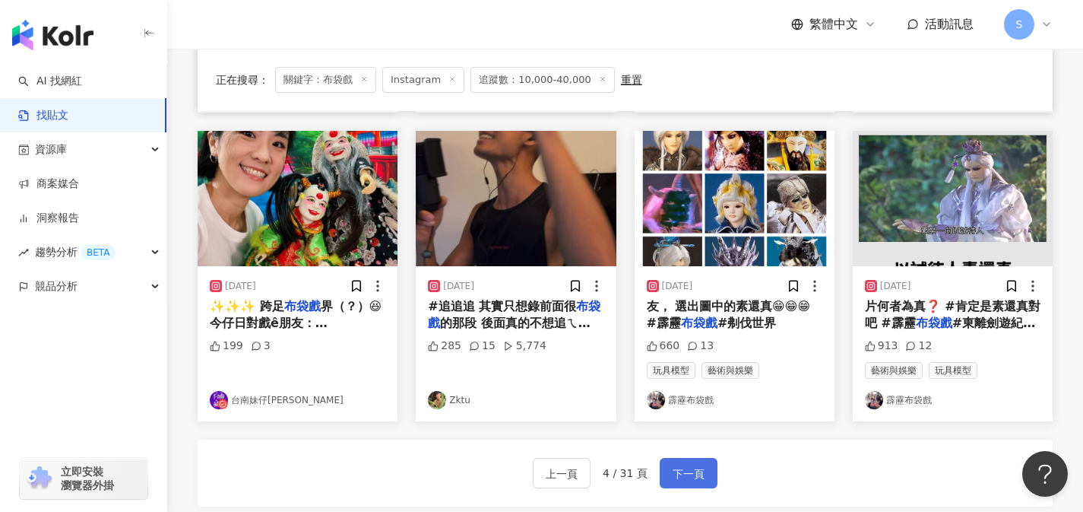
click at [686, 467] on span "下一頁" at bounding box center [689, 473] width 32 height 18
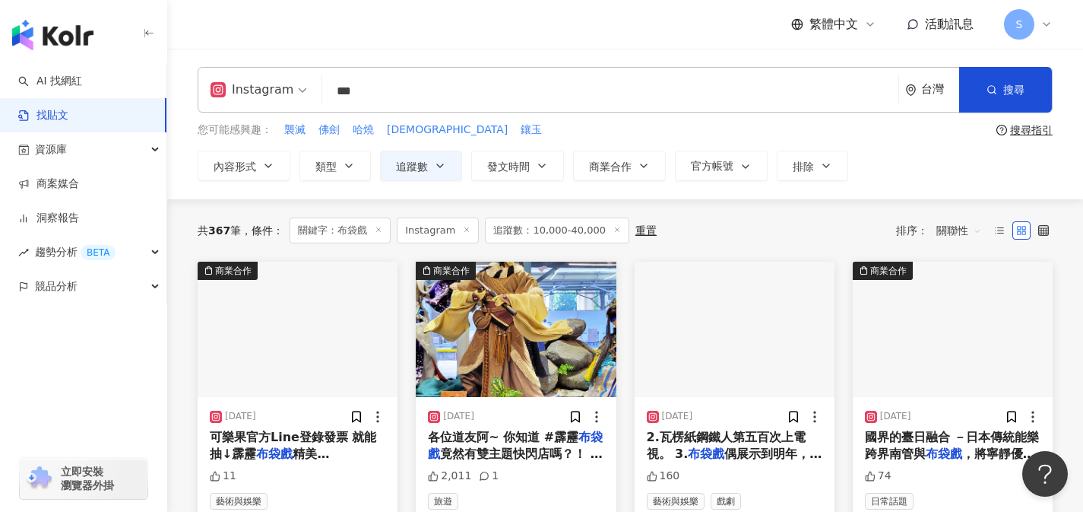
scroll to position [74, 0]
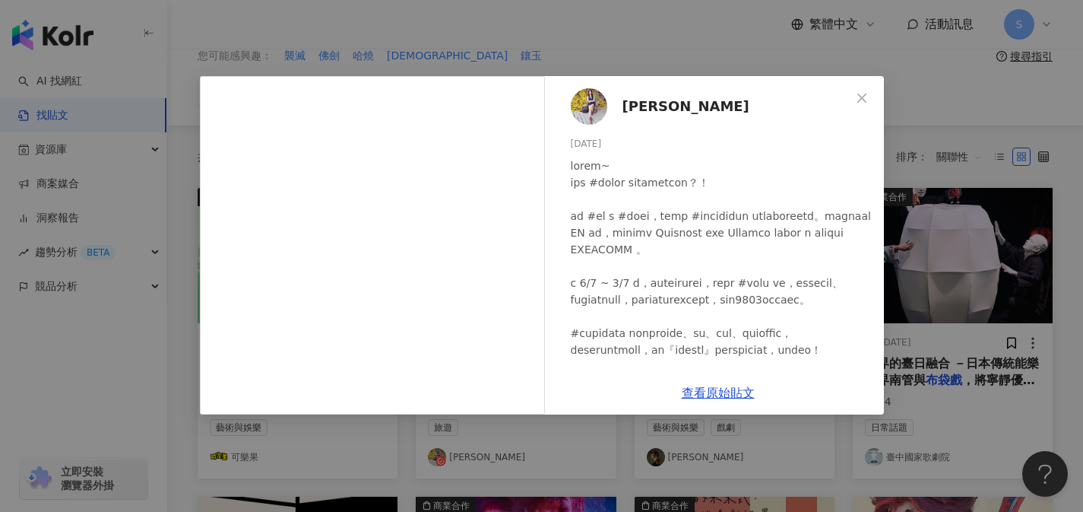
click at [603, 104] on img at bounding box center [589, 106] width 36 height 36
click at [700, 394] on link "查看原始貼文" at bounding box center [718, 392] width 73 height 14
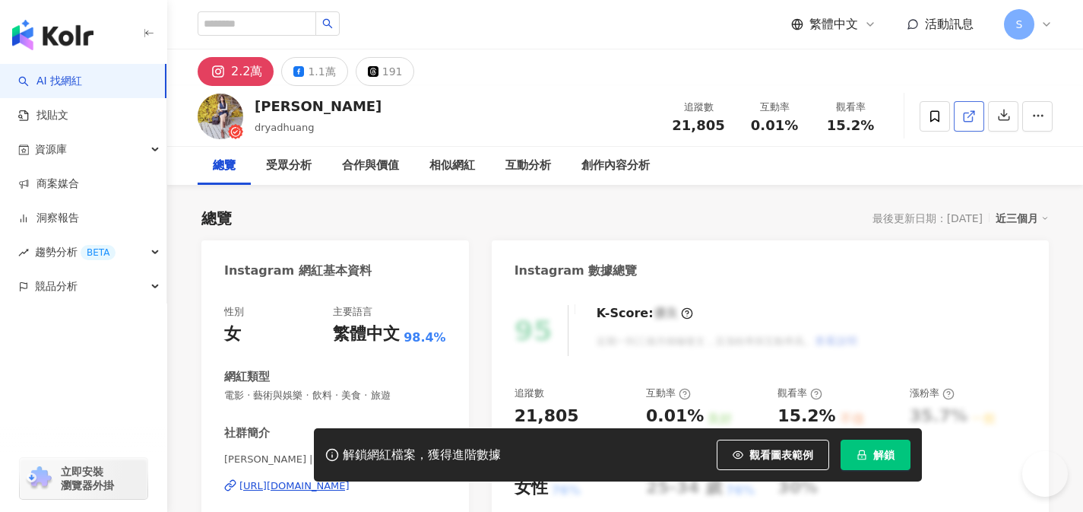
click at [972, 122] on span at bounding box center [969, 116] width 14 height 16
